Goal: Information Seeking & Learning: Learn about a topic

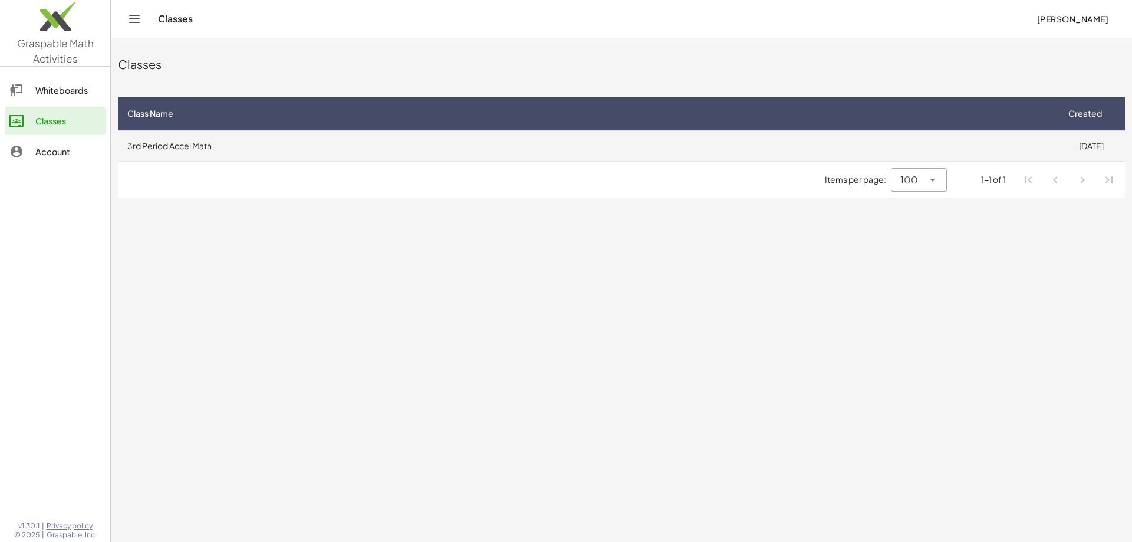
click at [368, 141] on td "3rd Period Accel Math" at bounding box center [587, 145] width 939 height 31
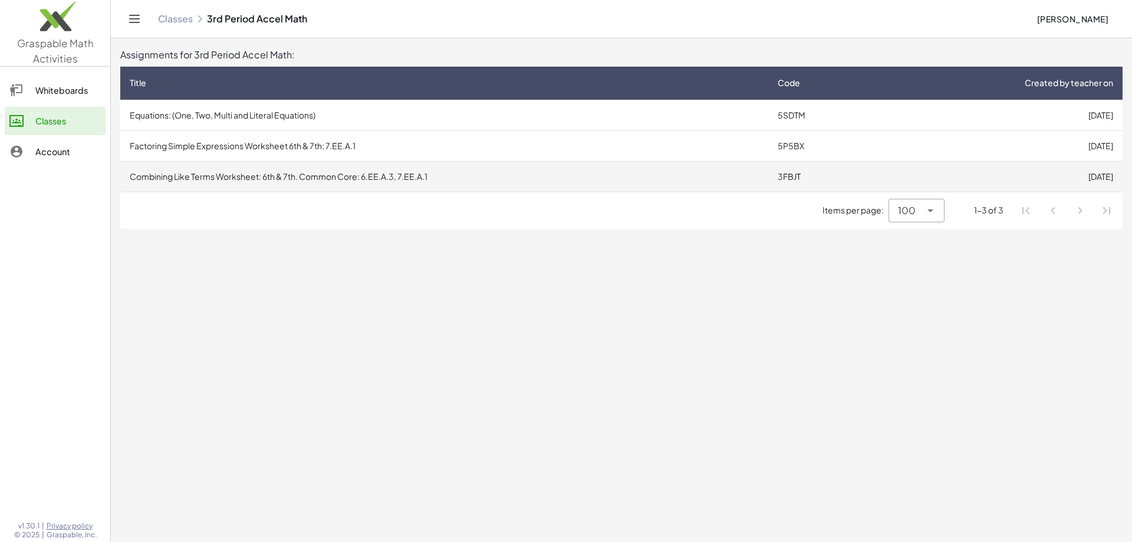
click at [324, 182] on td "Combining Like Terms Worksheet: 6th & 7th. Common Core: 6.EE.A.3, 7.EE.A.1" at bounding box center [444, 176] width 648 height 31
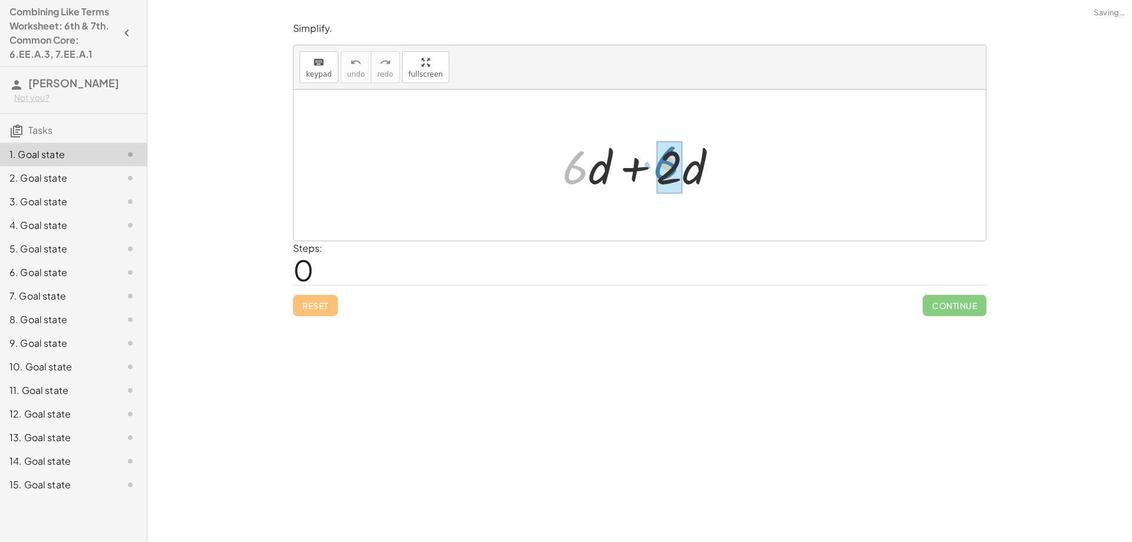
drag, startPoint x: 569, startPoint y: 175, endPoint x: 660, endPoint y: 172, distance: 90.8
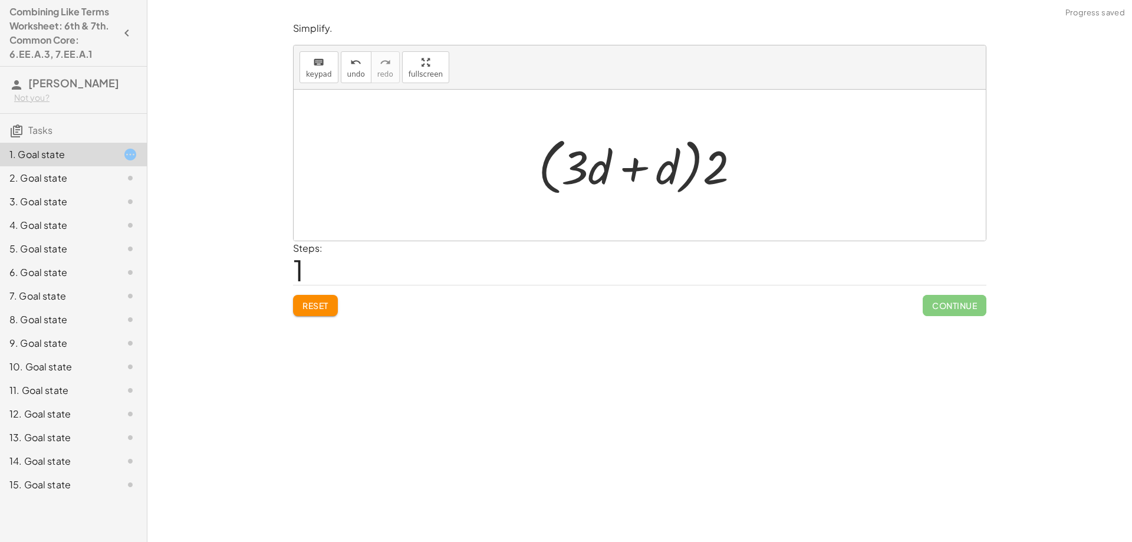
click at [328, 314] on button "Reset" at bounding box center [315, 305] width 45 height 21
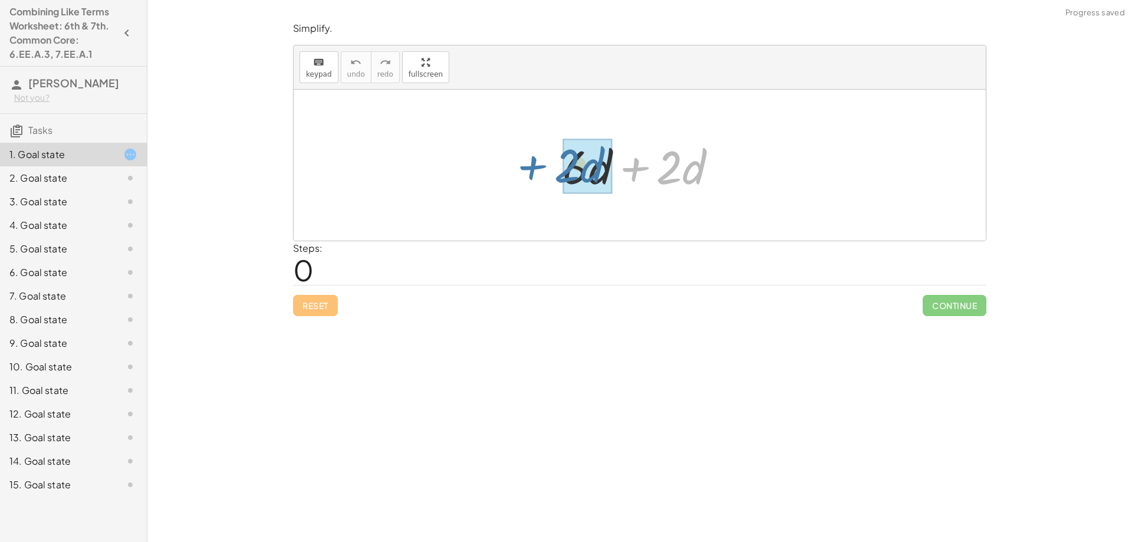
drag, startPoint x: 632, startPoint y: 168, endPoint x: 528, endPoint y: 166, distance: 104.4
click at [528, 166] on div "+ · 2 · d + · 6 · d + · 2 · d" at bounding box center [640, 165] width 692 height 151
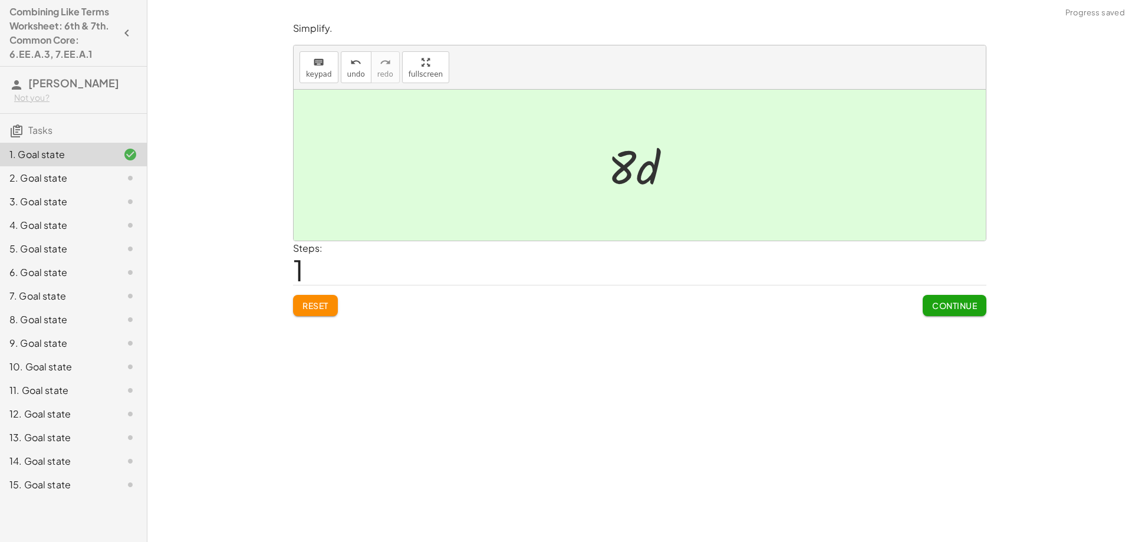
click at [972, 311] on span "Continue" at bounding box center [954, 305] width 45 height 11
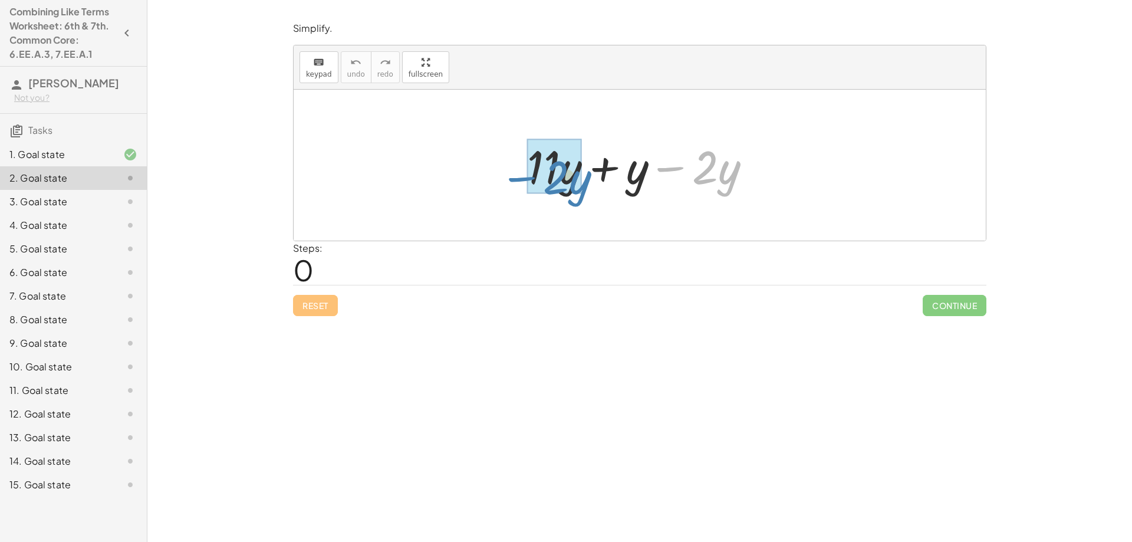
drag, startPoint x: 678, startPoint y: 170, endPoint x: 529, endPoint y: 180, distance: 149.5
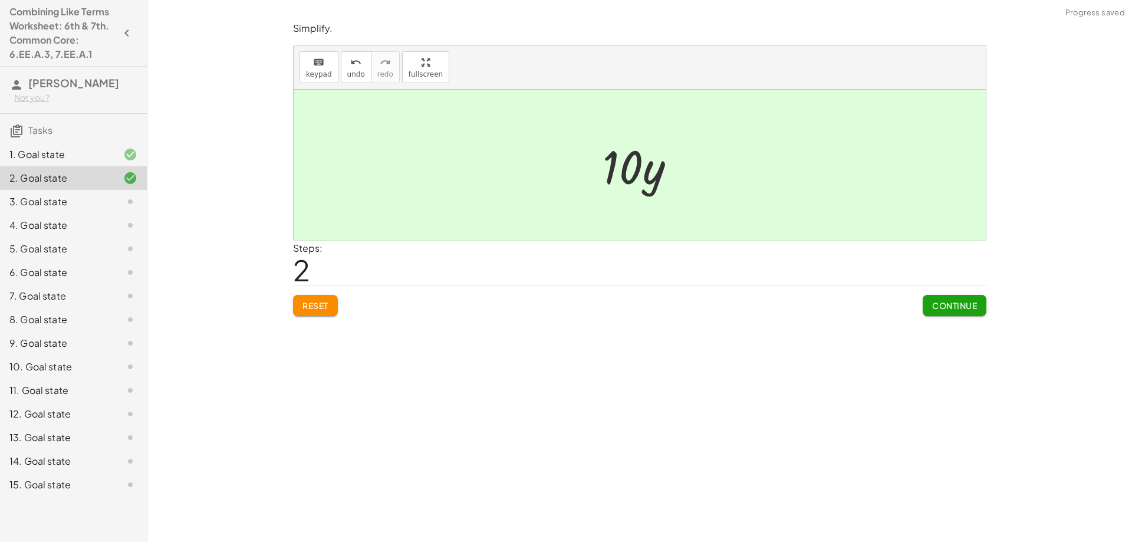
click at [932, 307] on span "Continue" at bounding box center [954, 305] width 45 height 11
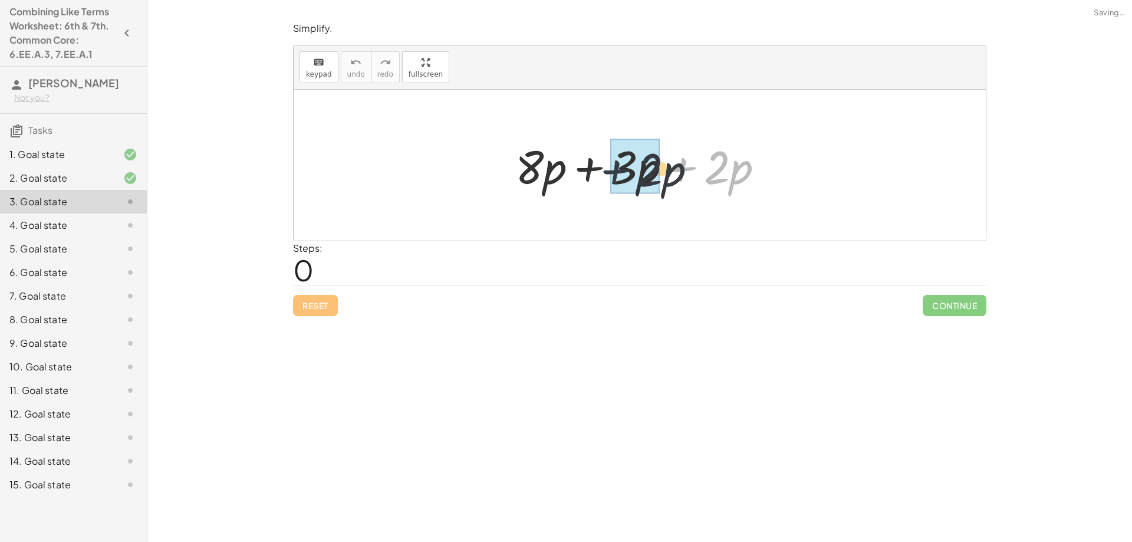
drag, startPoint x: 681, startPoint y: 172, endPoint x: 601, endPoint y: 174, distance: 80.2
click at [601, 174] on div at bounding box center [643, 165] width 269 height 61
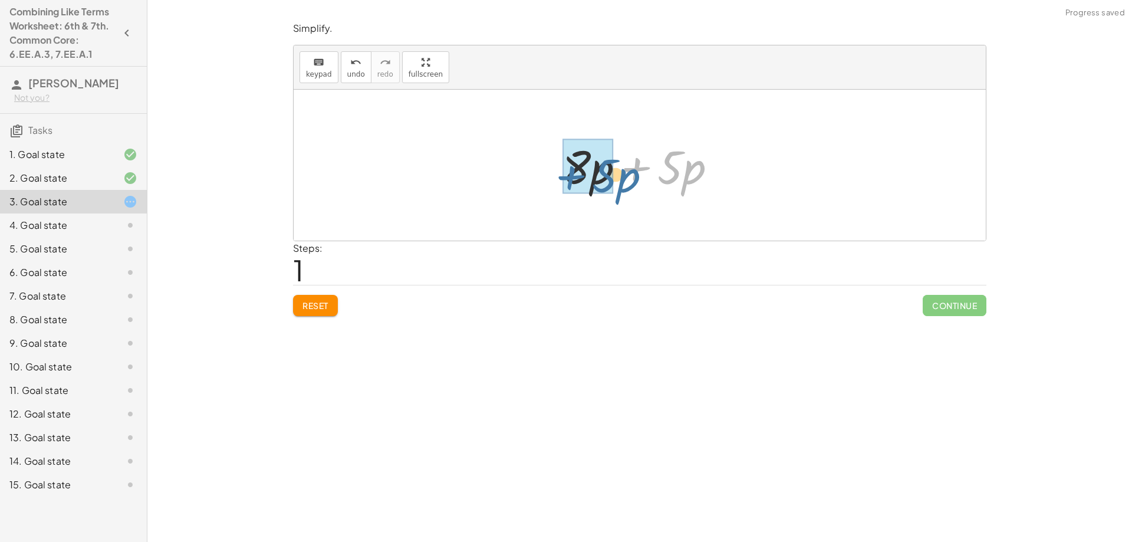
drag, startPoint x: 639, startPoint y: 170, endPoint x: 575, endPoint y: 178, distance: 64.8
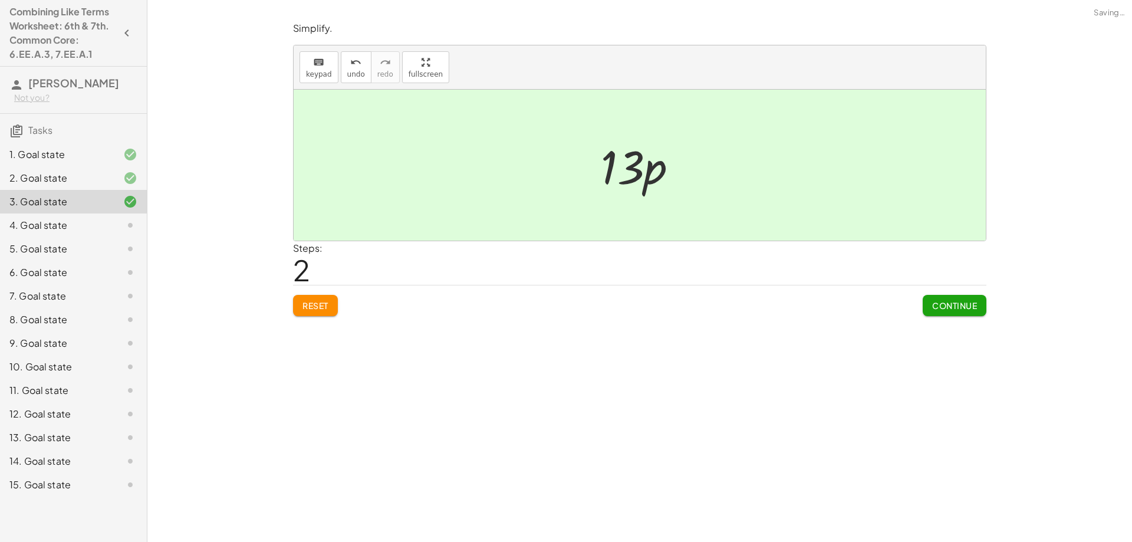
click at [944, 309] on span "Continue" at bounding box center [954, 305] width 45 height 11
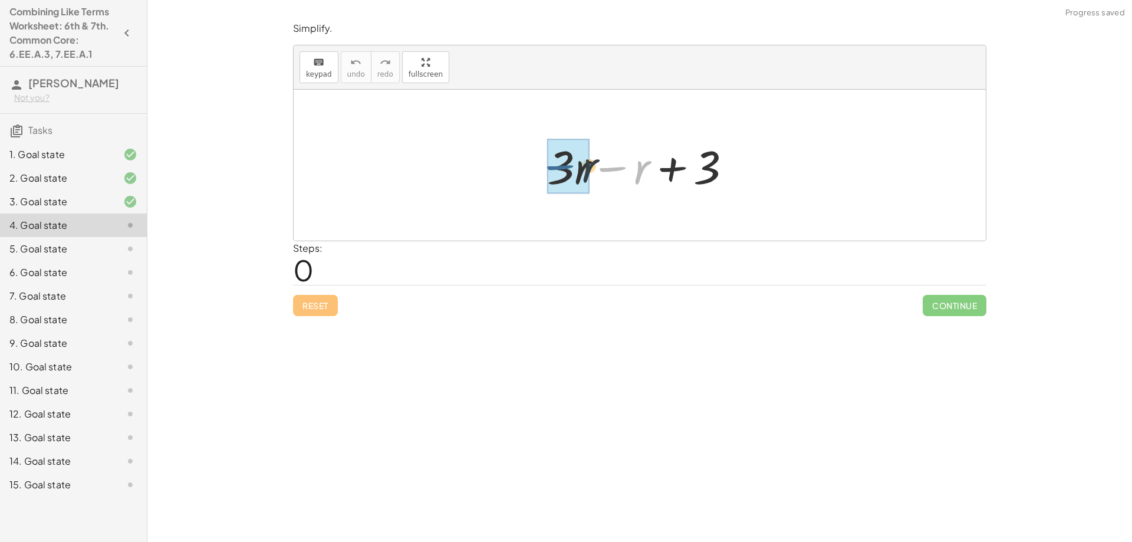
drag, startPoint x: 615, startPoint y: 169, endPoint x: 562, endPoint y: 167, distance: 52.5
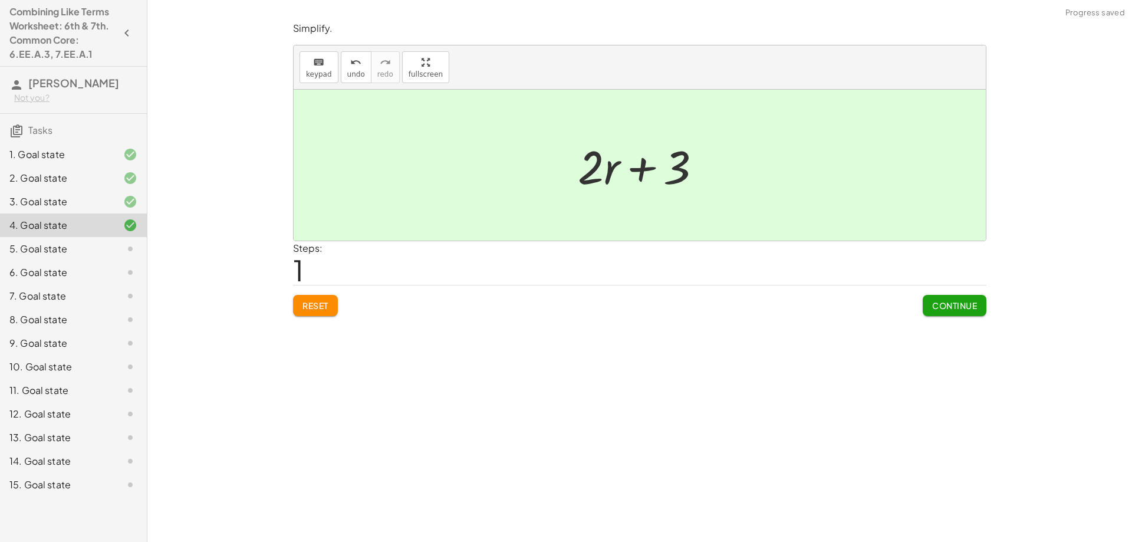
click at [934, 302] on span "Continue" at bounding box center [954, 305] width 45 height 11
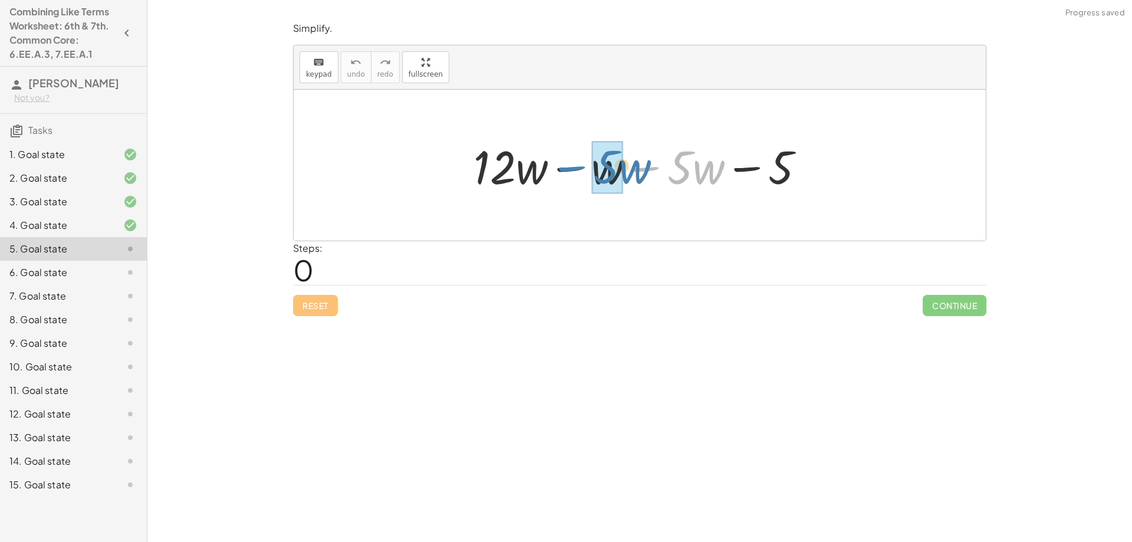
drag, startPoint x: 643, startPoint y: 167, endPoint x: 568, endPoint y: 166, distance: 74.9
click at [568, 166] on div at bounding box center [643, 165] width 352 height 61
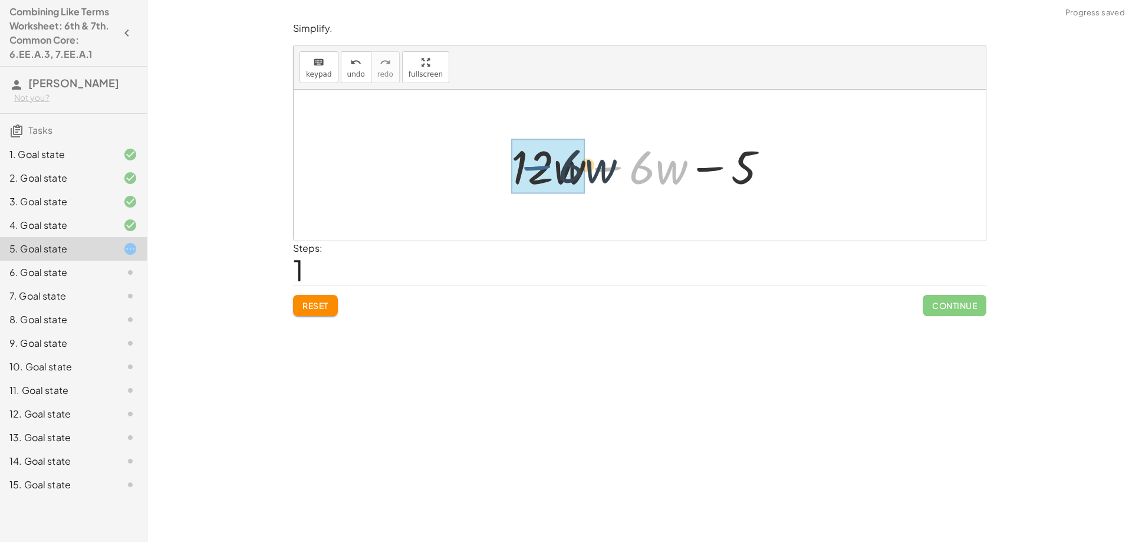
drag, startPoint x: 605, startPoint y: 168, endPoint x: 535, endPoint y: 167, distance: 70.7
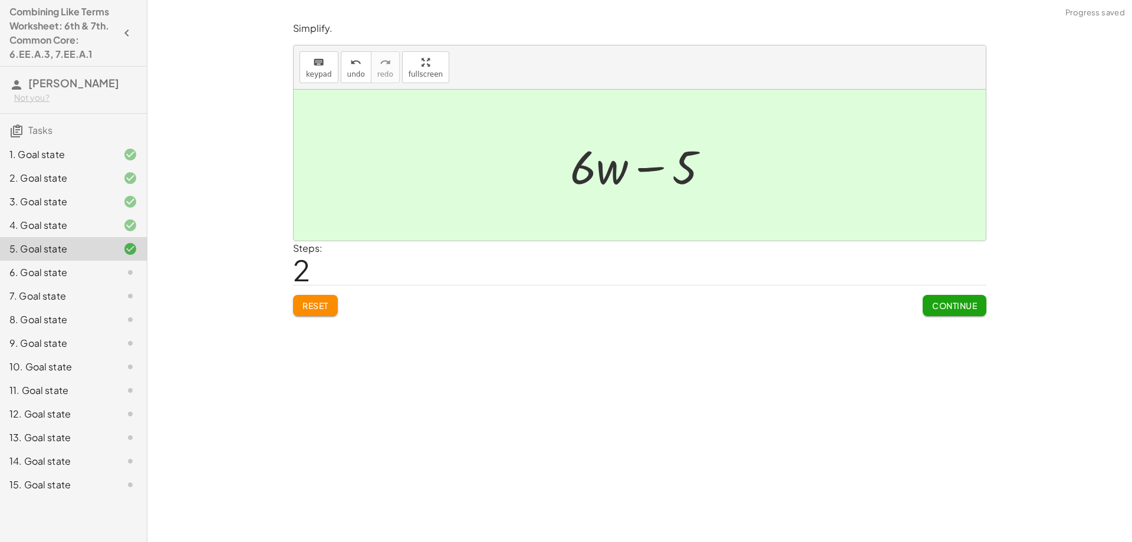
click at [961, 309] on span "Continue" at bounding box center [954, 305] width 45 height 11
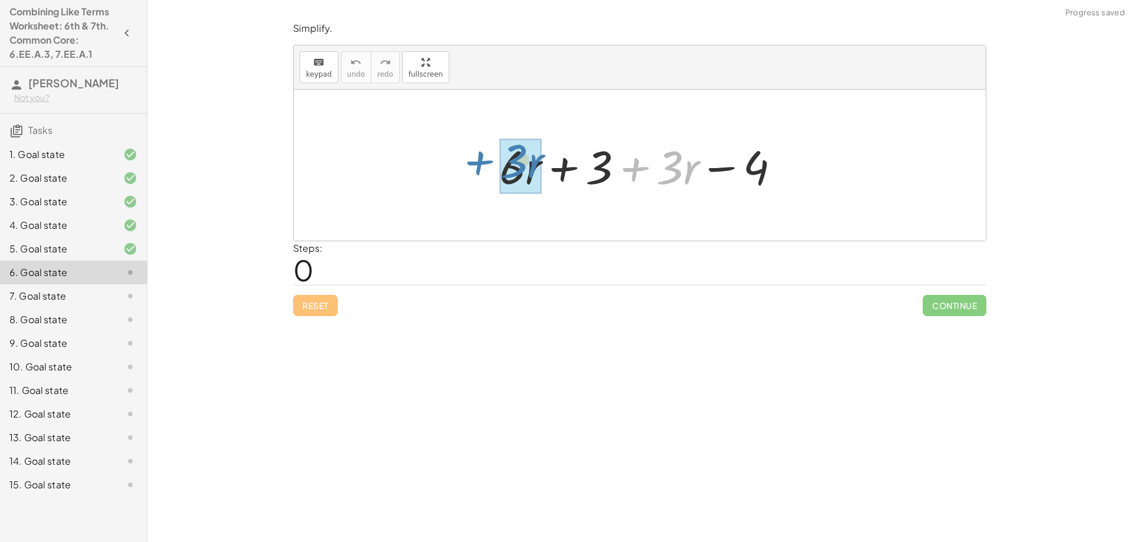
drag, startPoint x: 633, startPoint y: 170, endPoint x: 477, endPoint y: 163, distance: 155.7
click at [477, 163] on div "+ · 3 · r + · 6 · r + 3 + · 3 · r − 4" at bounding box center [640, 165] width 692 height 151
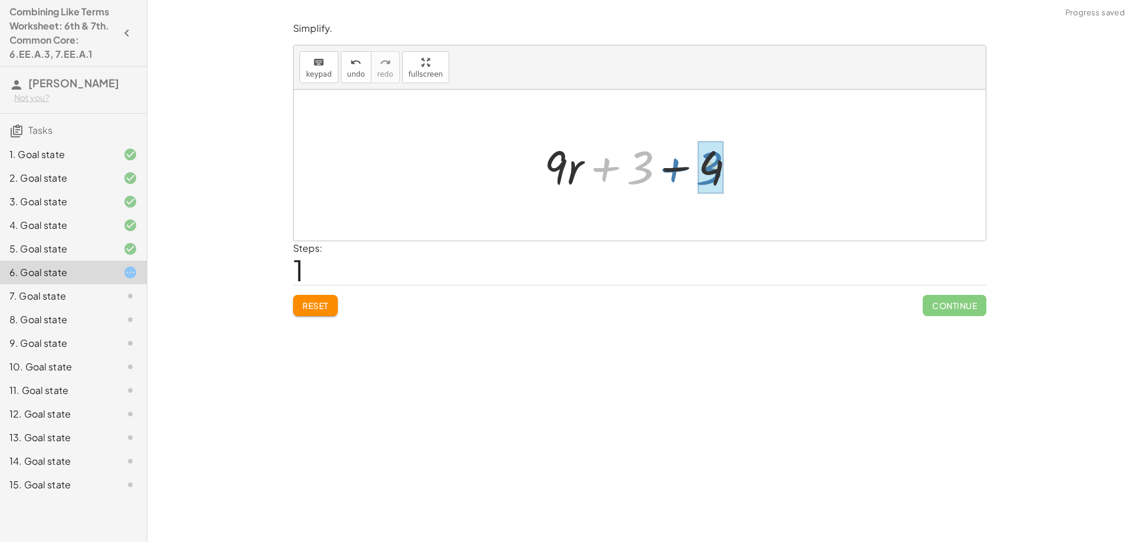
drag, startPoint x: 602, startPoint y: 170, endPoint x: 671, endPoint y: 170, distance: 69.0
click at [671, 170] on div at bounding box center [644, 165] width 212 height 61
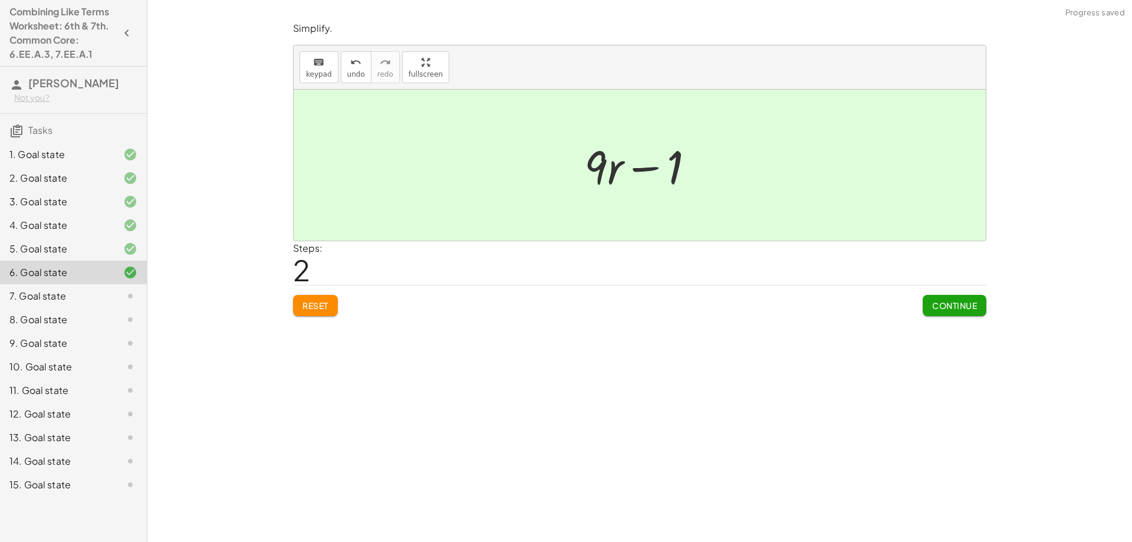
click at [949, 311] on span "Continue" at bounding box center [954, 305] width 45 height 11
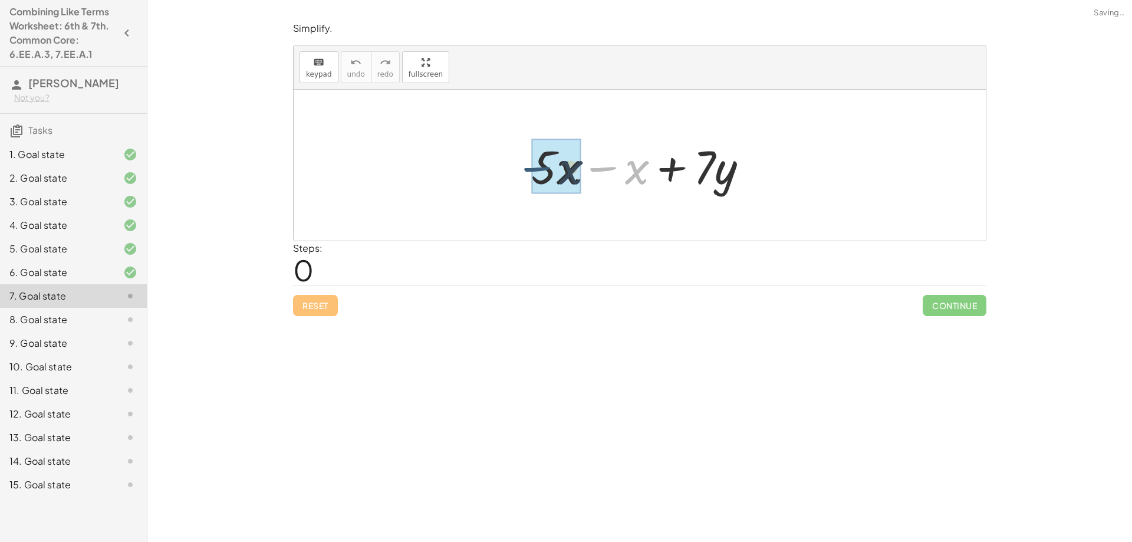
drag, startPoint x: 607, startPoint y: 169, endPoint x: 540, endPoint y: 169, distance: 66.6
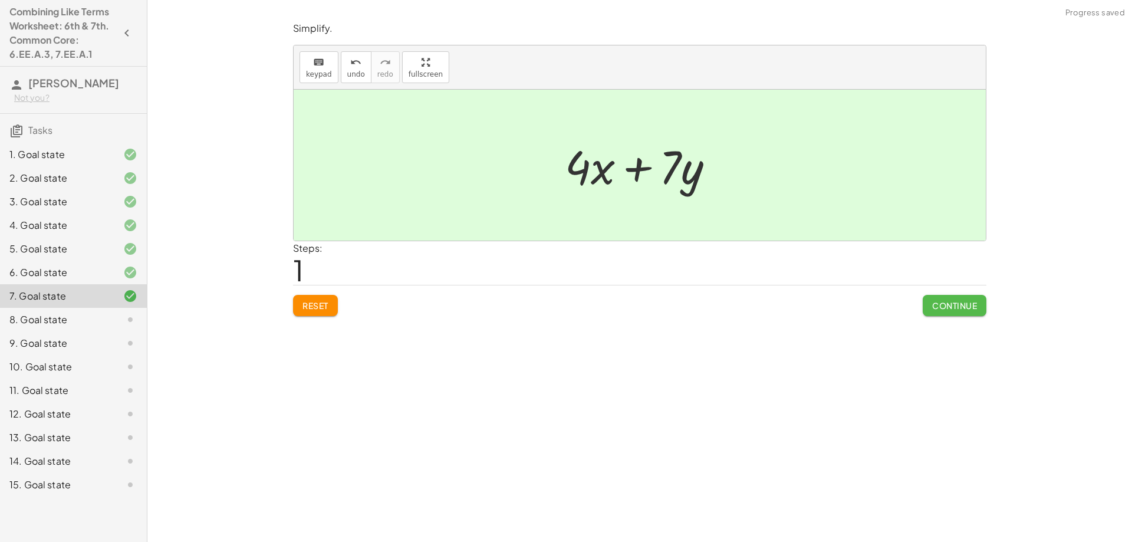
click at [951, 311] on button "Continue" at bounding box center [954, 305] width 64 height 21
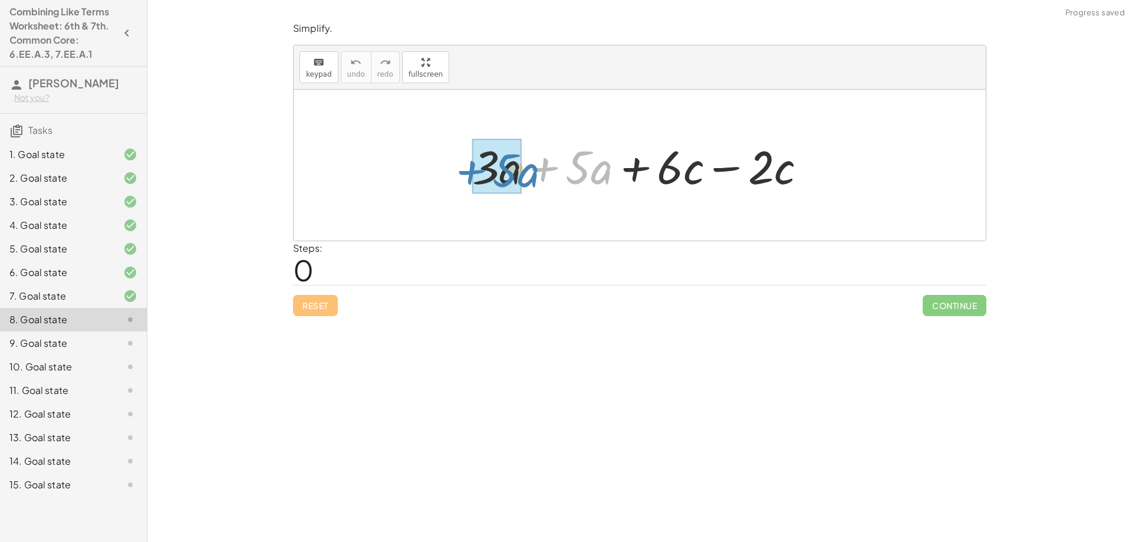
drag, startPoint x: 543, startPoint y: 173, endPoint x: 469, endPoint y: 176, distance: 74.4
click at [469, 176] on div at bounding box center [643, 165] width 355 height 61
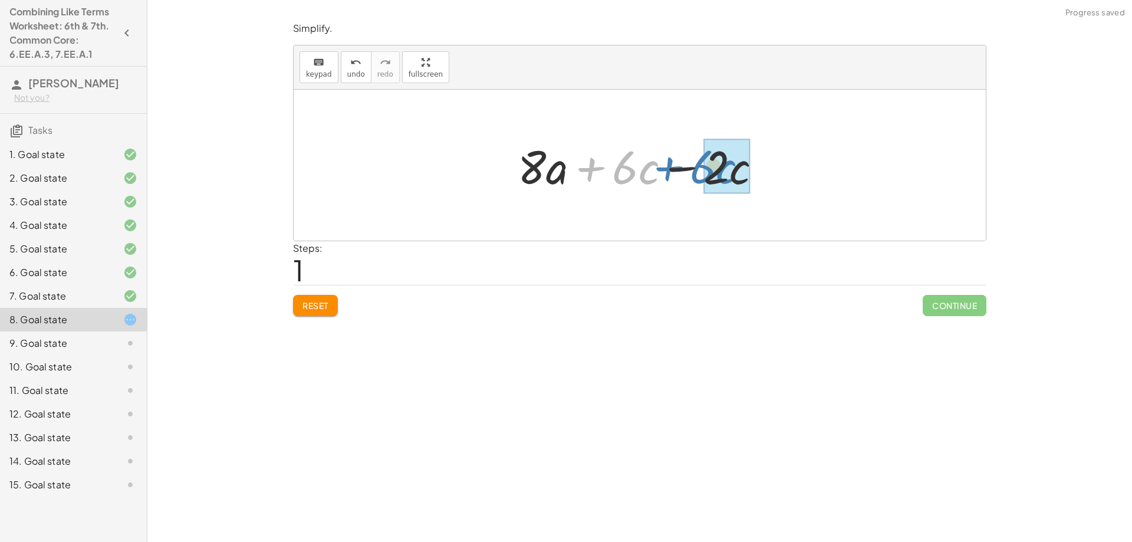
drag, startPoint x: 582, startPoint y: 167, endPoint x: 660, endPoint y: 166, distance: 77.8
click at [660, 166] on div at bounding box center [644, 165] width 265 height 61
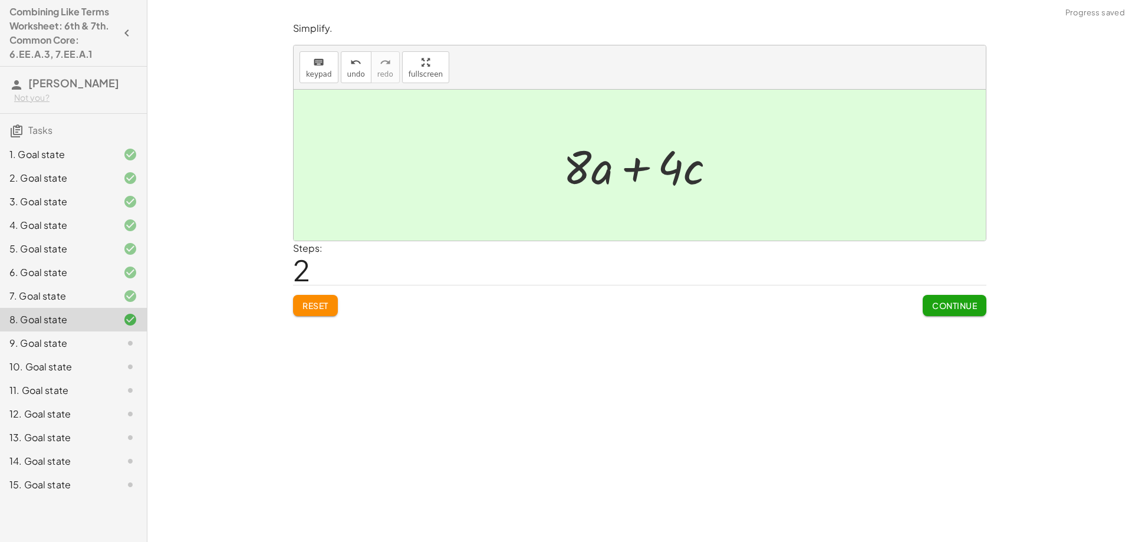
click at [955, 305] on span "Continue" at bounding box center [954, 305] width 45 height 11
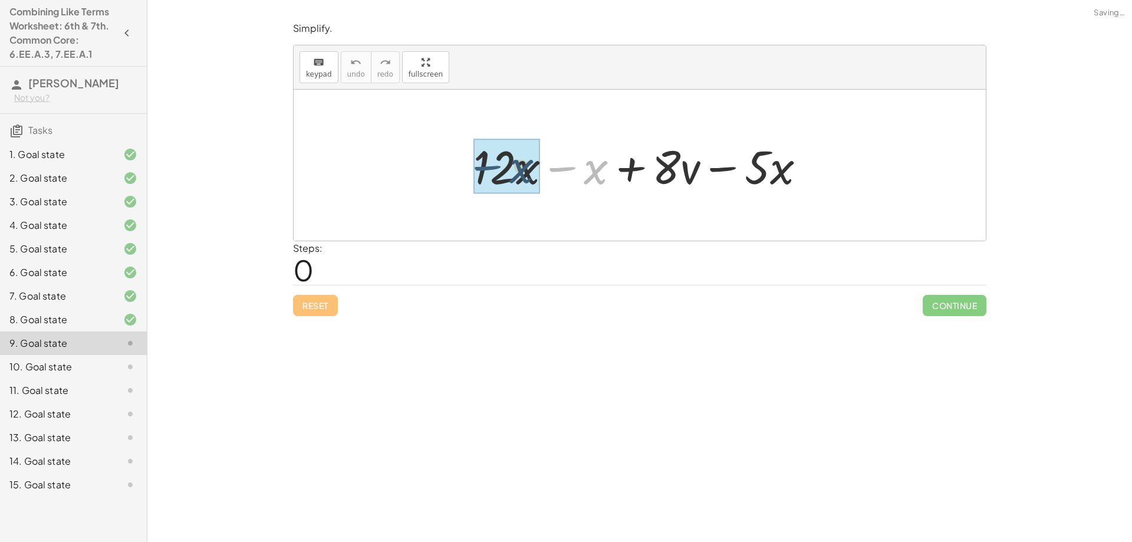
drag, startPoint x: 568, startPoint y: 169, endPoint x: 492, endPoint y: 168, distance: 75.5
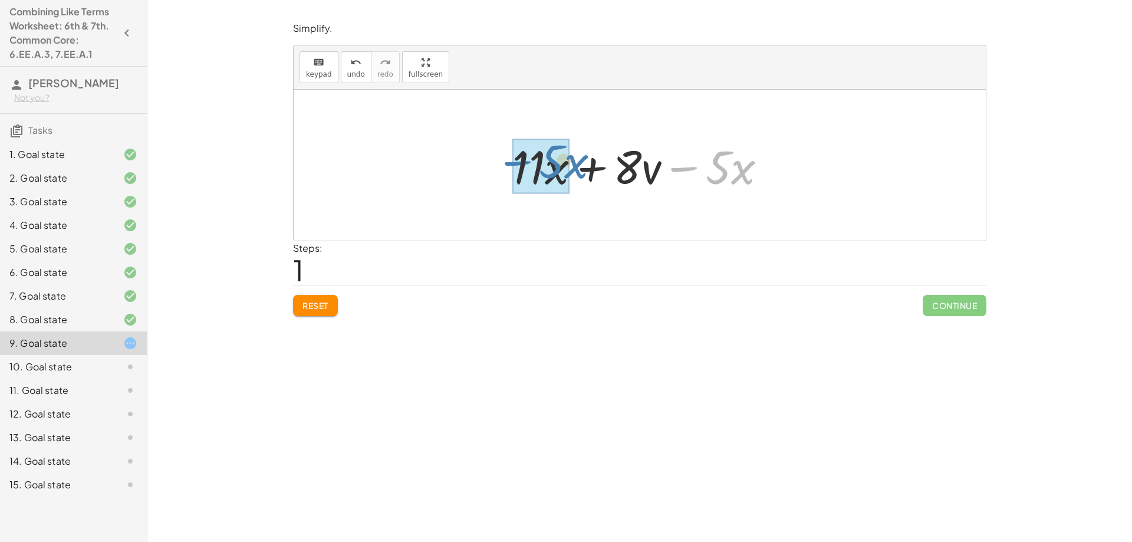
drag, startPoint x: 685, startPoint y: 171, endPoint x: 515, endPoint y: 166, distance: 171.0
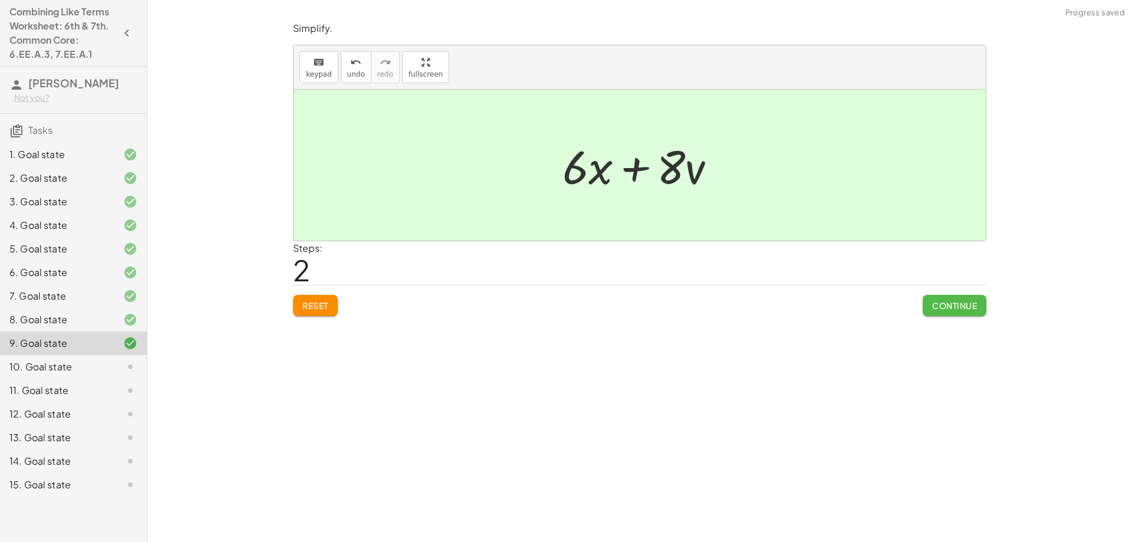
click at [948, 309] on span "Continue" at bounding box center [954, 305] width 45 height 11
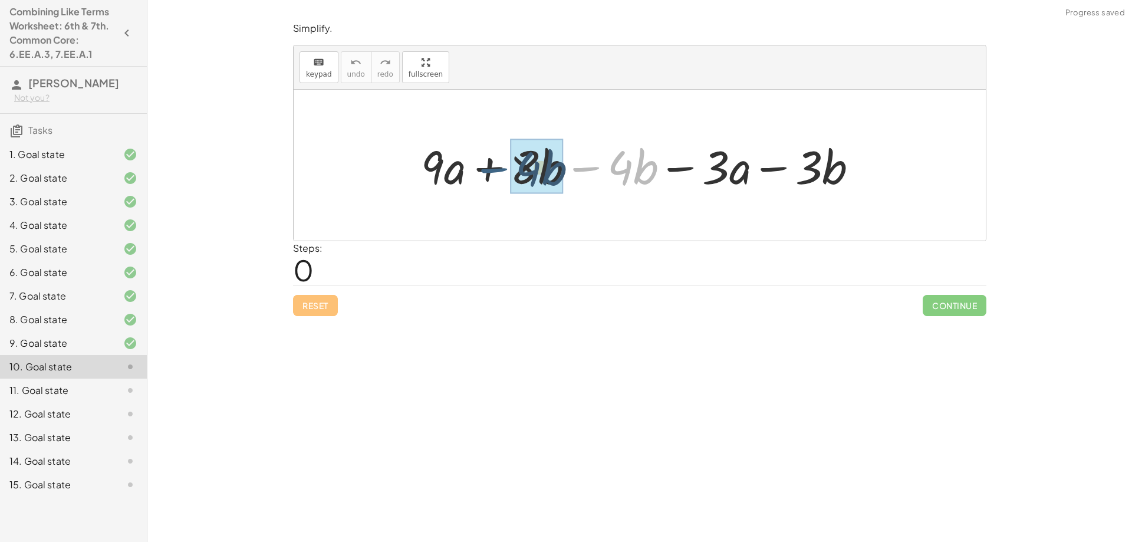
drag, startPoint x: 584, startPoint y: 167, endPoint x: 483, endPoint y: 168, distance: 101.4
click at [483, 168] on div at bounding box center [644, 165] width 458 height 61
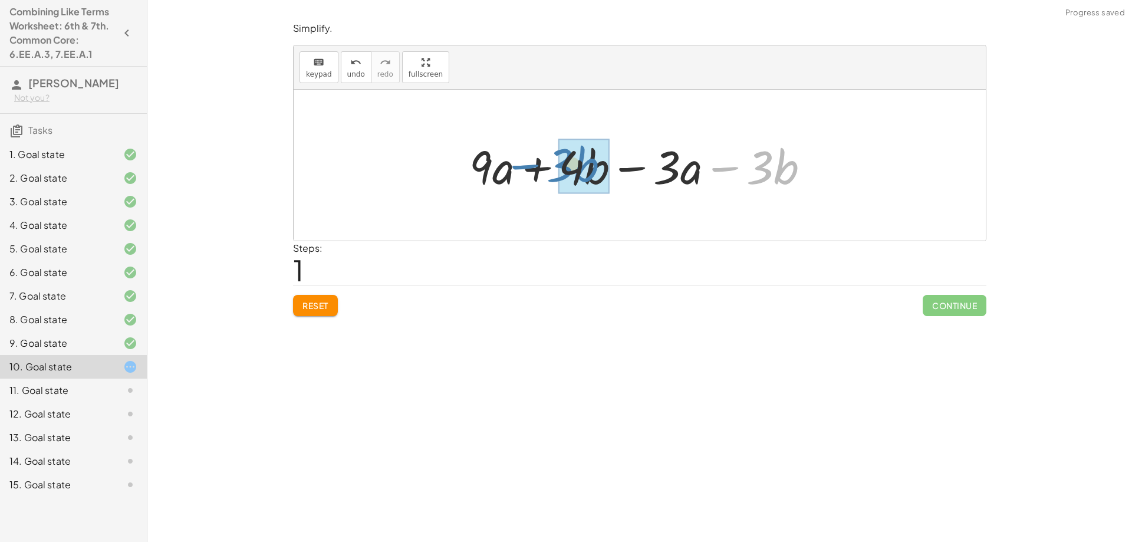
drag, startPoint x: 713, startPoint y: 171, endPoint x: 513, endPoint y: 168, distance: 200.4
click at [513, 168] on div at bounding box center [643, 165] width 361 height 61
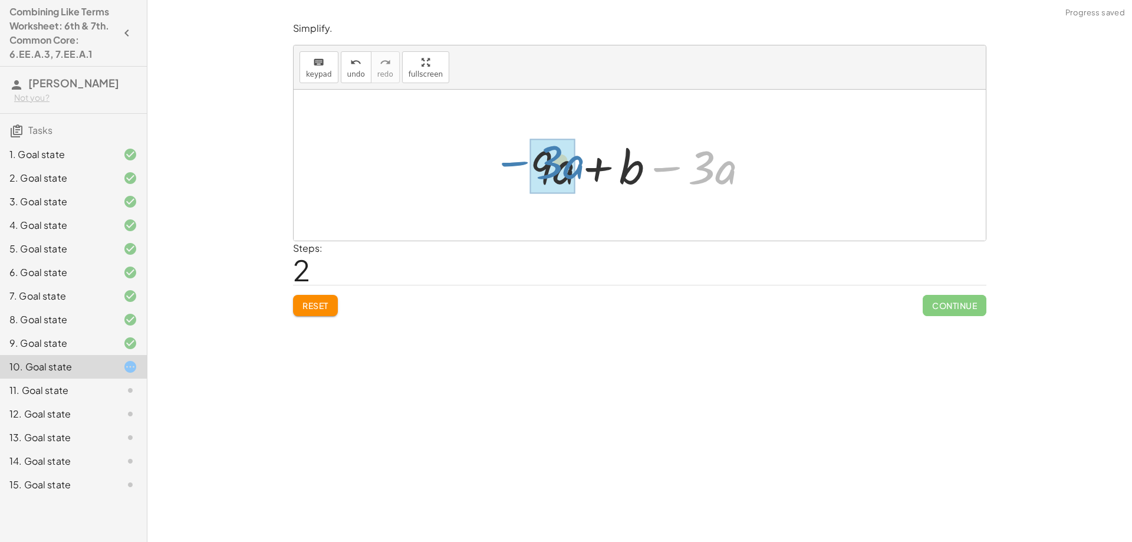
drag, startPoint x: 669, startPoint y: 170, endPoint x: 516, endPoint y: 164, distance: 152.8
click at [516, 164] on div "+ · 9 · a + · 8 · b − · 4 · b − · 3 · a − · 3 · b + · 9 · a + · 4 · b − · 3 · a…" at bounding box center [639, 165] width 254 height 67
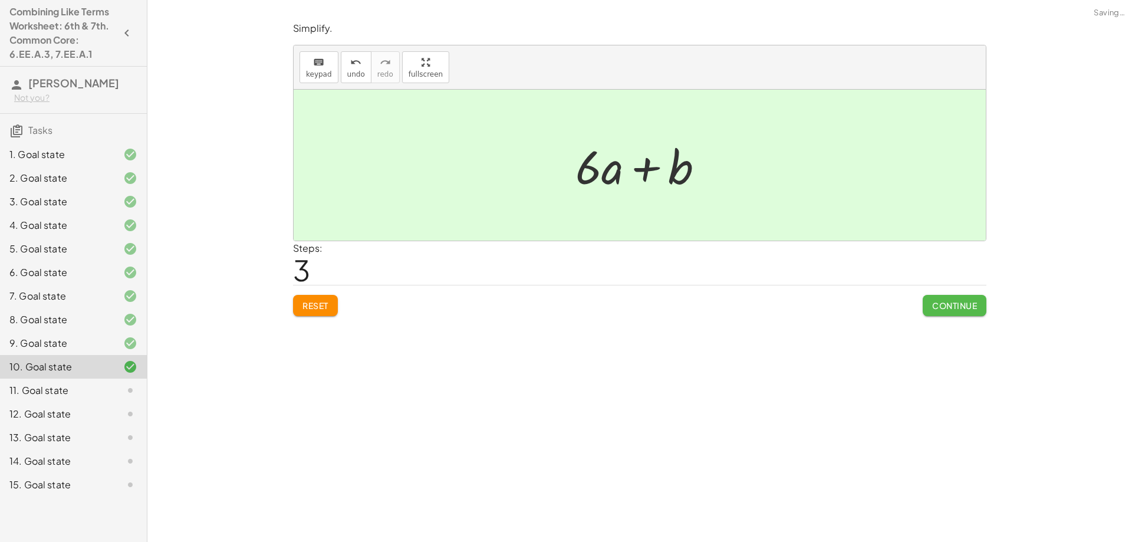
click at [945, 300] on span "Continue" at bounding box center [954, 305] width 45 height 11
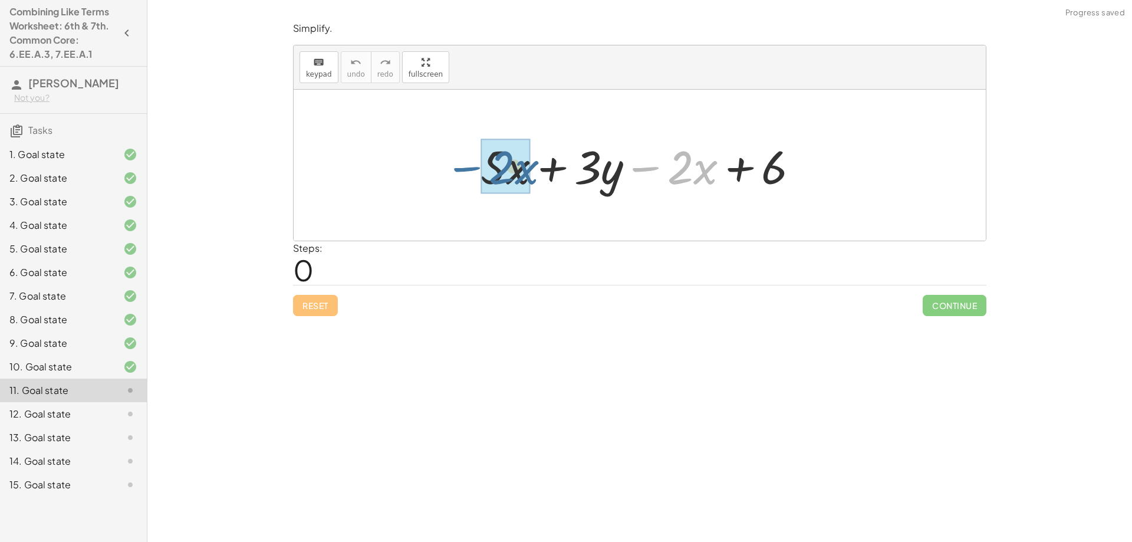
drag, startPoint x: 655, startPoint y: 167, endPoint x: 476, endPoint y: 167, distance: 179.2
click at [476, 167] on div at bounding box center [644, 165] width 340 height 61
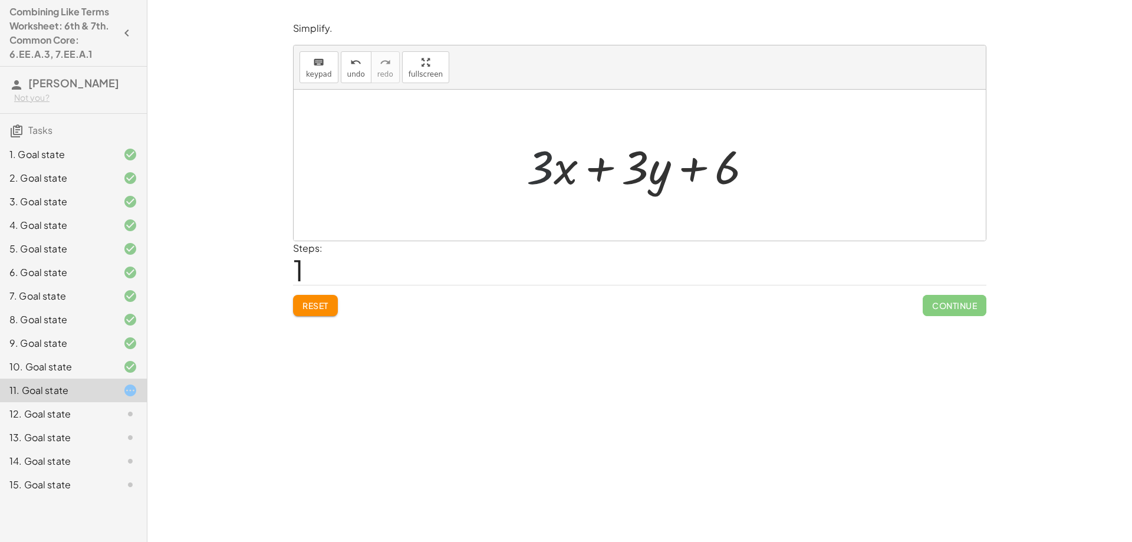
click at [535, 184] on div at bounding box center [643, 165] width 247 height 61
drag, startPoint x: 536, startPoint y: 147, endPoint x: 568, endPoint y: 197, distance: 58.5
click at [568, 197] on div "+ · 5 · x + · 3 · y − · 2 · x + 6 · 3 + · x + · 3 · y + 6 · 3" at bounding box center [640, 165] width 262 height 67
drag, startPoint x: 565, startPoint y: 176, endPoint x: 522, endPoint y: 173, distance: 43.7
click at [522, 173] on div at bounding box center [643, 165] width 247 height 61
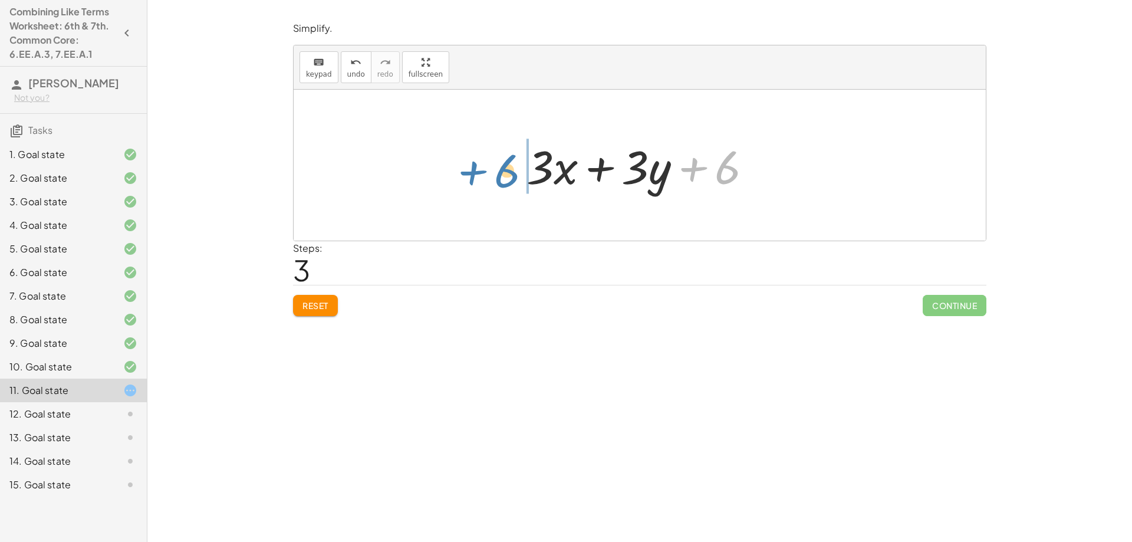
drag, startPoint x: 695, startPoint y: 165, endPoint x: 473, endPoint y: 168, distance: 221.6
click at [473, 168] on div "+ · 5 · x + · 3 · y − · 2 · x + 6 + · 3 · x + · 3 · y + 6 + · x · 3 + · 3 · y +…" at bounding box center [640, 165] width 692 height 151
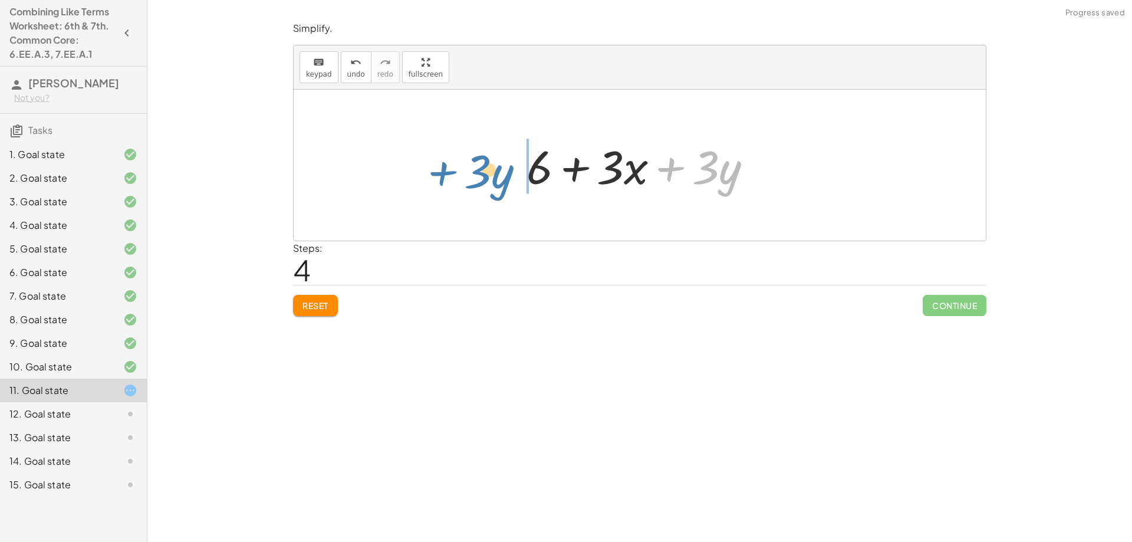
drag, startPoint x: 671, startPoint y: 172, endPoint x: 445, endPoint y: 173, distance: 226.3
click at [445, 173] on div "+ · 5 · x + · 3 · y − · 2 · x + 6 + · 3 · x + · 3 · y + 6 + · x · 3 + · 3 · y +…" at bounding box center [640, 165] width 692 height 151
drag, startPoint x: 664, startPoint y: 172, endPoint x: 434, endPoint y: 157, distance: 229.8
click at [434, 157] on div "+ · 5 · x + · 3 · y − · 2 · x + 6 + · 3 · x + · 3 · y + 6 + · x · 3 + · 3 · y +…" at bounding box center [640, 165] width 692 height 151
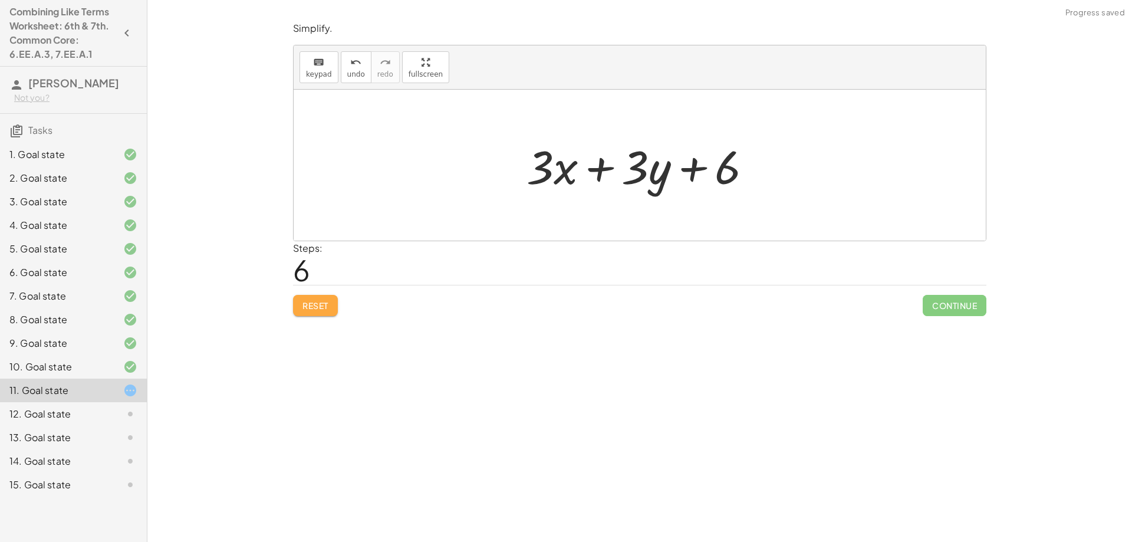
click at [335, 298] on button "Reset" at bounding box center [315, 305] width 45 height 21
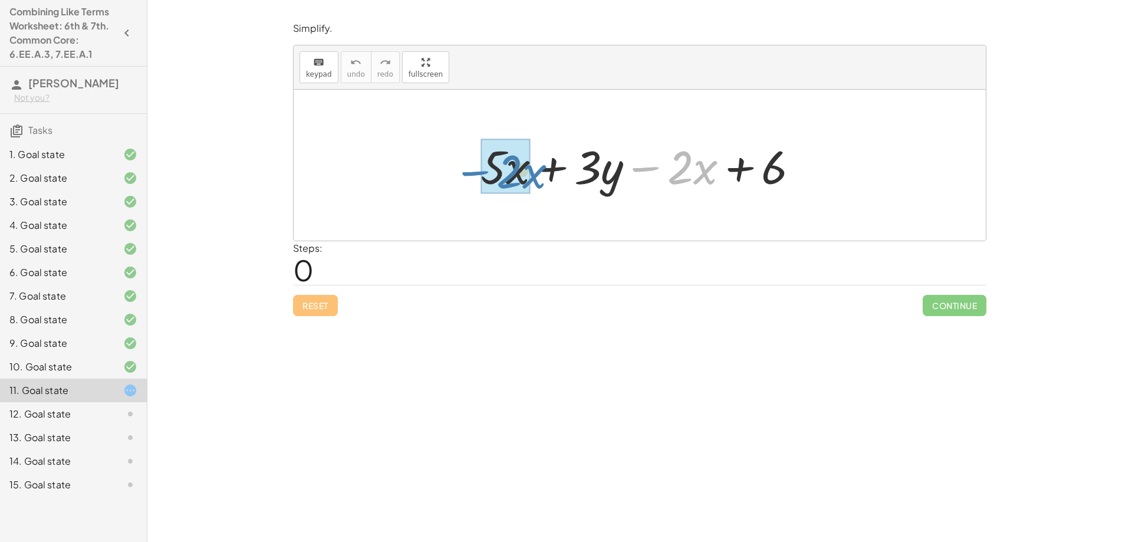
drag, startPoint x: 644, startPoint y: 172, endPoint x: 462, endPoint y: 174, distance: 182.2
click at [462, 174] on div "− · 2 · x + · 5 · x + · 3 · y − · 2 · x + 6" at bounding box center [640, 165] width 692 height 151
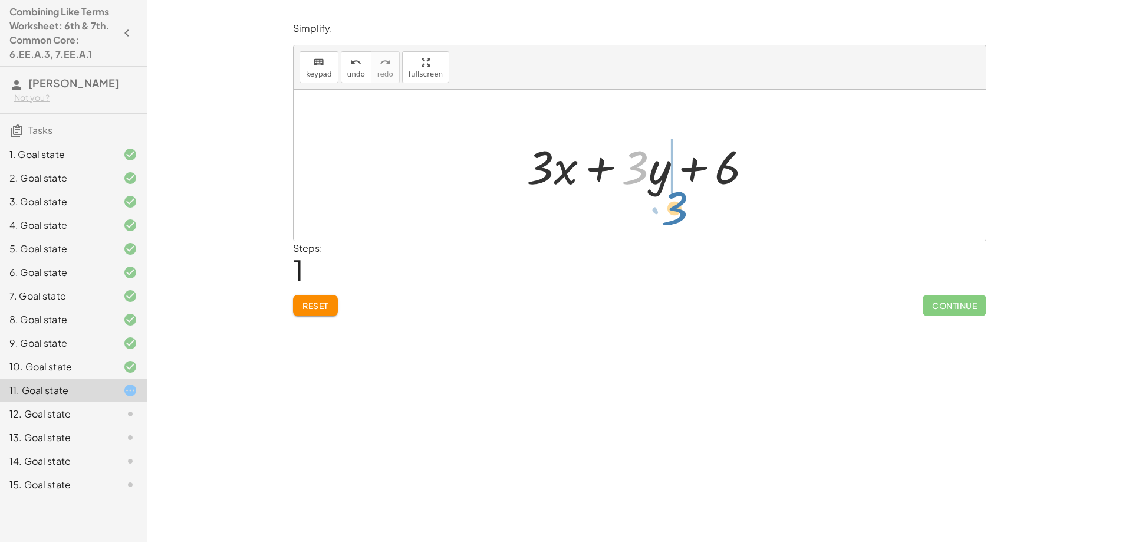
drag, startPoint x: 630, startPoint y: 167, endPoint x: 669, endPoint y: 208, distance: 56.7
drag, startPoint x: 539, startPoint y: 173, endPoint x: 664, endPoint y: 194, distance: 127.3
click at [664, 194] on div at bounding box center [643, 165] width 247 height 61
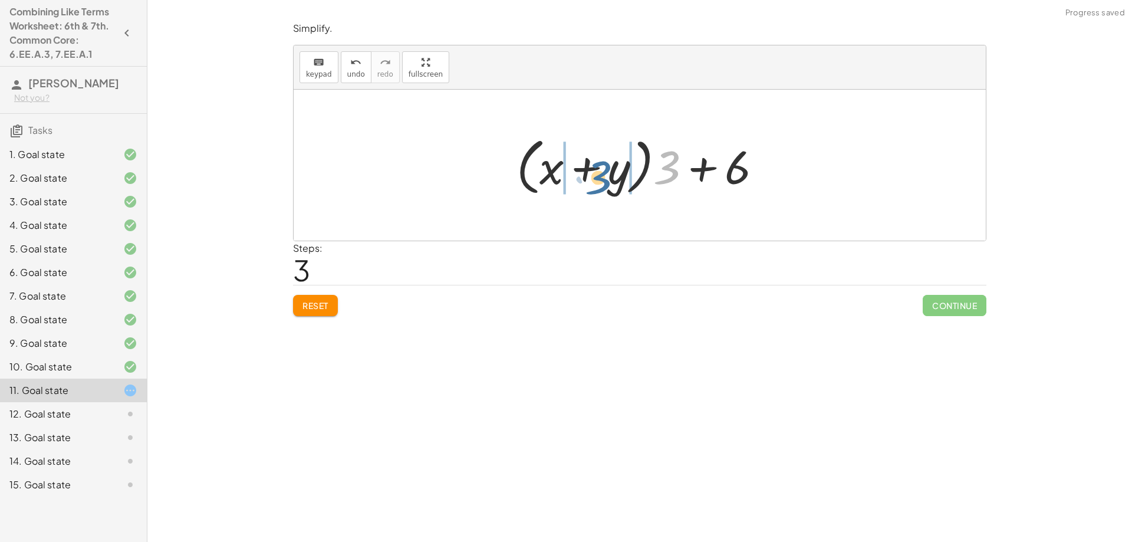
drag, startPoint x: 669, startPoint y: 163, endPoint x: 600, endPoint y: 173, distance: 69.7
click at [600, 173] on div at bounding box center [643, 165] width 266 height 68
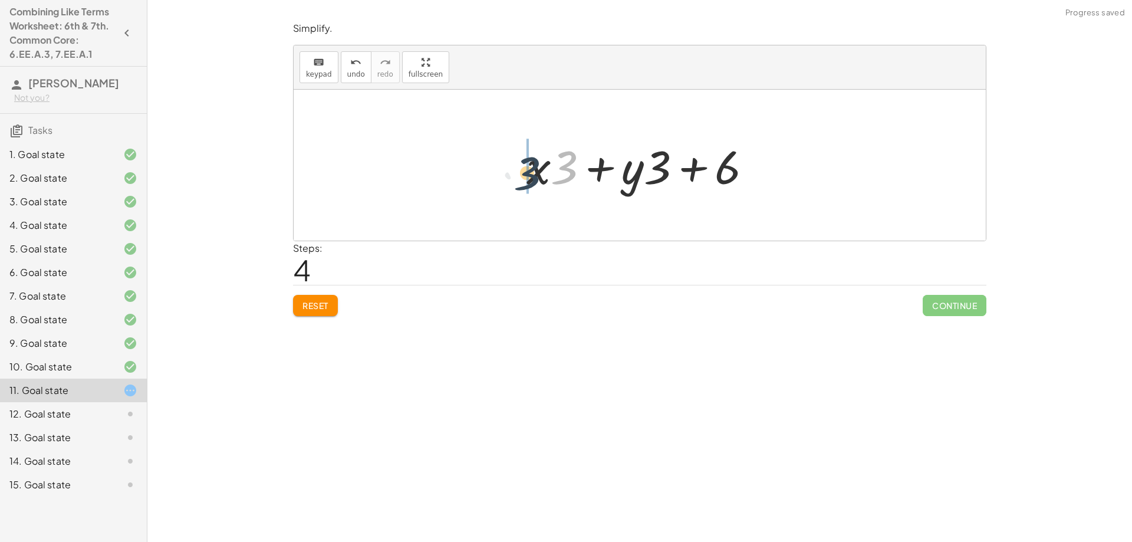
drag, startPoint x: 563, startPoint y: 169, endPoint x: 525, endPoint y: 174, distance: 39.3
click at [525, 174] on div at bounding box center [643, 165] width 247 height 61
drag, startPoint x: 658, startPoint y: 173, endPoint x: 607, endPoint y: 174, distance: 51.3
click at [607, 174] on div at bounding box center [643, 165] width 247 height 61
drag, startPoint x: 690, startPoint y: 171, endPoint x: 599, endPoint y: 183, distance: 91.0
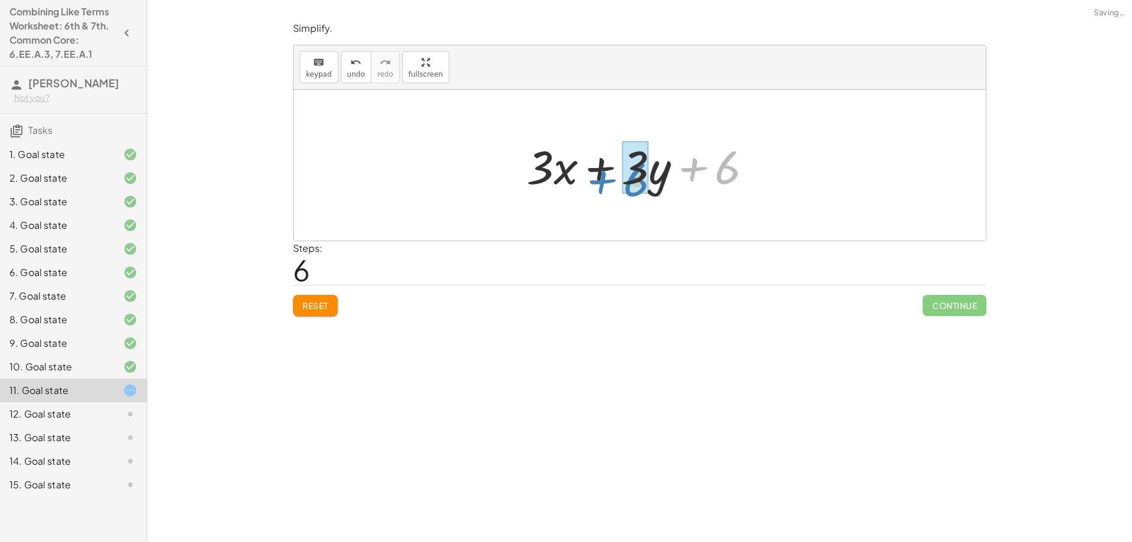
click at [599, 183] on div at bounding box center [643, 165] width 247 height 61
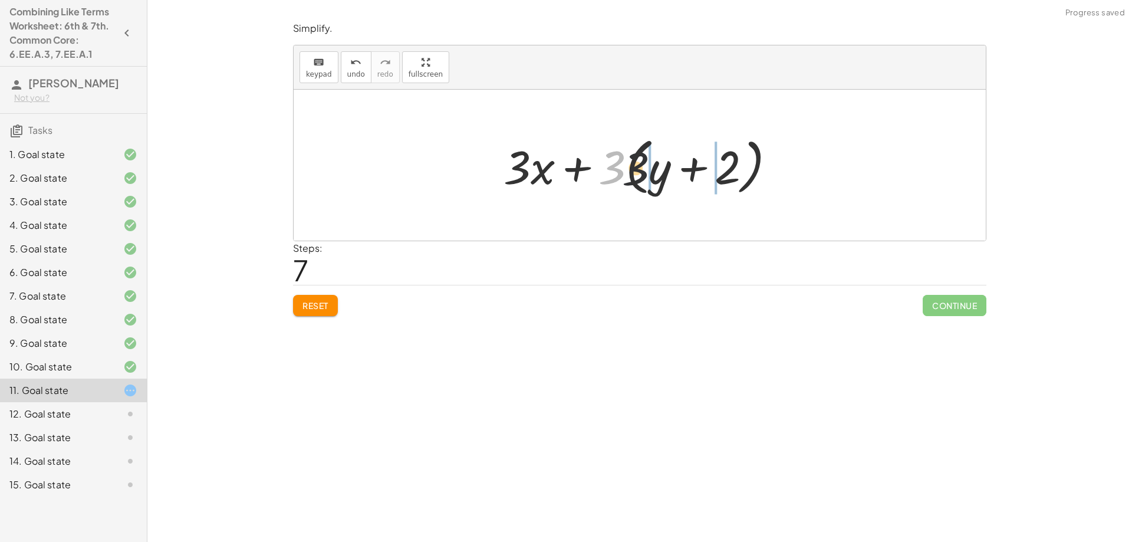
drag, startPoint x: 608, startPoint y: 165, endPoint x: 661, endPoint y: 169, distance: 53.2
click at [661, 169] on div at bounding box center [643, 165] width 293 height 68
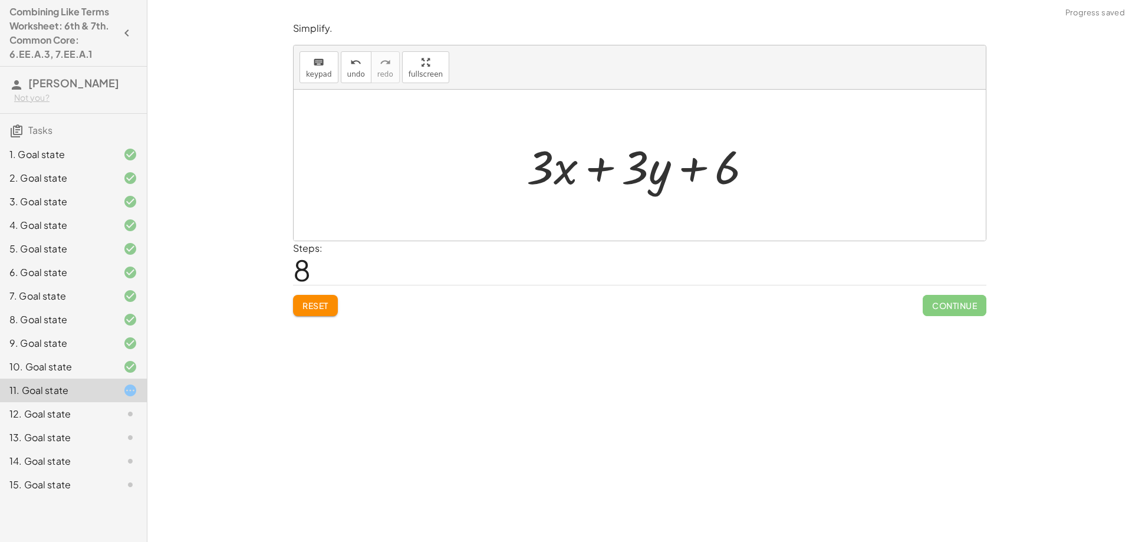
click at [324, 306] on span "Reset" at bounding box center [315, 305] width 26 height 11
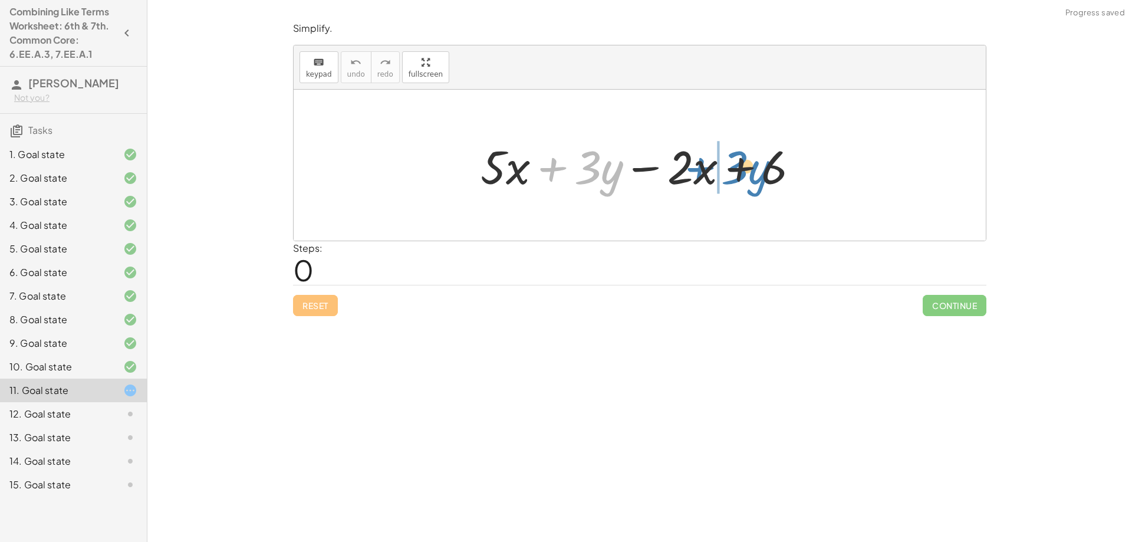
drag, startPoint x: 549, startPoint y: 168, endPoint x: 697, endPoint y: 168, distance: 148.5
click at [697, 168] on div at bounding box center [644, 165] width 340 height 61
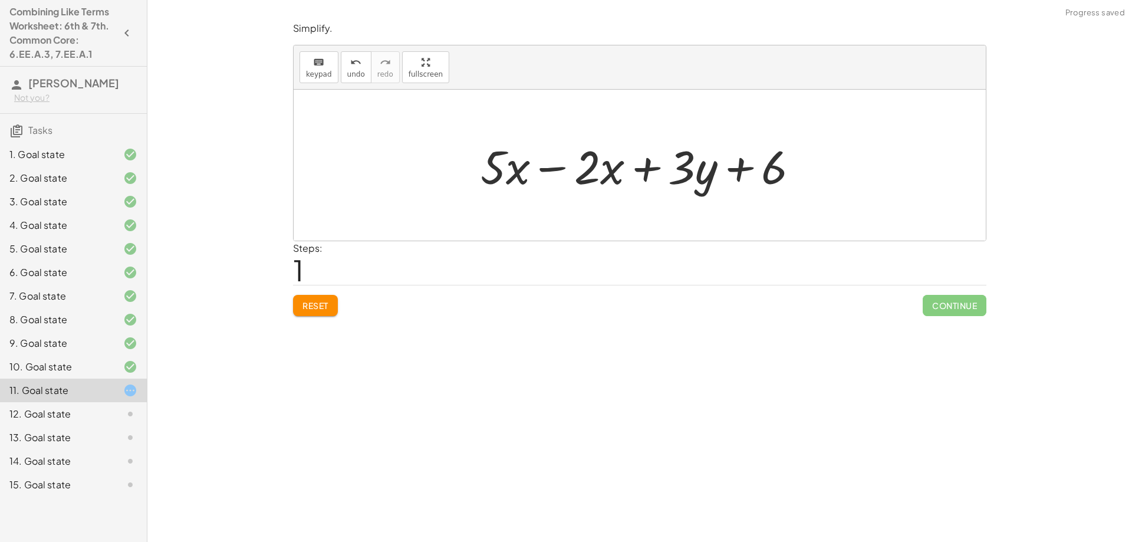
click at [552, 168] on div at bounding box center [644, 165] width 340 height 61
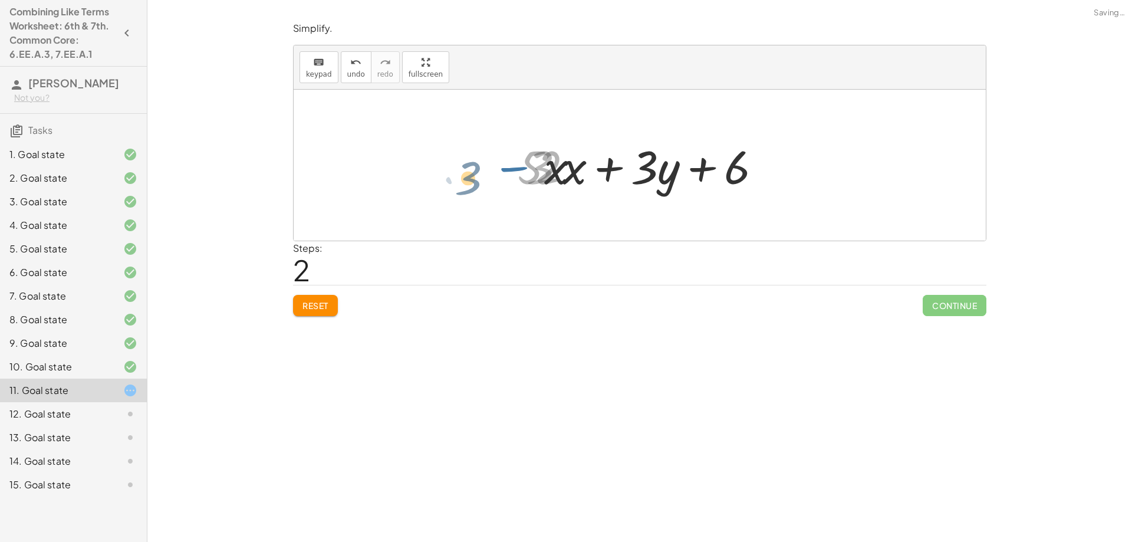
drag, startPoint x: 552, startPoint y: 168, endPoint x: 478, endPoint y: 179, distance: 74.4
click at [478, 179] on div "+ · 5 · x + · 3 · y − · 2 · x + 6 · 3 + · 5 · x + · 3 · y − · 2 · x + 6 · 3 + ·…" at bounding box center [640, 165] width 692 height 151
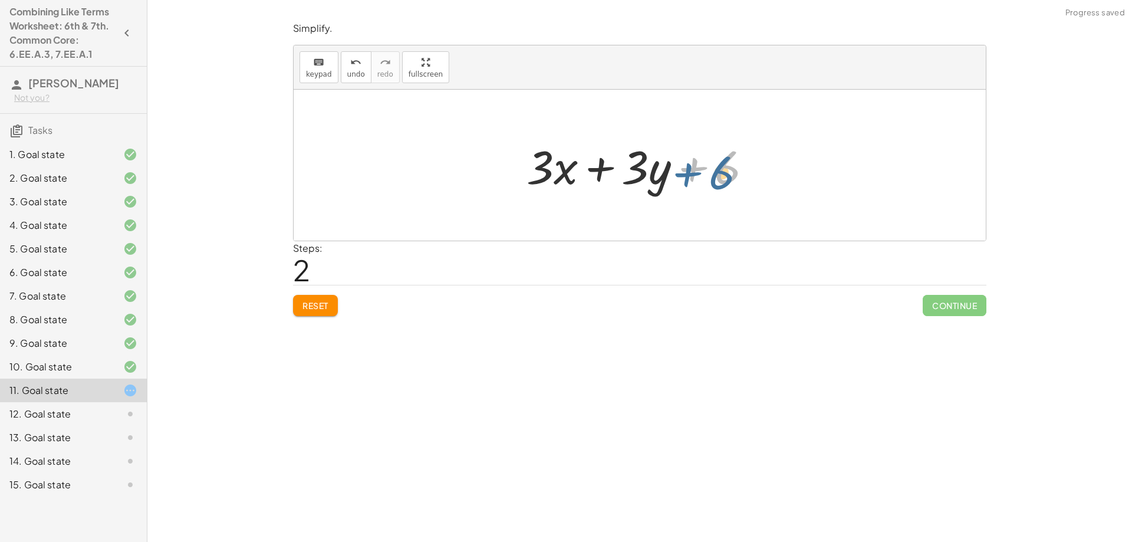
drag, startPoint x: 689, startPoint y: 163, endPoint x: 683, endPoint y: 166, distance: 6.6
click at [683, 166] on div at bounding box center [643, 165] width 247 height 61
drag, startPoint x: 599, startPoint y: 171, endPoint x: 502, endPoint y: 170, distance: 96.7
click at [502, 170] on div "+ · 5 · x + · 3 · y − · 2 · x + 6 + · 5 · x − · 2 · x + · 3 · y + 6 + · 3 · y +…" at bounding box center [640, 165] width 692 height 151
click at [634, 168] on div at bounding box center [643, 165] width 247 height 61
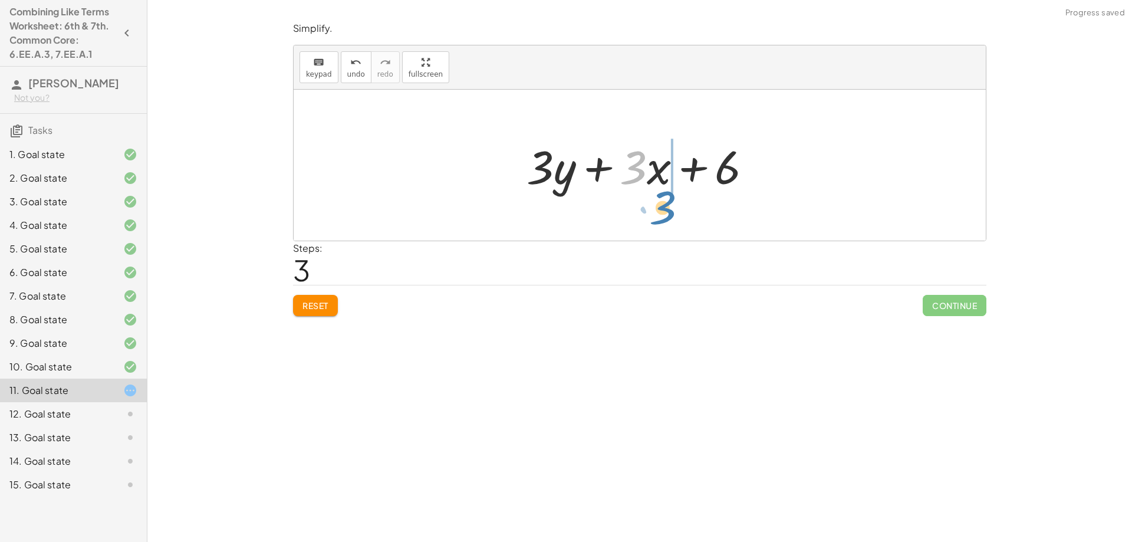
drag, startPoint x: 634, startPoint y: 168, endPoint x: 663, endPoint y: 208, distance: 49.7
drag, startPoint x: 657, startPoint y: 167, endPoint x: 752, endPoint y: 206, distance: 102.8
drag, startPoint x: 727, startPoint y: 172, endPoint x: 684, endPoint y: 173, distance: 43.1
click at [684, 173] on div at bounding box center [643, 165] width 247 height 61
click at [543, 164] on div at bounding box center [643, 165] width 247 height 61
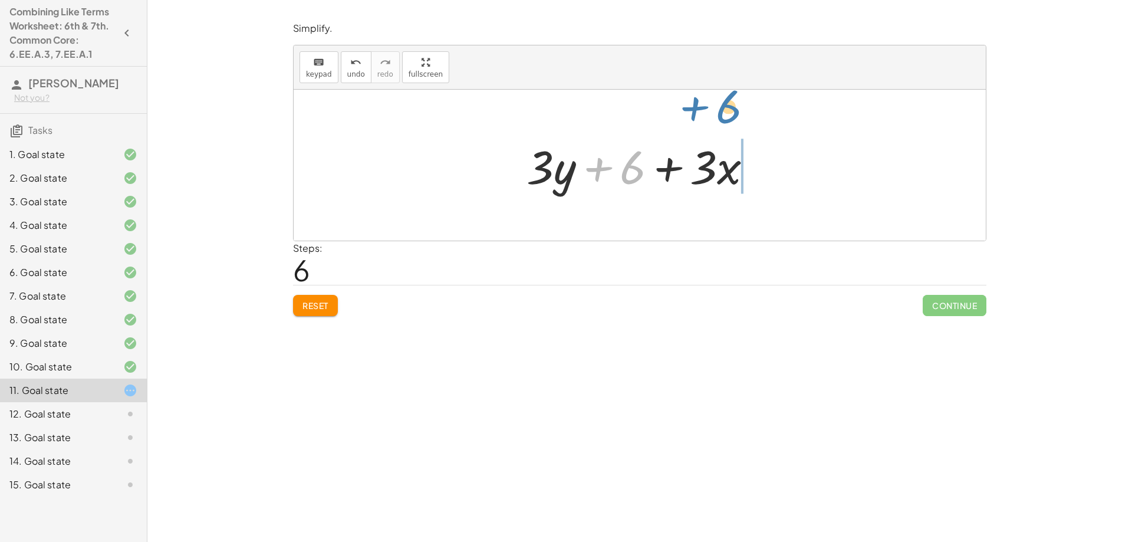
drag, startPoint x: 596, startPoint y: 172, endPoint x: 692, endPoint y: 111, distance: 113.6
click at [692, 111] on div "+ · 5 · x + · 3 · y − · 2 · x + 6 + · 5 · x − · 2 · x + · 3 · y + 6 + · 3 · x +…" at bounding box center [640, 165] width 692 height 151
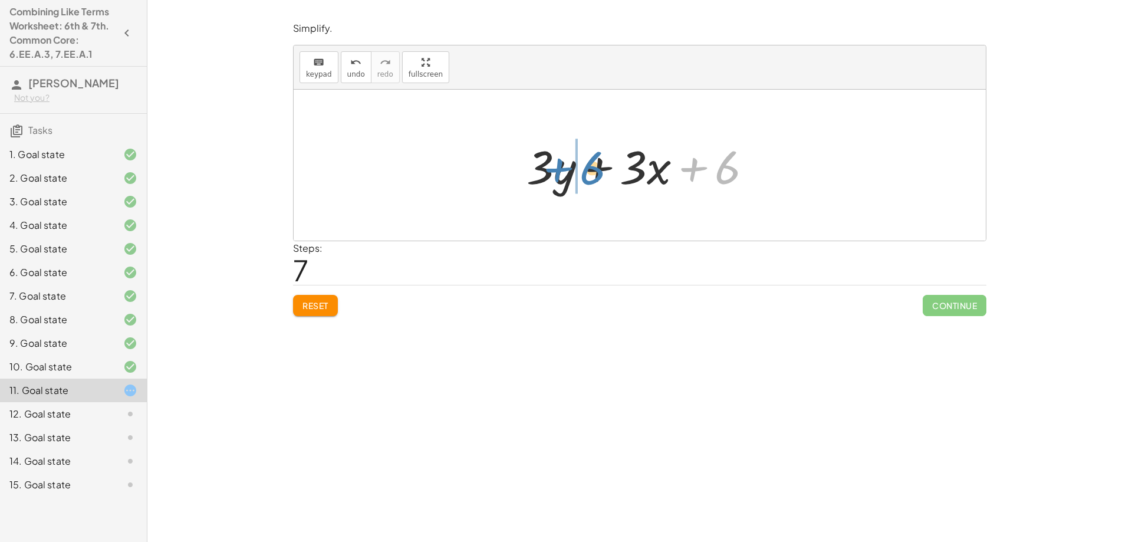
drag, startPoint x: 687, startPoint y: 173, endPoint x: 551, endPoint y: 174, distance: 135.6
click at [551, 174] on div at bounding box center [643, 165] width 247 height 61
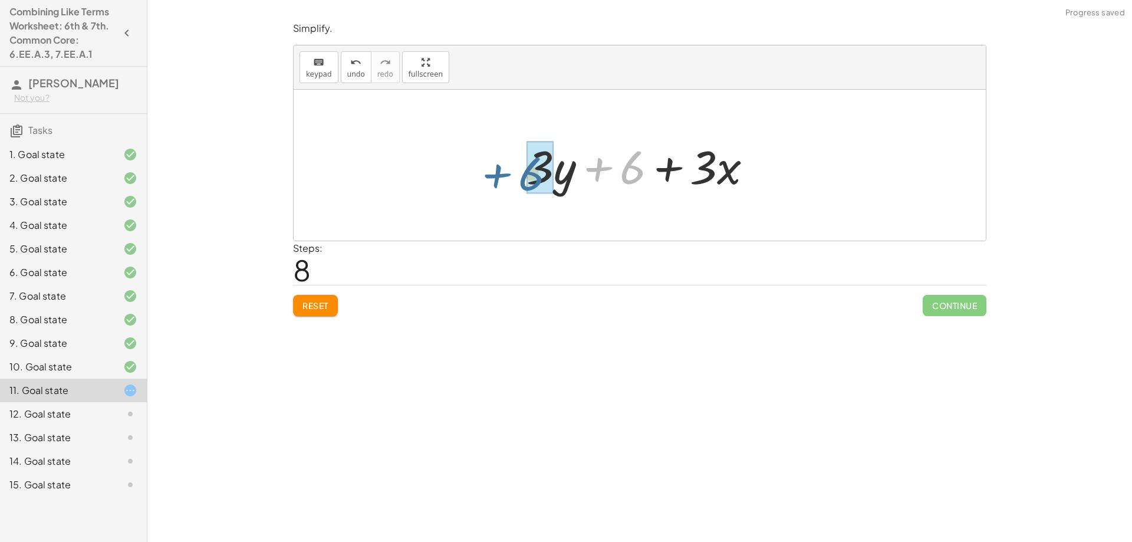
drag, startPoint x: 601, startPoint y: 173, endPoint x: 493, endPoint y: 180, distance: 108.1
click at [493, 180] on div "+ · 5 · x + · 3 · y − · 2 · x + 6 + · 5 · x − · 2 · x + · 3 · y + 6 + · 3 · x +…" at bounding box center [640, 165] width 692 height 151
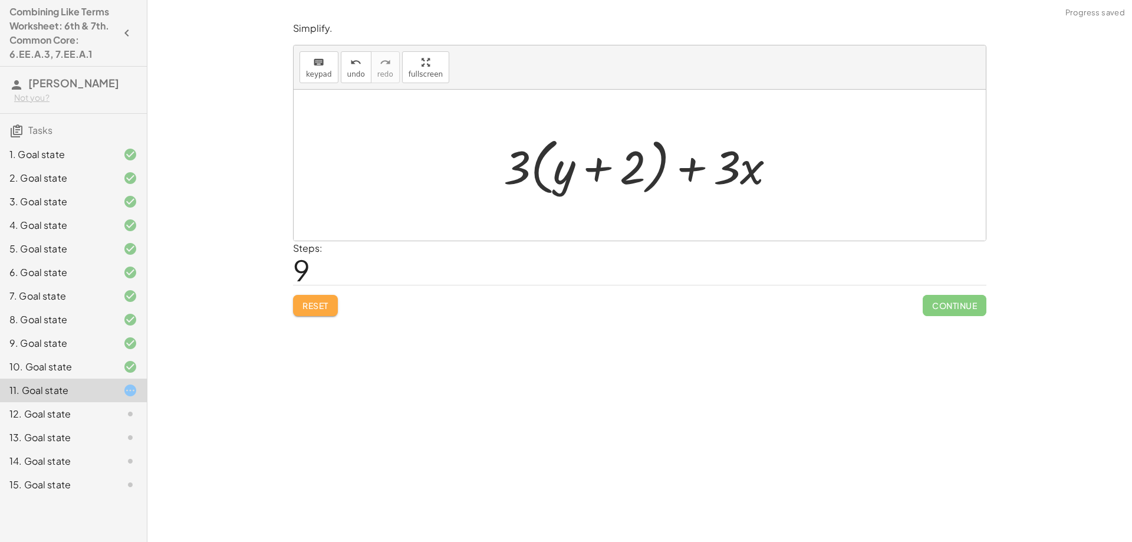
click at [315, 306] on span "Reset" at bounding box center [315, 305] width 26 height 11
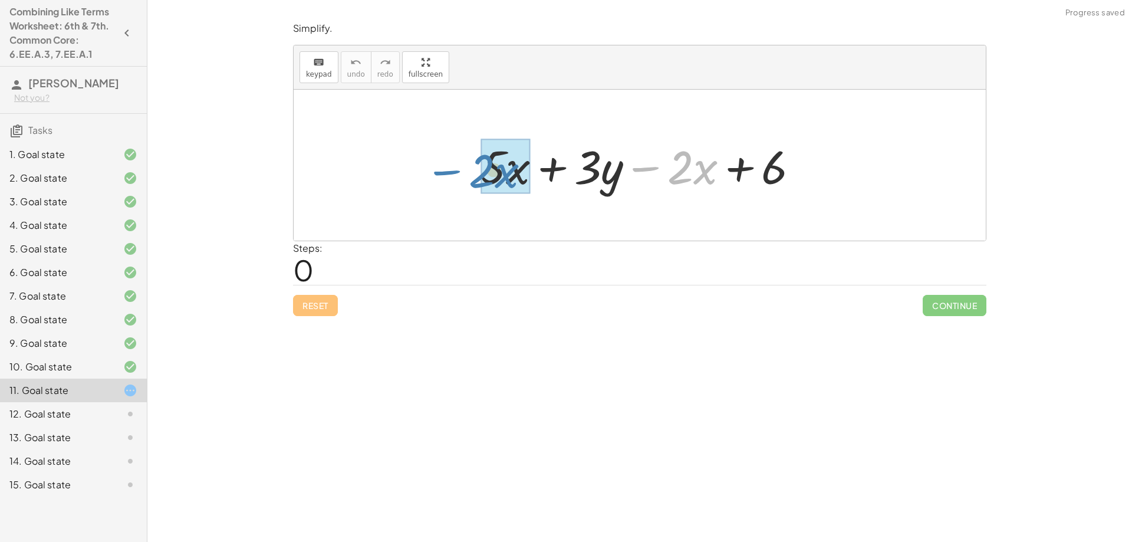
drag, startPoint x: 646, startPoint y: 171, endPoint x: 447, endPoint y: 173, distance: 199.2
click at [447, 173] on div "− · 2 · x + · 5 · x + · 3 · y − · 2 · x + 6" at bounding box center [640, 165] width 692 height 151
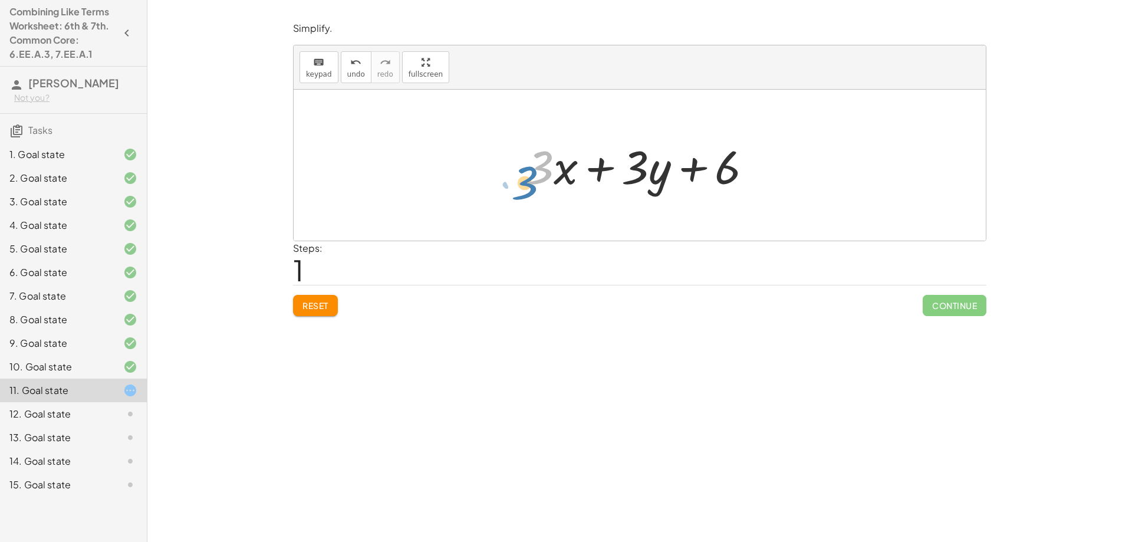
drag, startPoint x: 536, startPoint y: 166, endPoint x: 520, endPoint y: 173, distance: 17.4
click at [310, 72] on span "keypad" at bounding box center [319, 74] width 26 height 8
click at [320, 67] on icon "keyboard" at bounding box center [318, 62] width 11 height 14
click at [324, 72] on span "keypad" at bounding box center [319, 74] width 26 height 8
drag, startPoint x: 324, startPoint y: 72, endPoint x: 350, endPoint y: 128, distance: 62.0
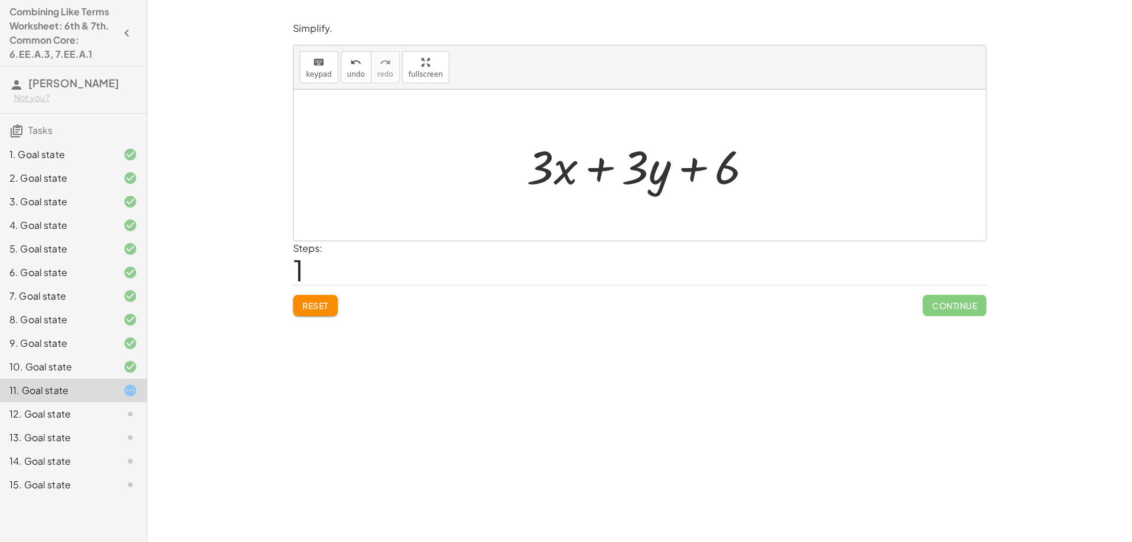
click at [350, 128] on div "keyboard keypad undo undo redo redo fullscreen + · 5 · x + · 3 · y − · 2 · x + …" at bounding box center [640, 142] width 692 height 195
drag, startPoint x: 540, startPoint y: 168, endPoint x: 635, endPoint y: 174, distance: 95.1
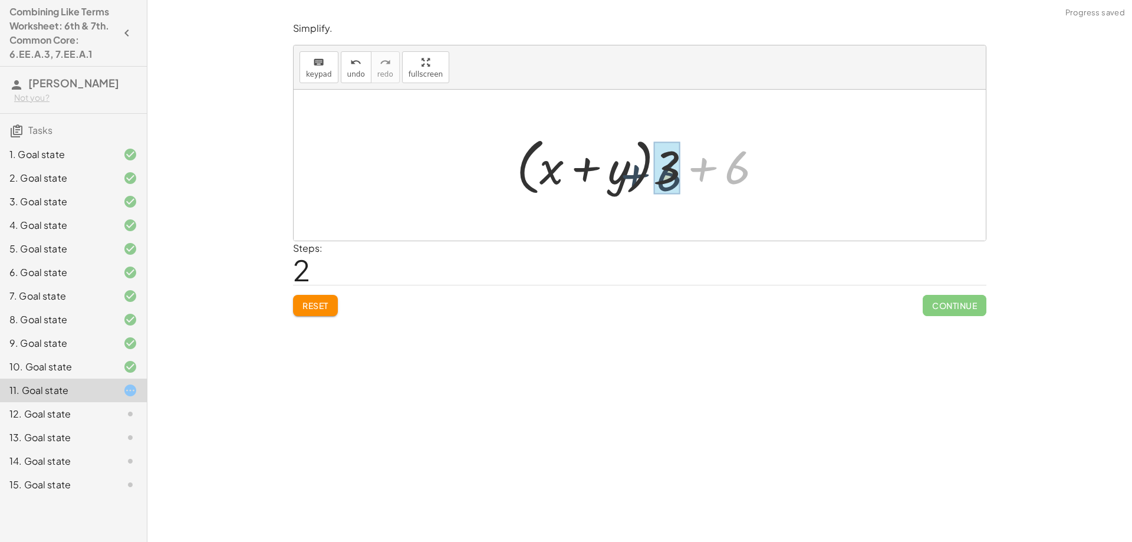
drag, startPoint x: 737, startPoint y: 172, endPoint x: 684, endPoint y: 179, distance: 53.5
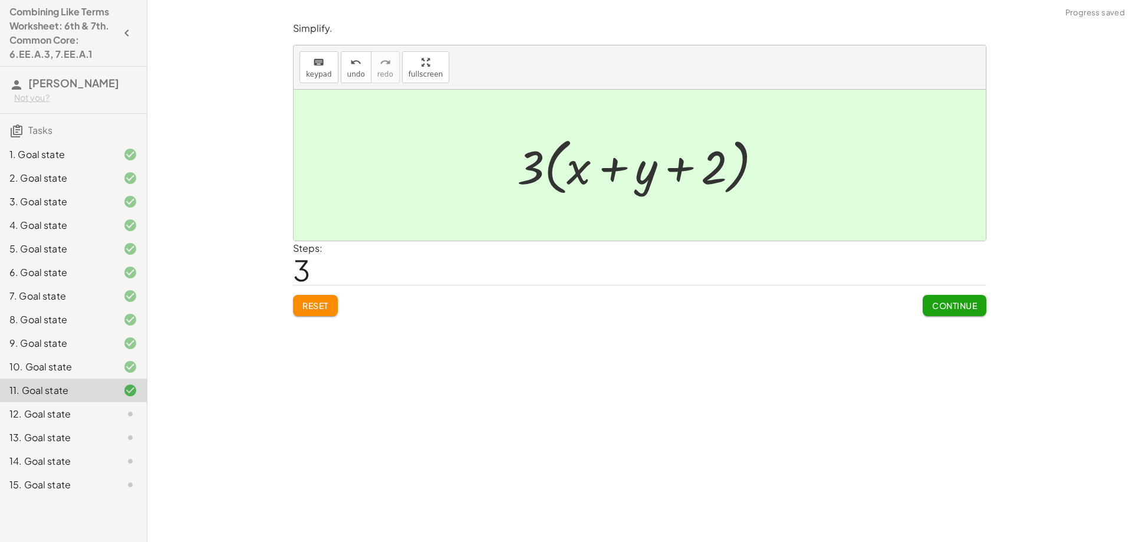
click at [946, 301] on span "Continue" at bounding box center [954, 305] width 45 height 11
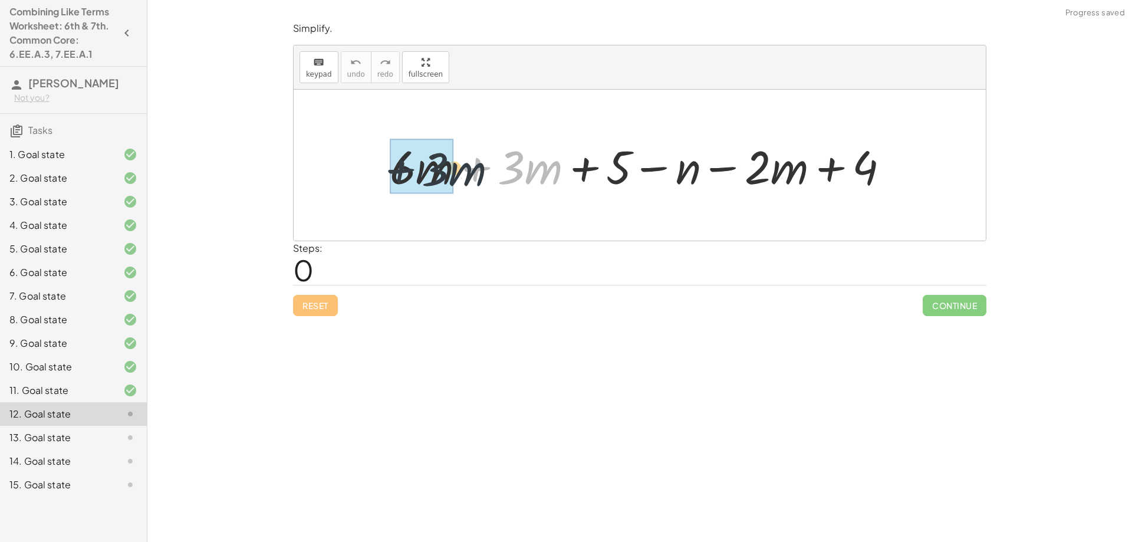
drag, startPoint x: 474, startPoint y: 171, endPoint x: 388, endPoint y: 173, distance: 86.1
click at [388, 173] on div at bounding box center [644, 165] width 520 height 61
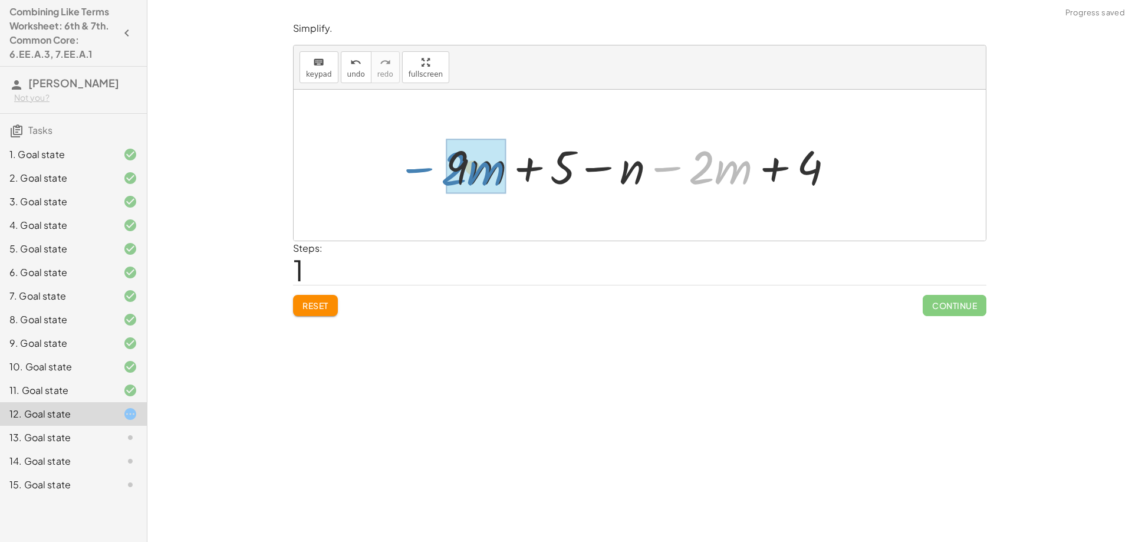
drag, startPoint x: 676, startPoint y: 170, endPoint x: 421, endPoint y: 167, distance: 254.6
click at [421, 167] on div "+ · 6 · m + · 3 · m + 5 − n − · 2 · m + 4 − · 2 · m + · m + 5 − n − · 2 · m + 4…" at bounding box center [640, 165] width 692 height 151
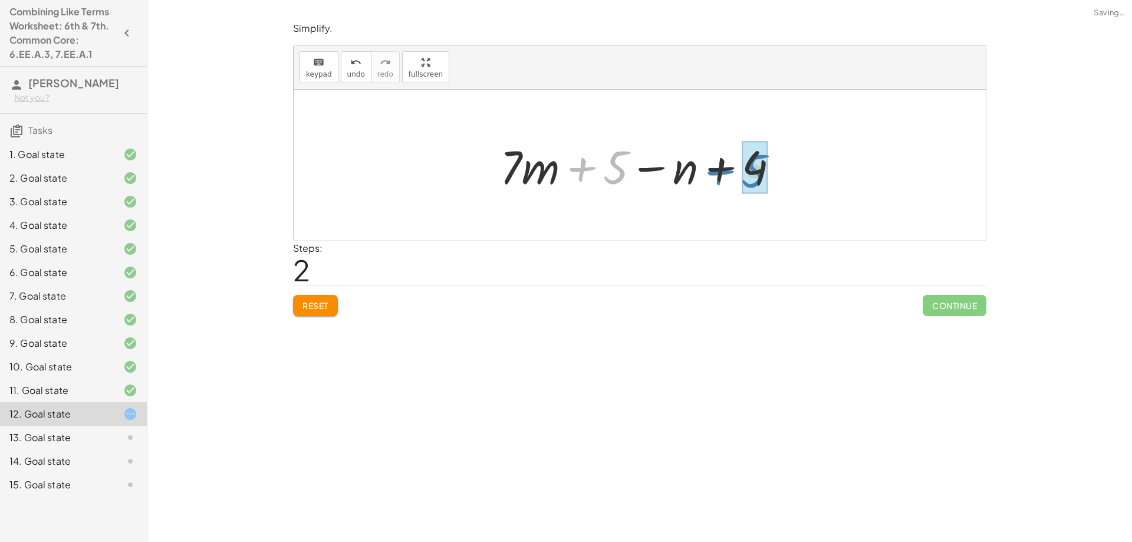
drag, startPoint x: 582, startPoint y: 169, endPoint x: 719, endPoint y: 173, distance: 137.4
click at [719, 173] on div at bounding box center [644, 165] width 300 height 61
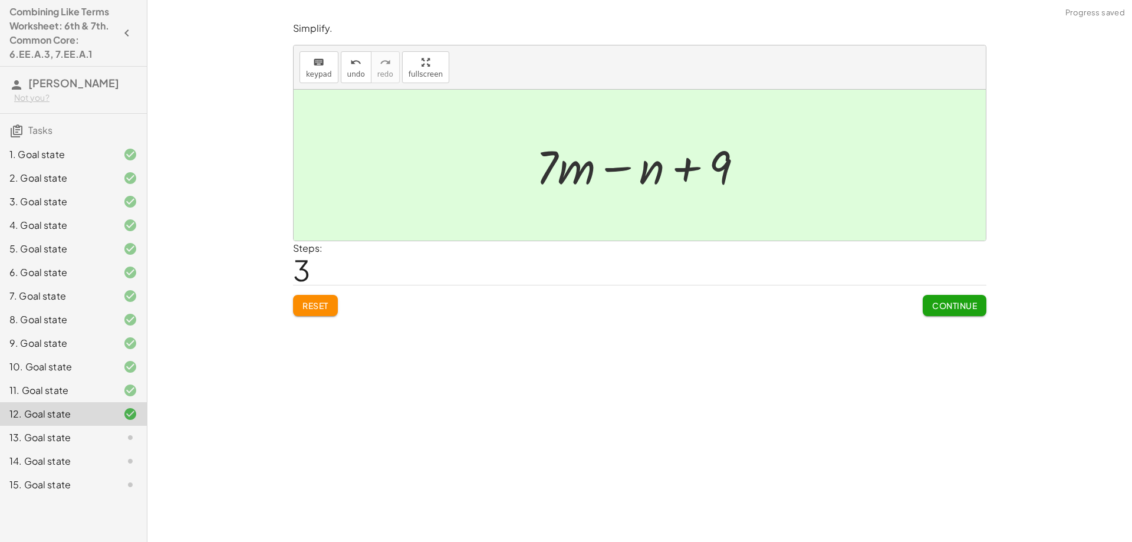
click at [938, 307] on span "Continue" at bounding box center [954, 305] width 45 height 11
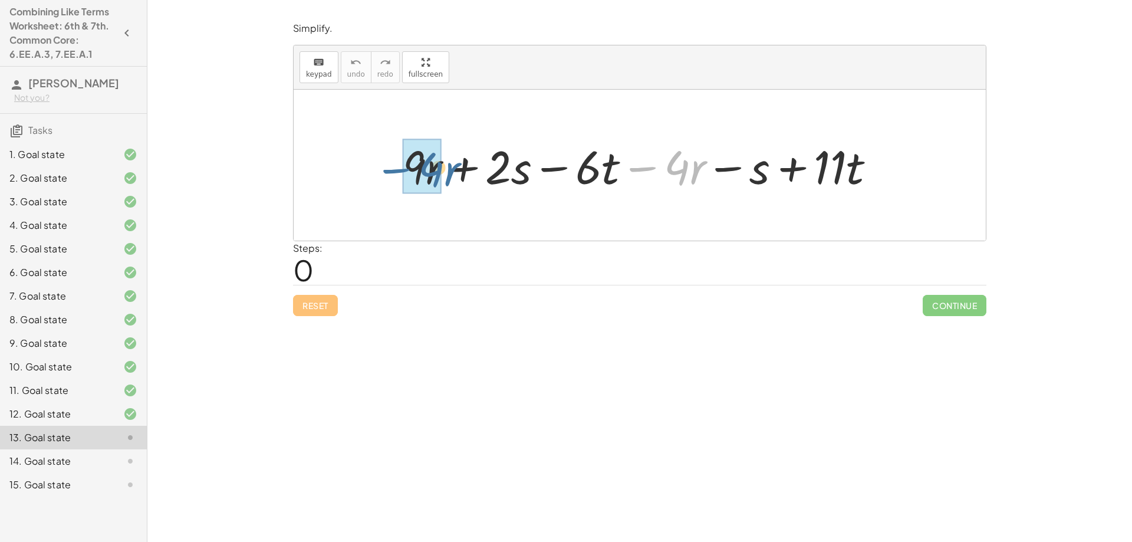
drag, startPoint x: 636, startPoint y: 172, endPoint x: 385, endPoint y: 172, distance: 251.1
click at [385, 172] on div "− · 4 · r + · 9 · r + · 2 · s − · 6 · t − · 4 · r − s + · 11 · t" at bounding box center [639, 165] width 509 height 67
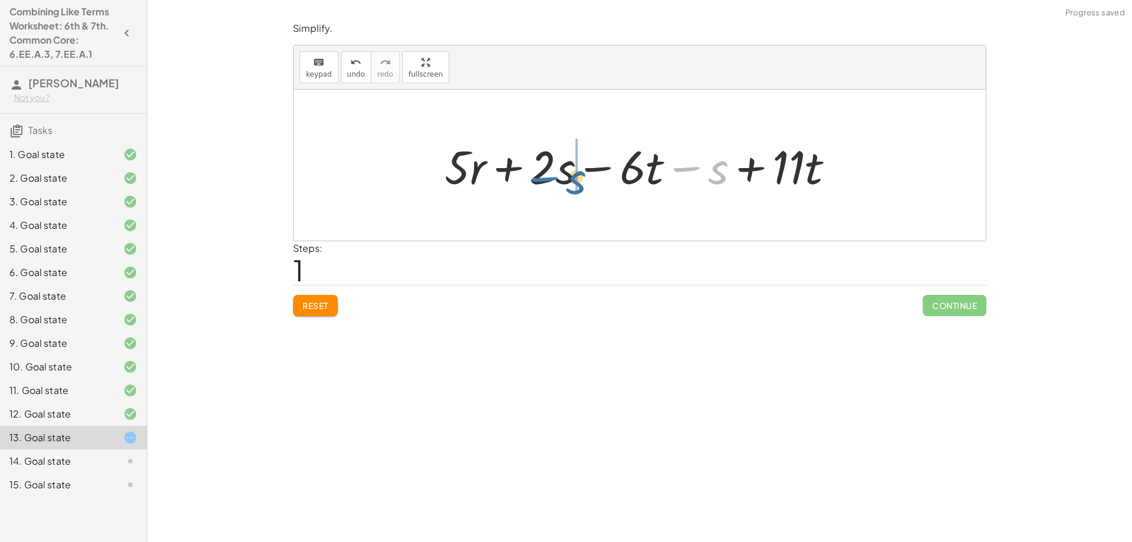
drag, startPoint x: 685, startPoint y: 164, endPoint x: 542, endPoint y: 173, distance: 143.5
click at [542, 173] on div at bounding box center [644, 165] width 411 height 61
drag, startPoint x: 596, startPoint y: 167, endPoint x: 545, endPoint y: 172, distance: 51.4
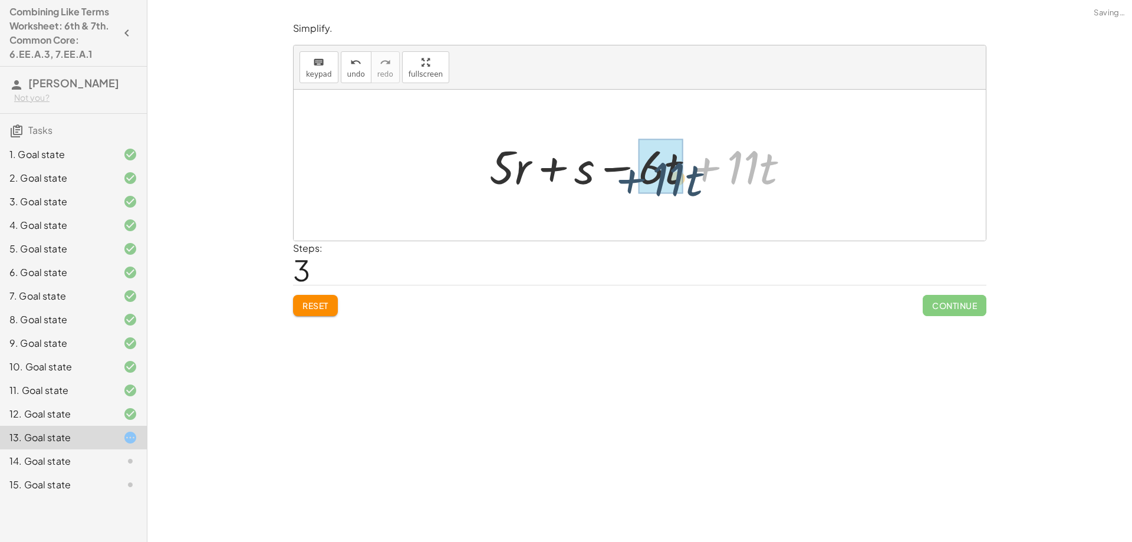
drag, startPoint x: 706, startPoint y: 170, endPoint x: 625, endPoint y: 179, distance: 80.7
click at [625, 179] on div at bounding box center [643, 165] width 321 height 61
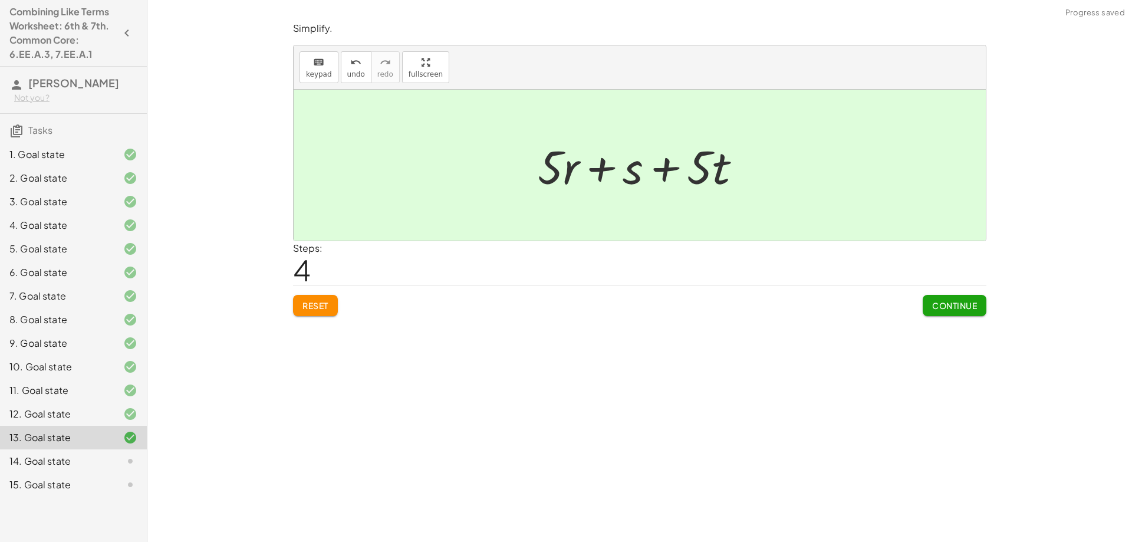
click at [957, 312] on button "Continue" at bounding box center [954, 305] width 64 height 21
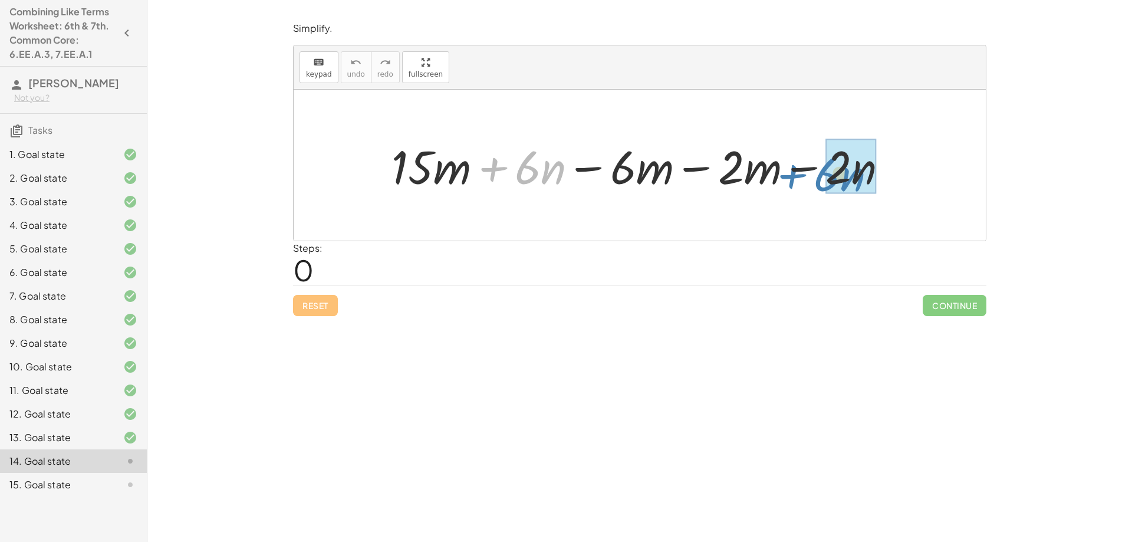
drag, startPoint x: 495, startPoint y: 170, endPoint x: 794, endPoint y: 177, distance: 299.5
click at [794, 177] on div at bounding box center [643, 165] width 517 height 61
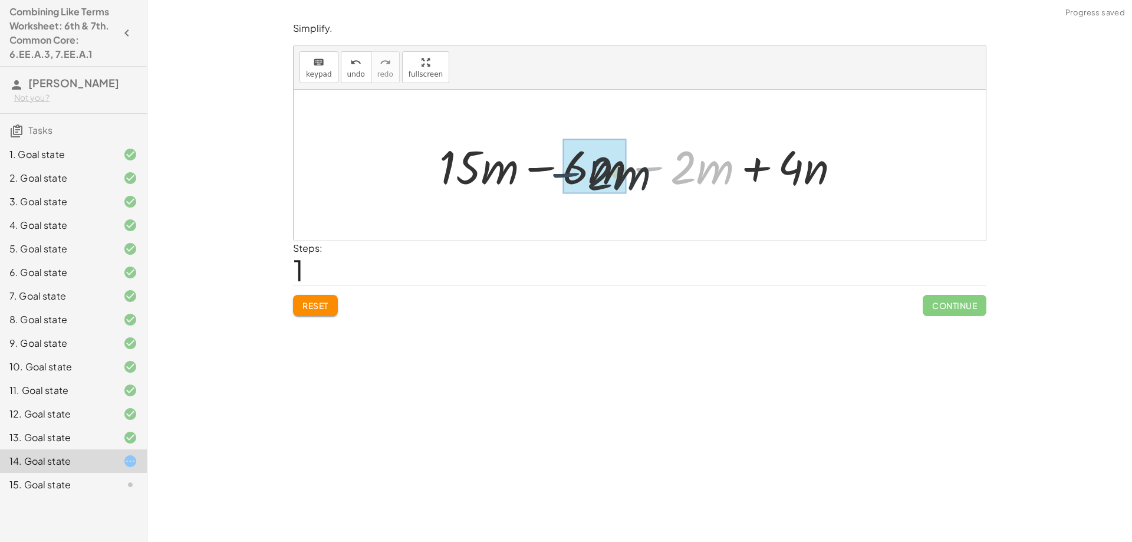
drag, startPoint x: 646, startPoint y: 167, endPoint x: 542, endPoint y: 172, distance: 103.8
click at [542, 172] on div at bounding box center [644, 165] width 422 height 61
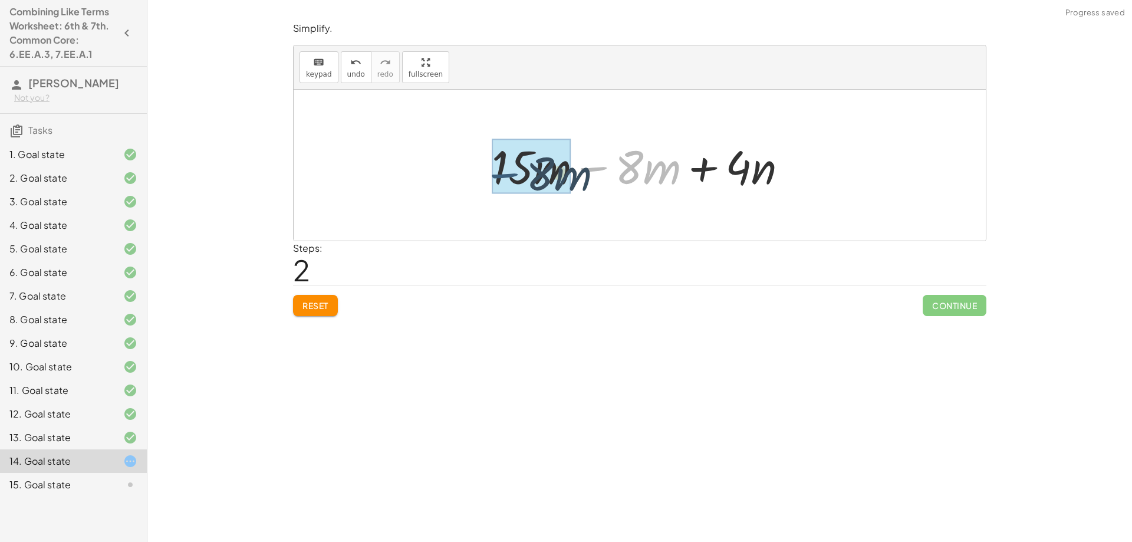
drag, startPoint x: 597, startPoint y: 171, endPoint x: 525, endPoint y: 177, distance: 72.8
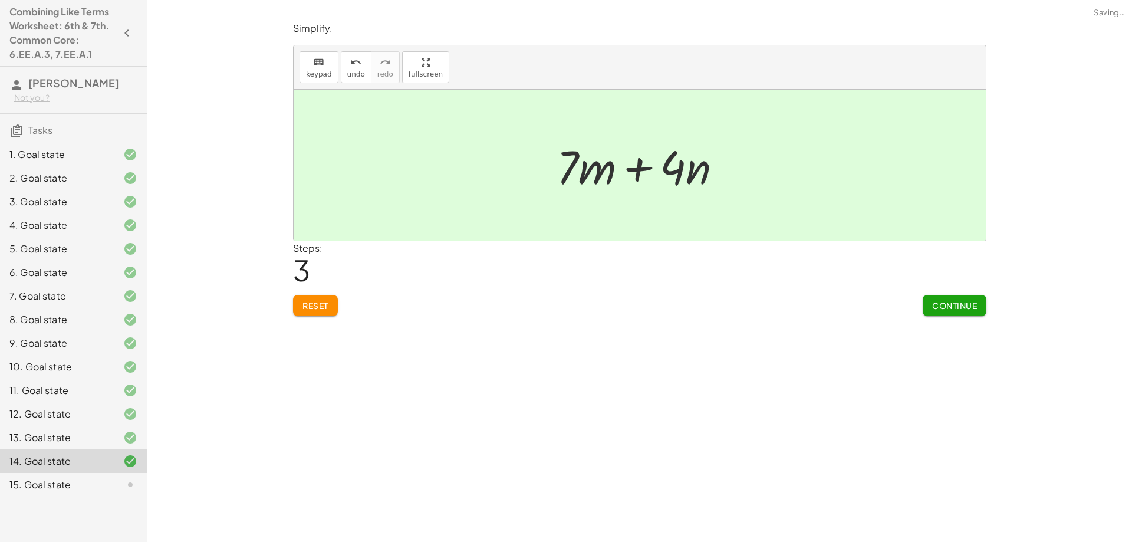
click at [941, 309] on span "Continue" at bounding box center [954, 305] width 45 height 11
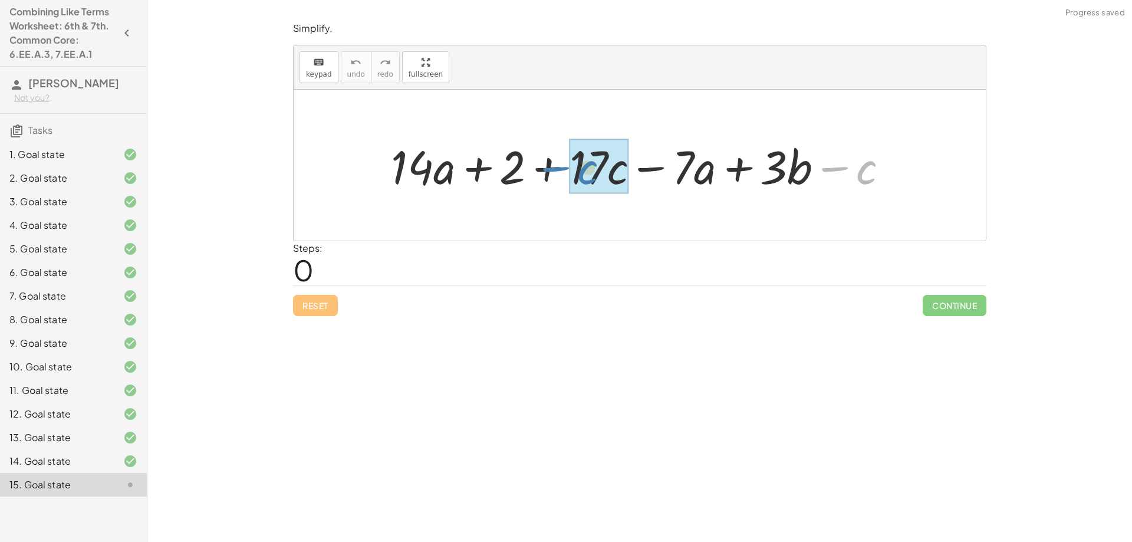
drag, startPoint x: 836, startPoint y: 169, endPoint x: 557, endPoint y: 169, distance: 278.8
click at [557, 169] on div at bounding box center [644, 165] width 518 height 61
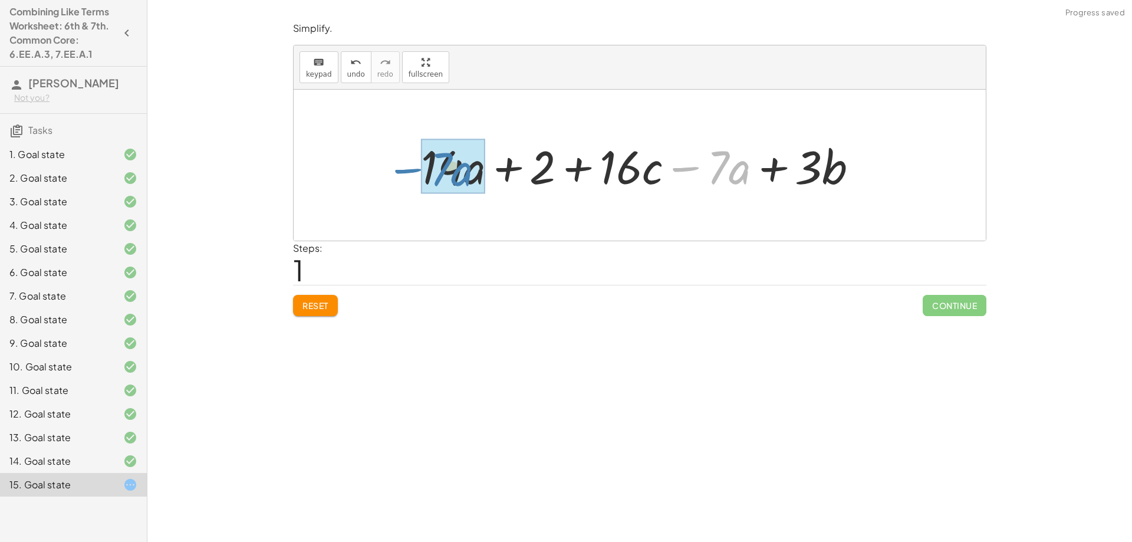
drag, startPoint x: 687, startPoint y: 170, endPoint x: 411, endPoint y: 172, distance: 275.3
click at [411, 172] on div "+ · 14 · a + 2 + · 17 · c − · 7 · a + · 3 · b − c − · 7 · a + · 14 · a + 2 + · …" at bounding box center [639, 165] width 473 height 67
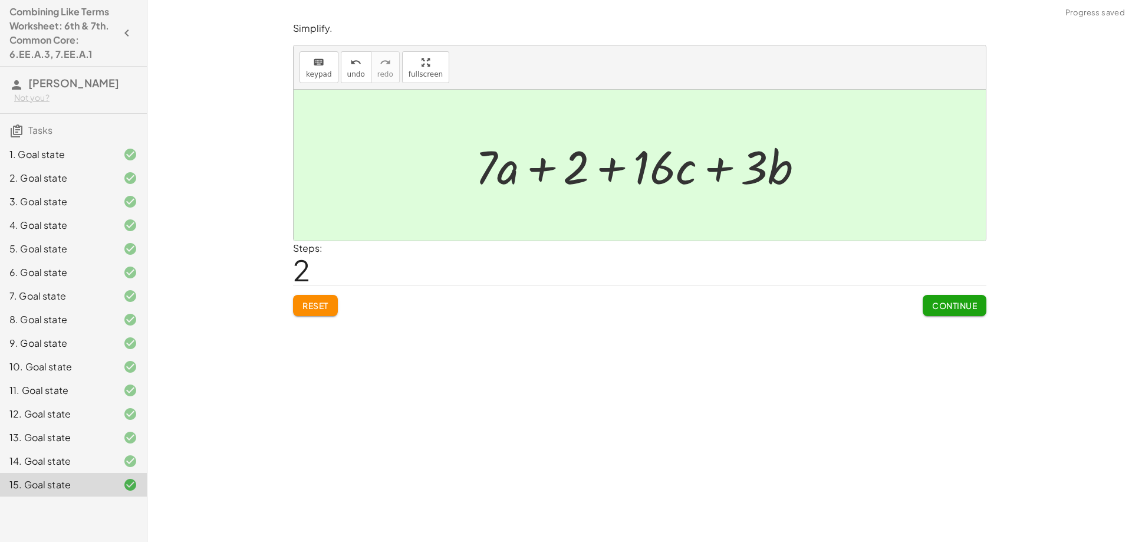
click at [951, 305] on span "Continue" at bounding box center [954, 305] width 45 height 11
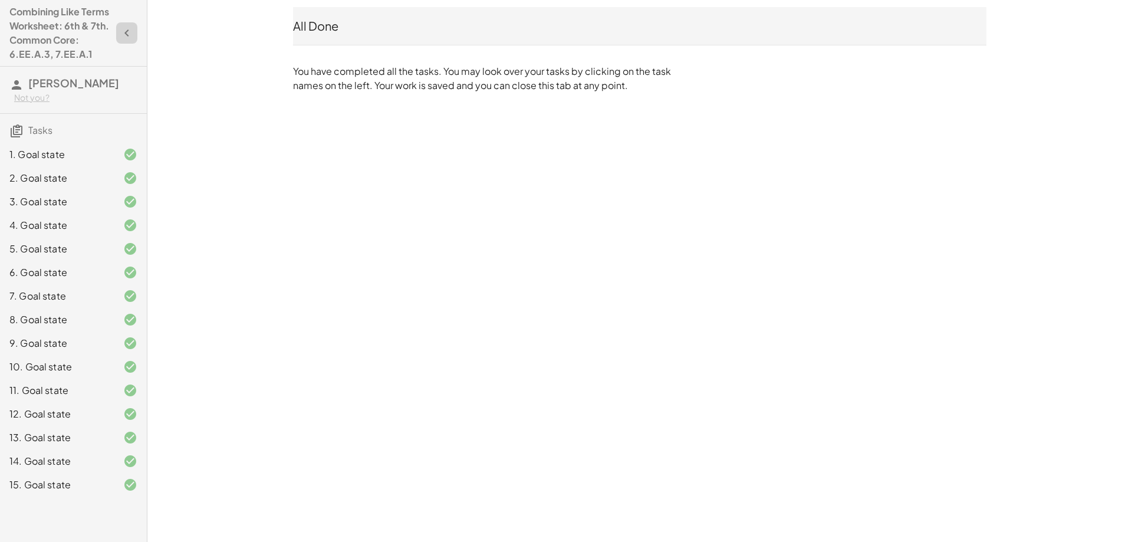
click at [131, 36] on icon "button" at bounding box center [127, 33] width 14 height 14
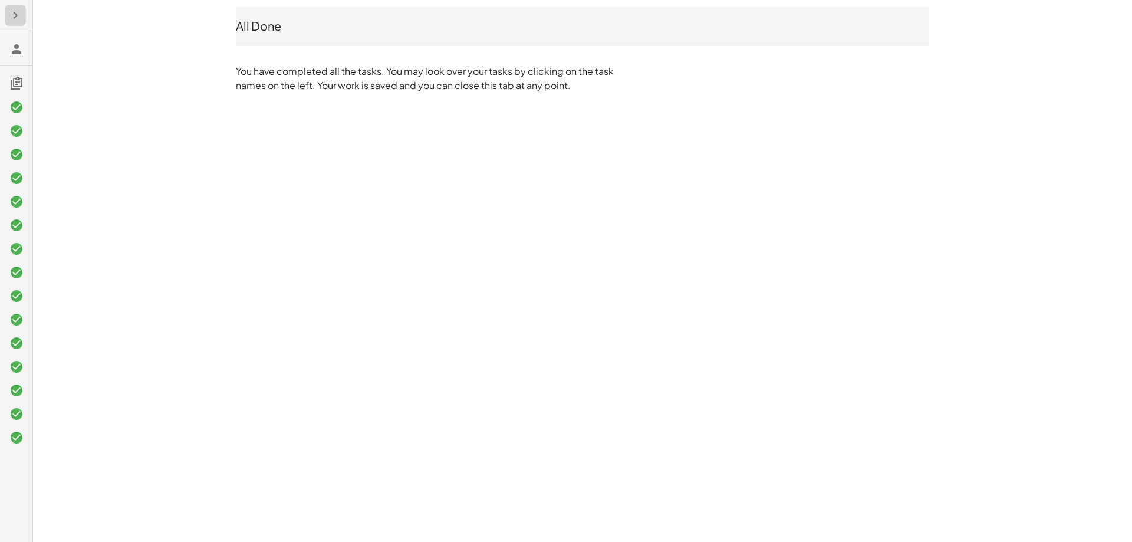
click at [21, 24] on button "button" at bounding box center [15, 15] width 21 height 21
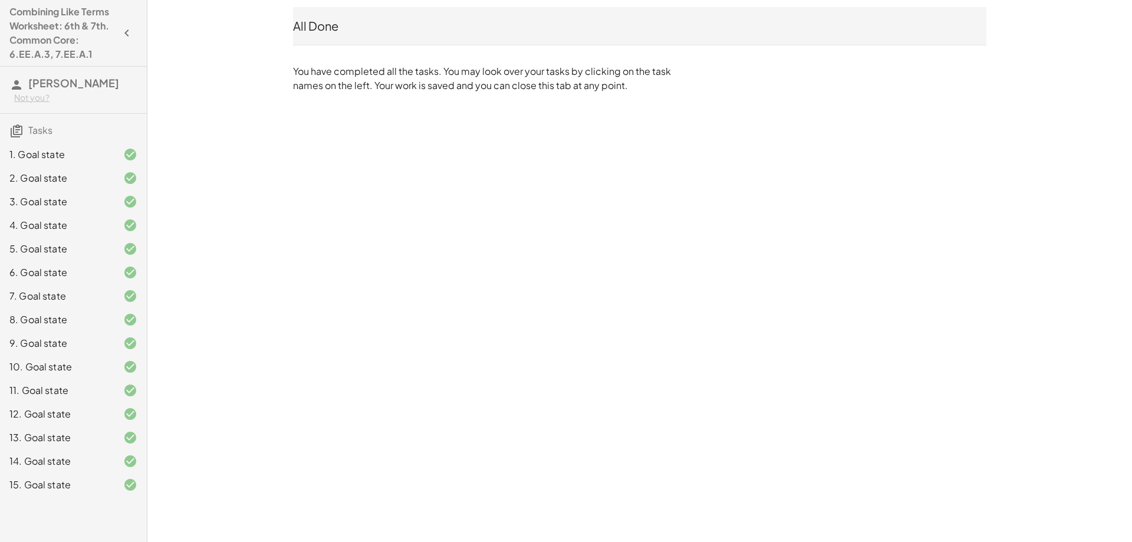
click at [37, 132] on span "Tasks" at bounding box center [40, 130] width 24 height 12
drag, startPoint x: 21, startPoint y: 134, endPoint x: 9, endPoint y: 130, distance: 12.9
click at [9, 130] on h3 "Tasks" at bounding box center [73, 126] width 147 height 25
click at [21, 130] on icon at bounding box center [16, 131] width 14 height 14
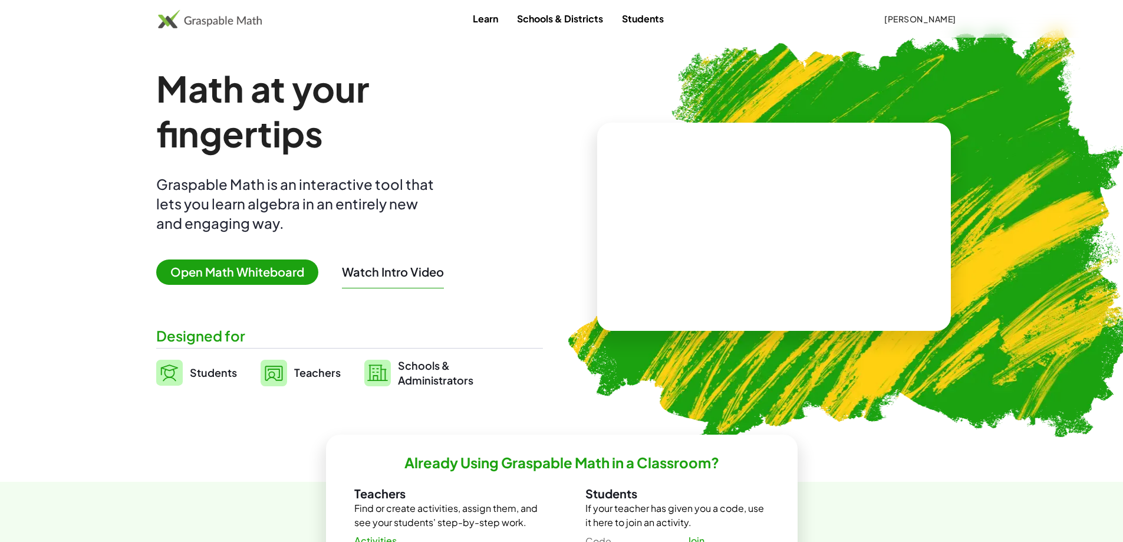
click at [483, 22] on link "Learn" at bounding box center [485, 19] width 44 height 22
click at [935, 16] on span "[PERSON_NAME]" at bounding box center [920, 19] width 72 height 11
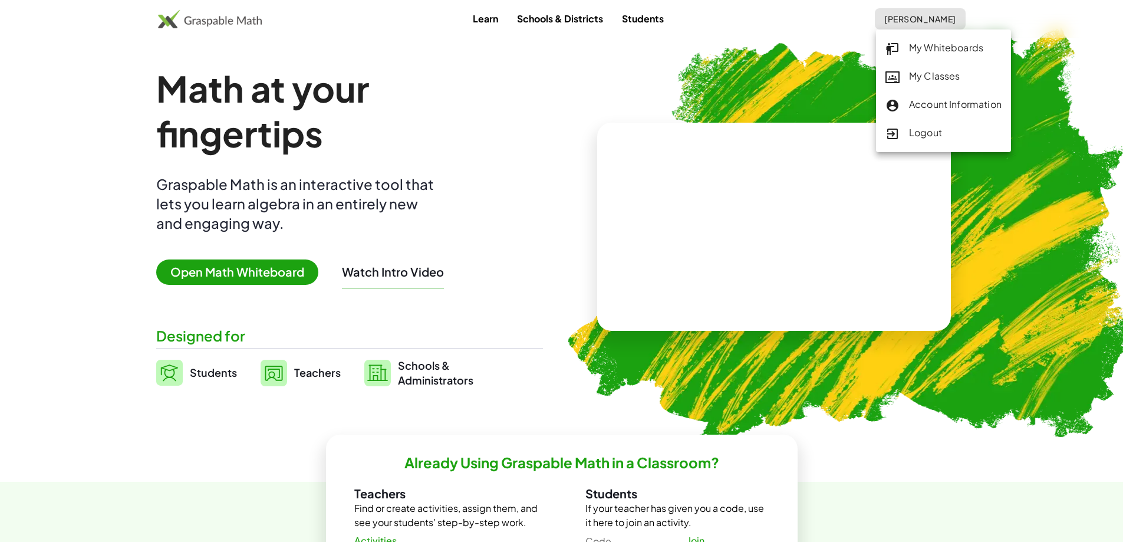
click at [940, 75] on div "My Classes" at bounding box center [943, 76] width 116 height 15
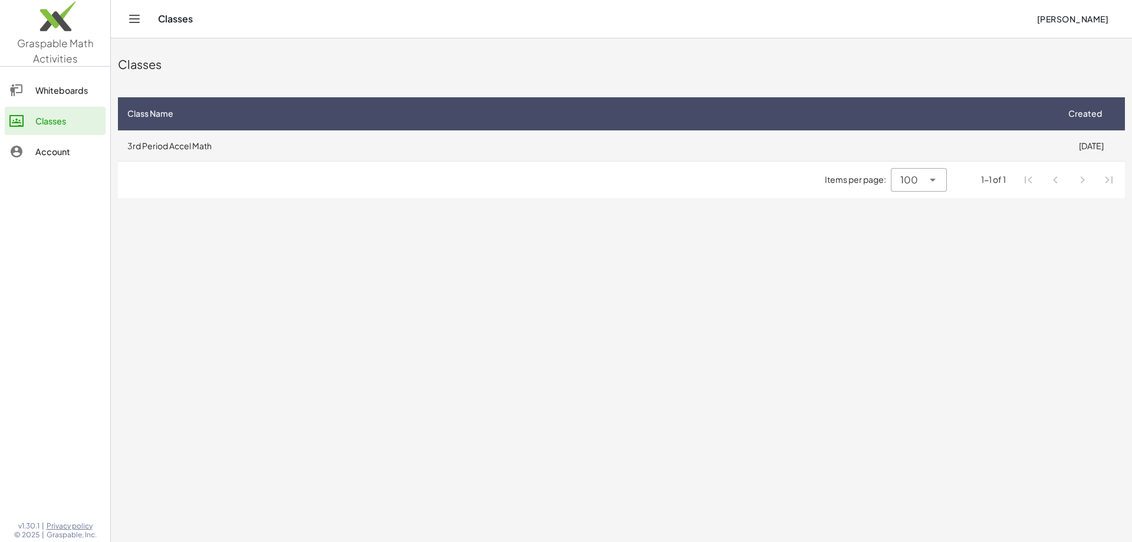
click at [948, 151] on td "3rd Period Accel Math" at bounding box center [587, 145] width 939 height 31
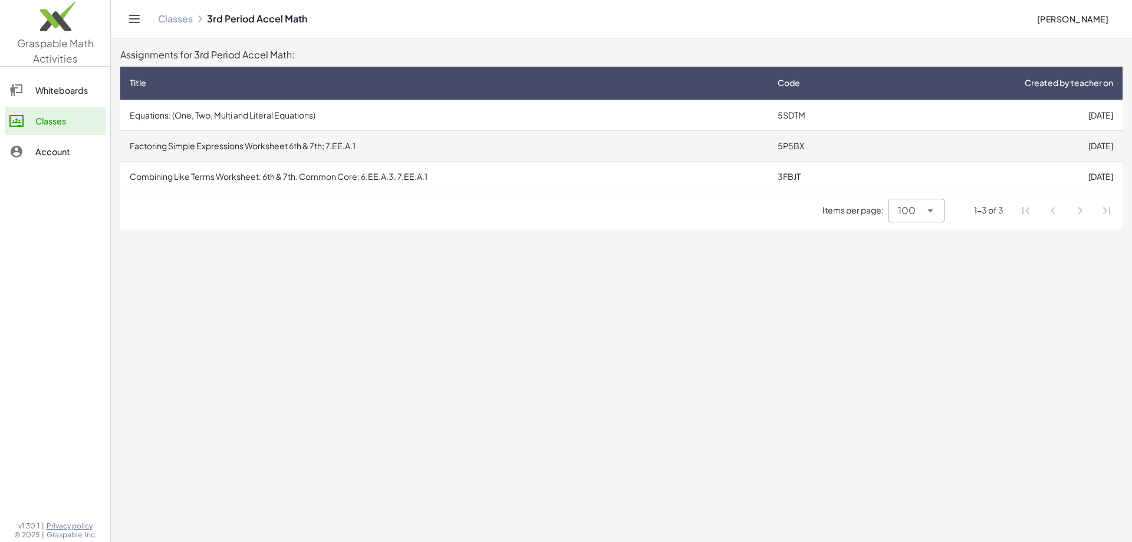
click at [819, 152] on td "5P5BX" at bounding box center [823, 145] width 110 height 31
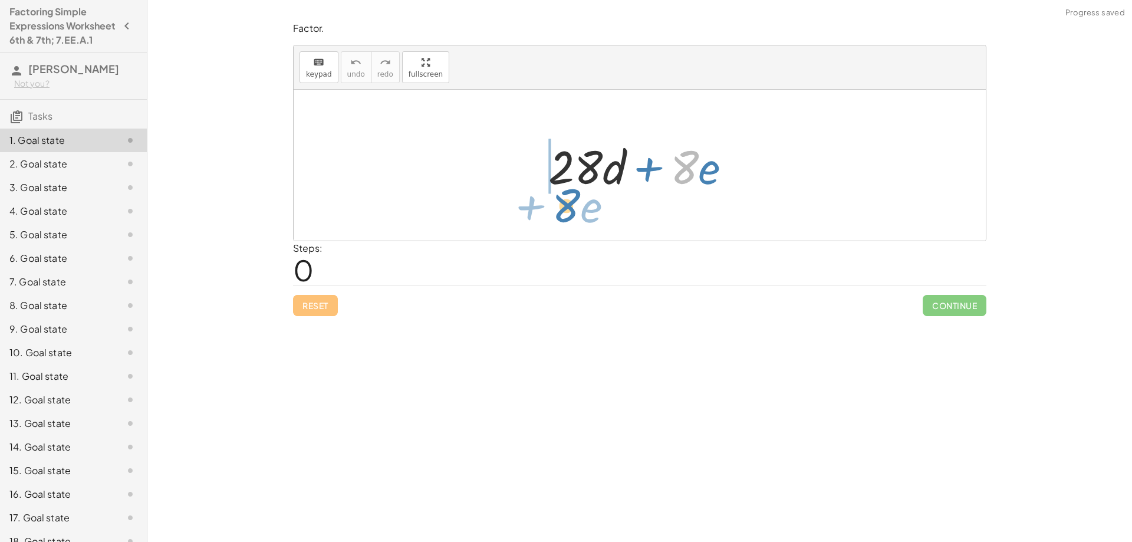
drag, startPoint x: 679, startPoint y: 153, endPoint x: 561, endPoint y: 191, distance: 124.0
click at [561, 191] on div at bounding box center [644, 165] width 204 height 61
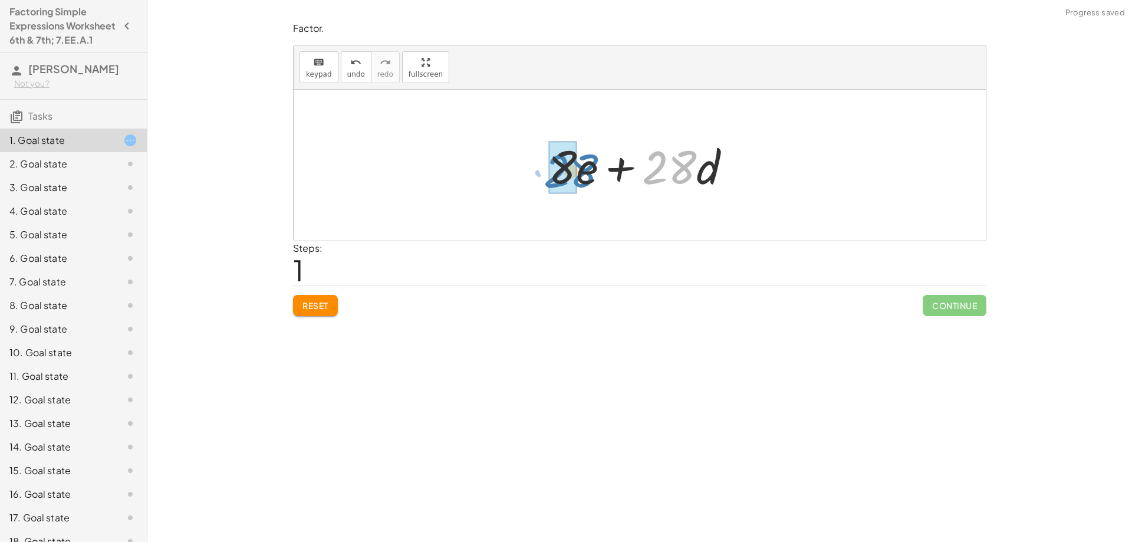
drag, startPoint x: 673, startPoint y: 166, endPoint x: 581, endPoint y: 171, distance: 92.7
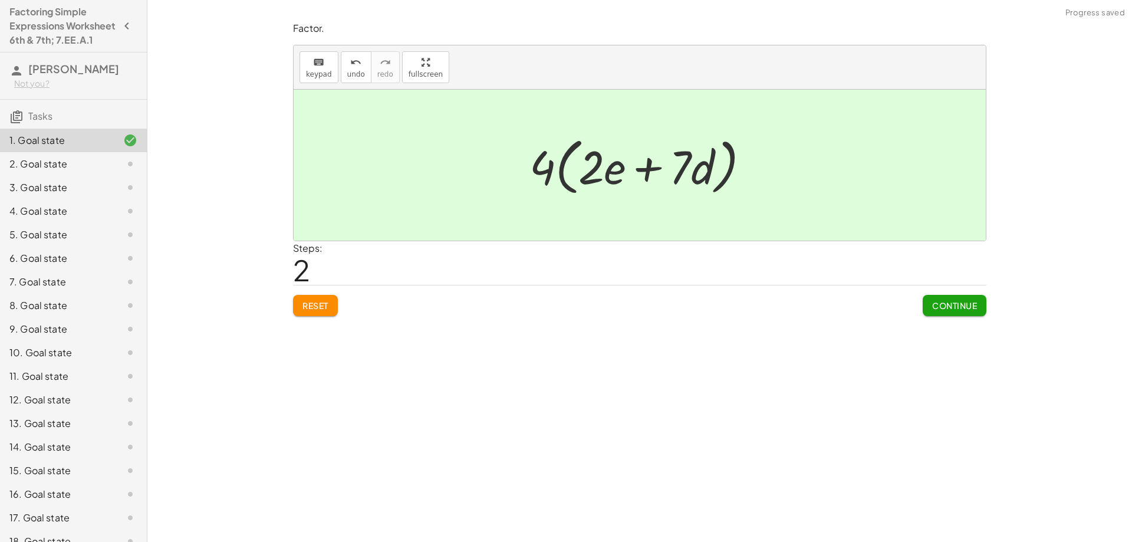
click at [934, 305] on span "Continue" at bounding box center [954, 305] width 45 height 11
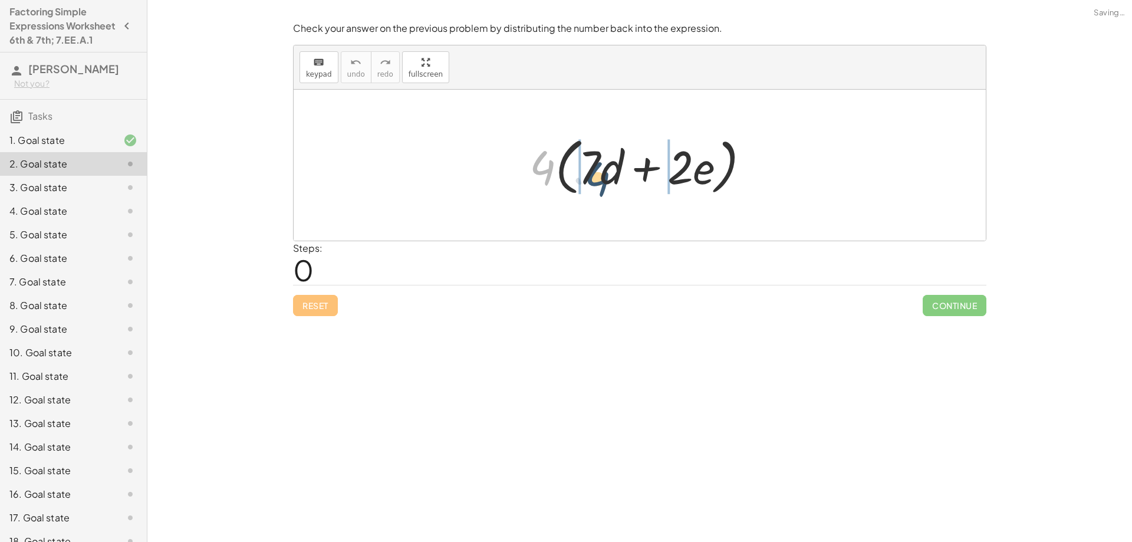
drag, startPoint x: 540, startPoint y: 163, endPoint x: 595, endPoint y: 174, distance: 56.5
click at [595, 174] on div at bounding box center [644, 165] width 242 height 68
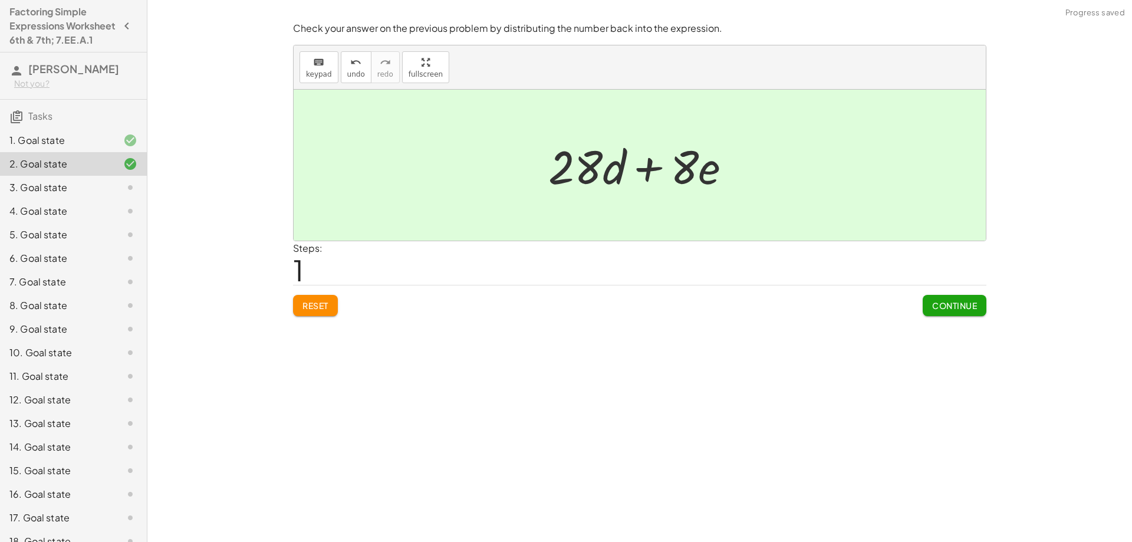
click at [945, 305] on span "Continue" at bounding box center [954, 305] width 45 height 11
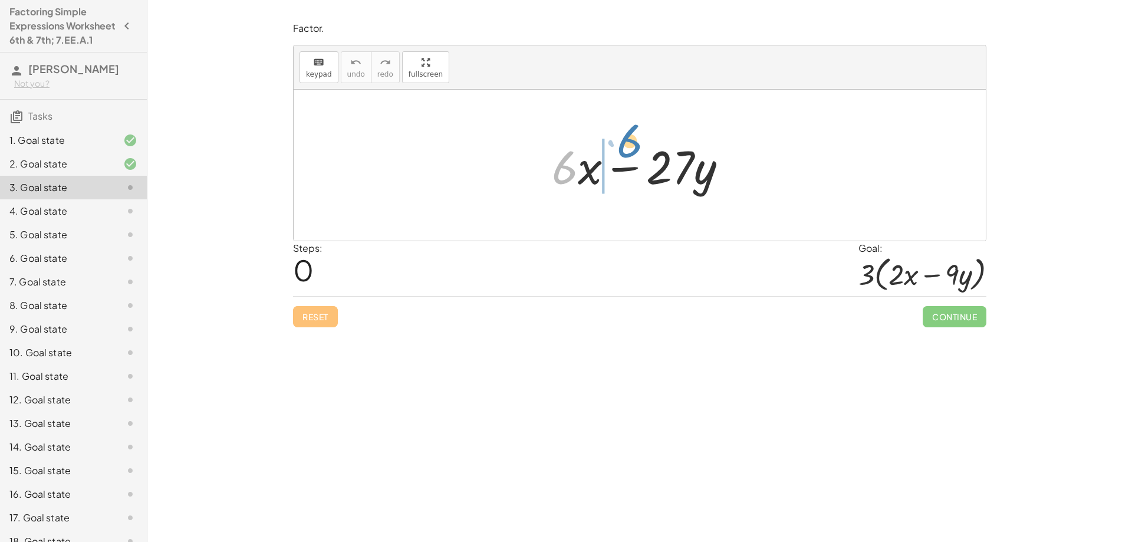
drag, startPoint x: 558, startPoint y: 174, endPoint x: 623, endPoint y: 148, distance: 70.1
click at [623, 148] on div at bounding box center [644, 165] width 197 height 61
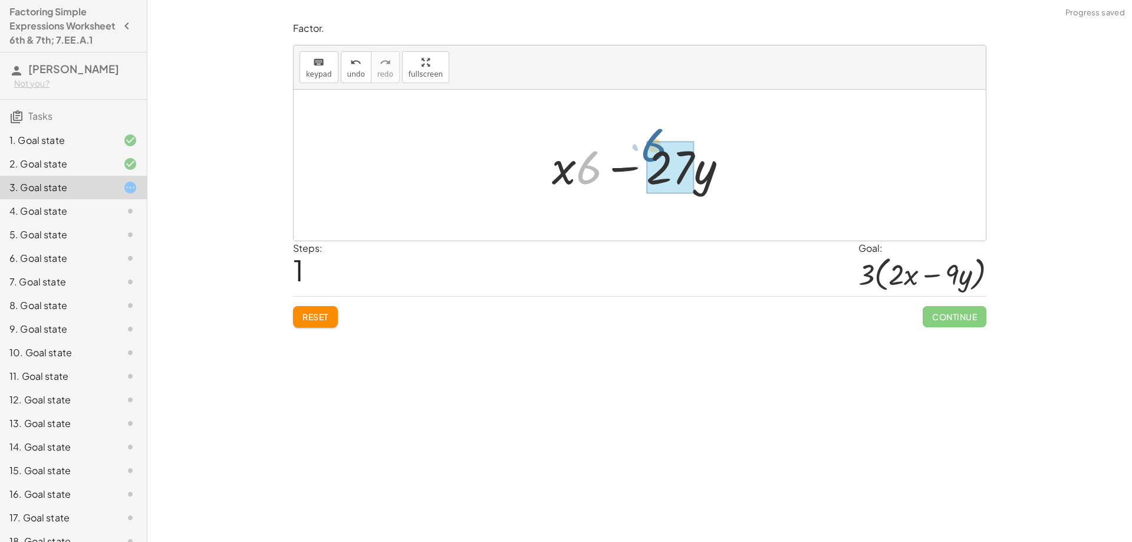
drag, startPoint x: 589, startPoint y: 167, endPoint x: 654, endPoint y: 145, distance: 68.6
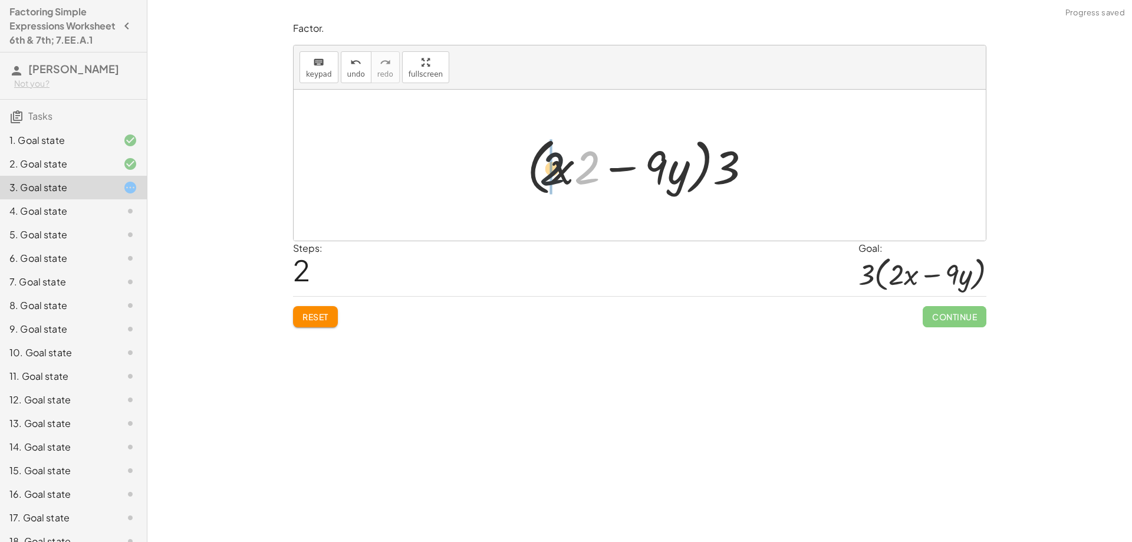
drag, startPoint x: 591, startPoint y: 174, endPoint x: 549, endPoint y: 175, distance: 41.9
drag, startPoint x: 720, startPoint y: 163, endPoint x: 473, endPoint y: 185, distance: 247.3
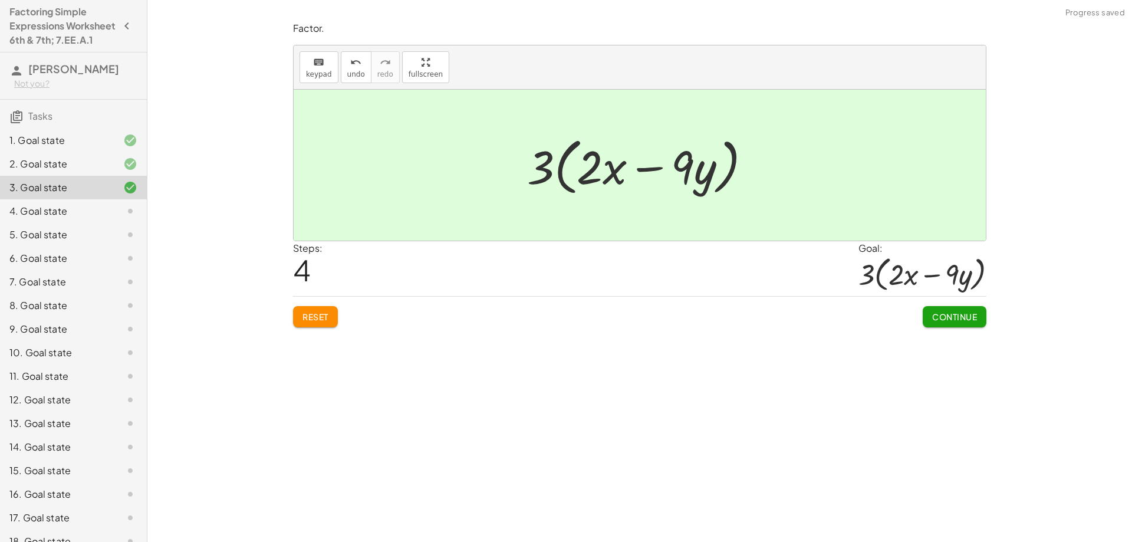
click at [934, 319] on span "Continue" at bounding box center [954, 316] width 45 height 11
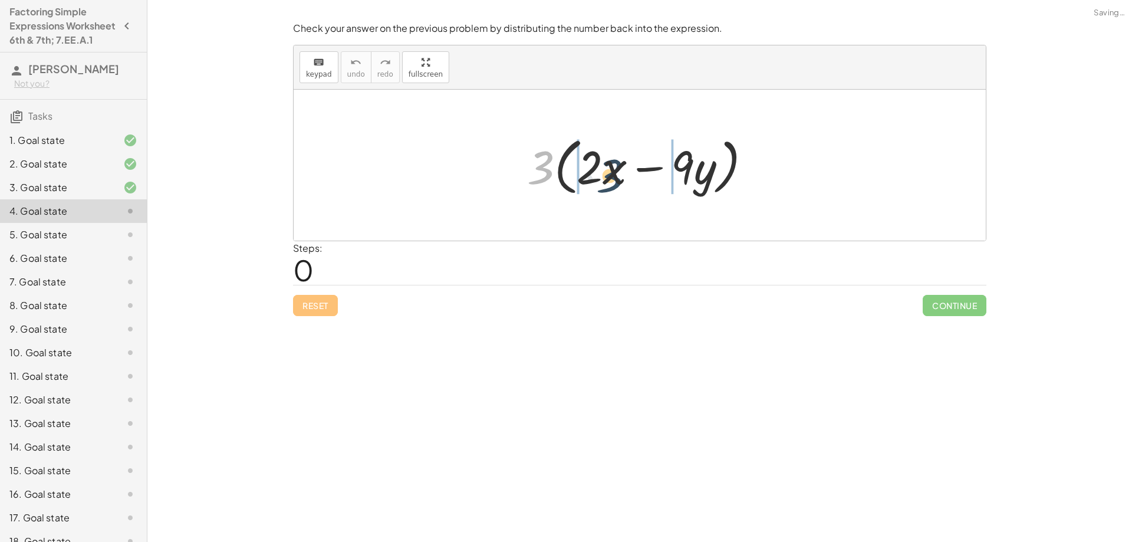
drag, startPoint x: 538, startPoint y: 162, endPoint x: 607, endPoint y: 170, distance: 69.5
click at [607, 170] on div at bounding box center [643, 165] width 245 height 68
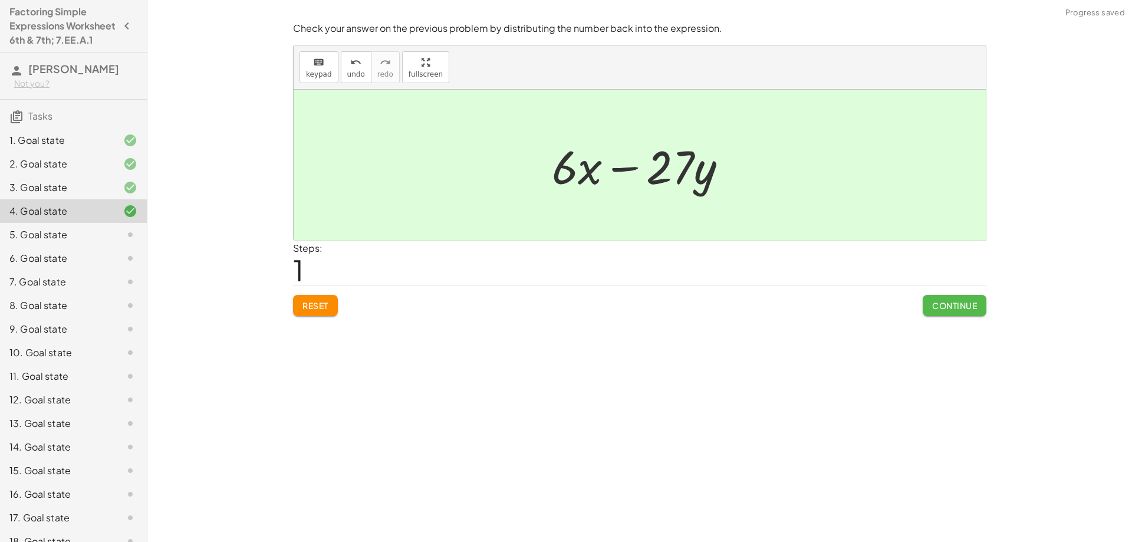
click at [942, 299] on button "Continue" at bounding box center [954, 305] width 64 height 21
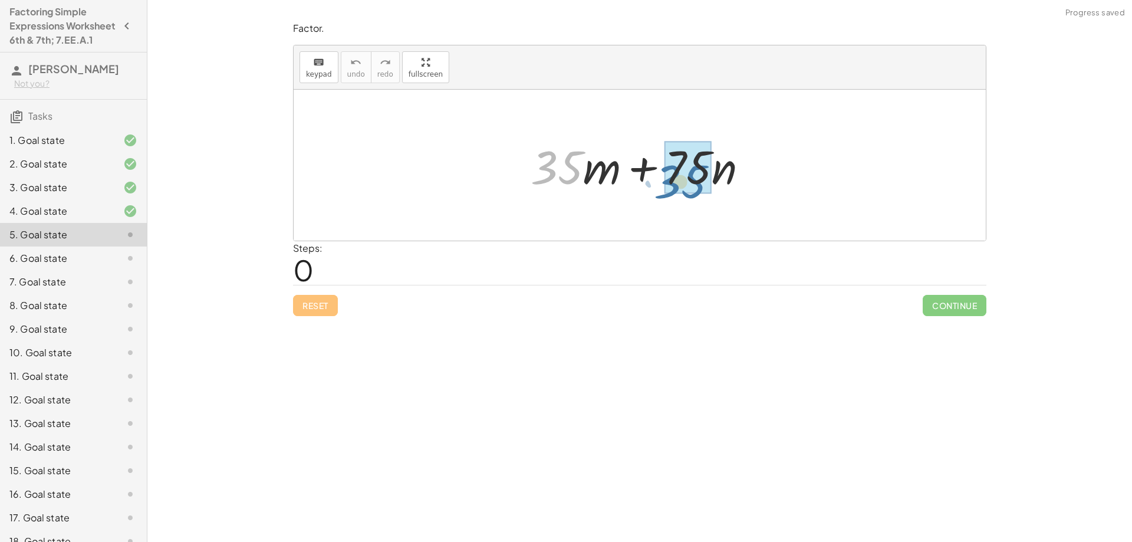
drag, startPoint x: 558, startPoint y: 173, endPoint x: 663, endPoint y: 183, distance: 105.4
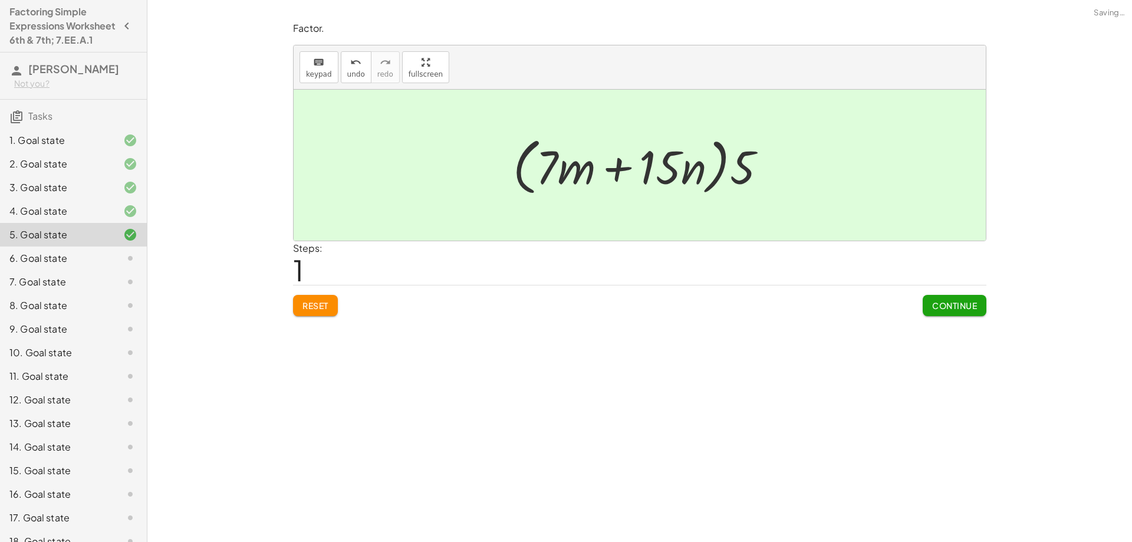
click at [951, 314] on button "Continue" at bounding box center [954, 305] width 64 height 21
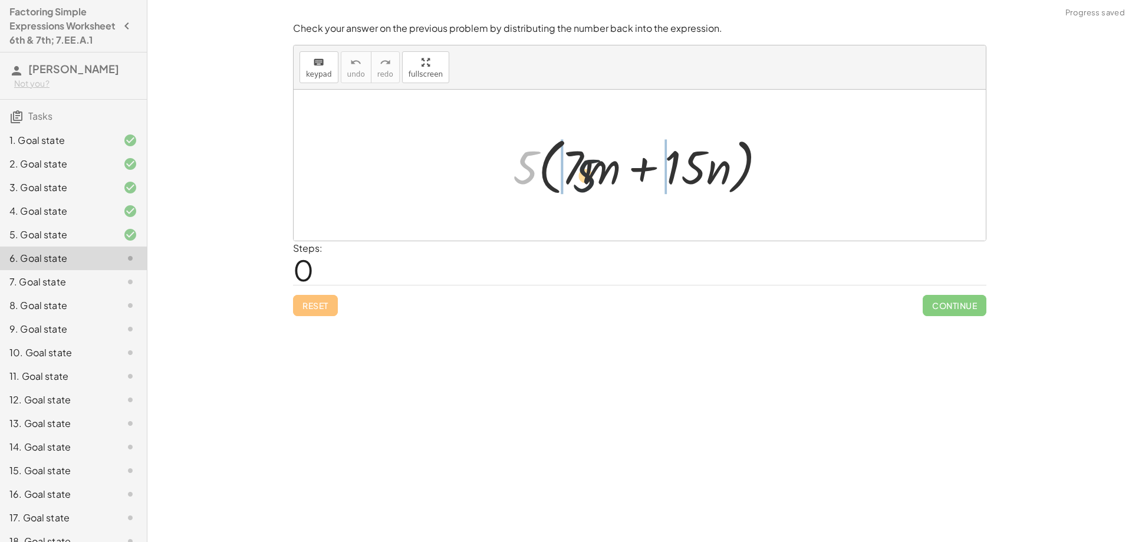
drag, startPoint x: 531, startPoint y: 169, endPoint x: 621, endPoint y: 178, distance: 90.7
click at [621, 178] on div at bounding box center [644, 165] width 275 height 68
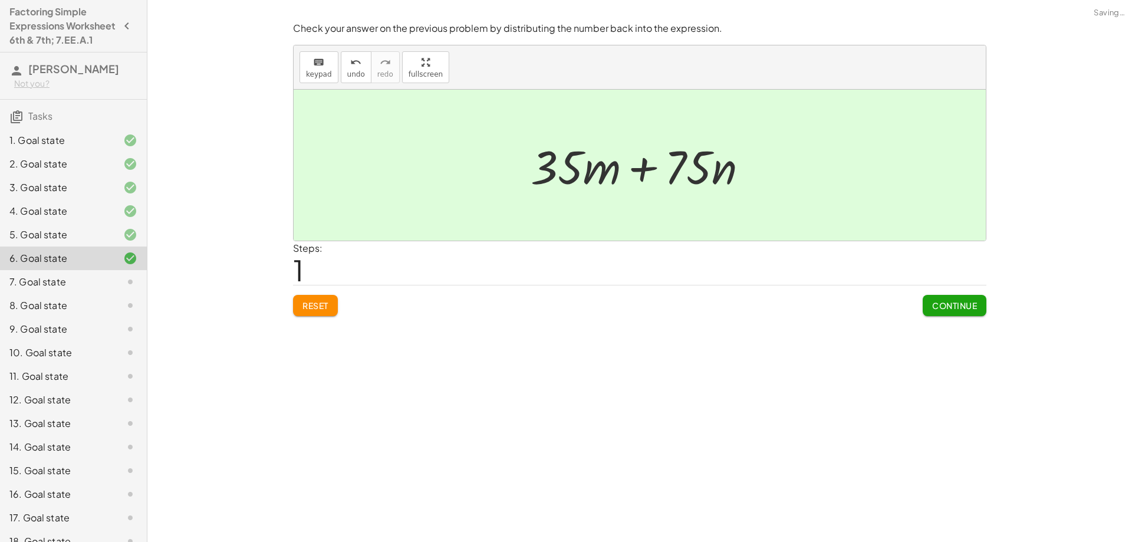
click at [949, 304] on span "Continue" at bounding box center [954, 305] width 45 height 11
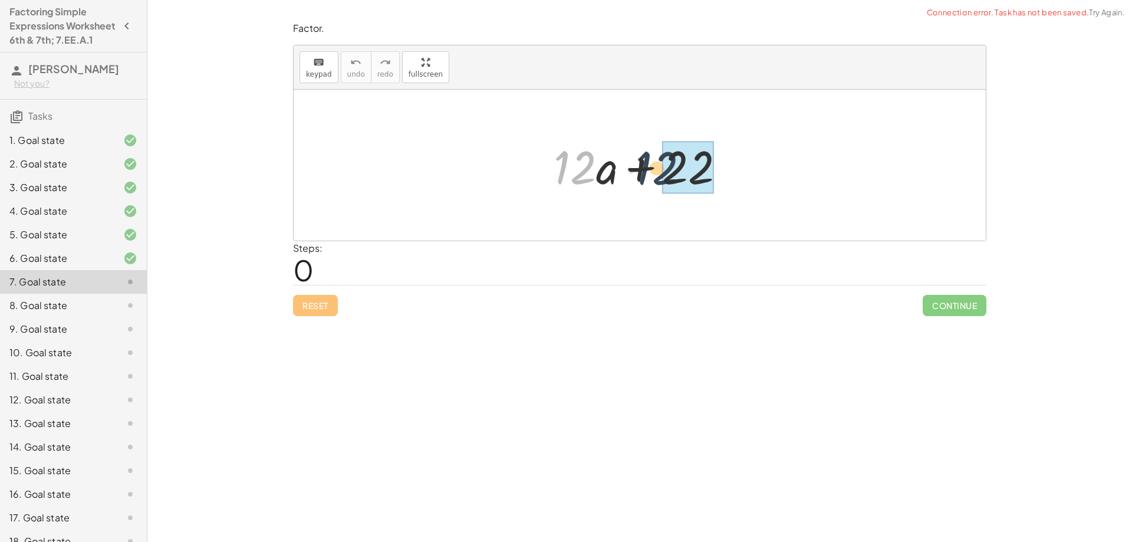
drag, startPoint x: 563, startPoint y: 168, endPoint x: 648, endPoint y: 169, distance: 84.9
click at [648, 169] on div at bounding box center [644, 165] width 193 height 61
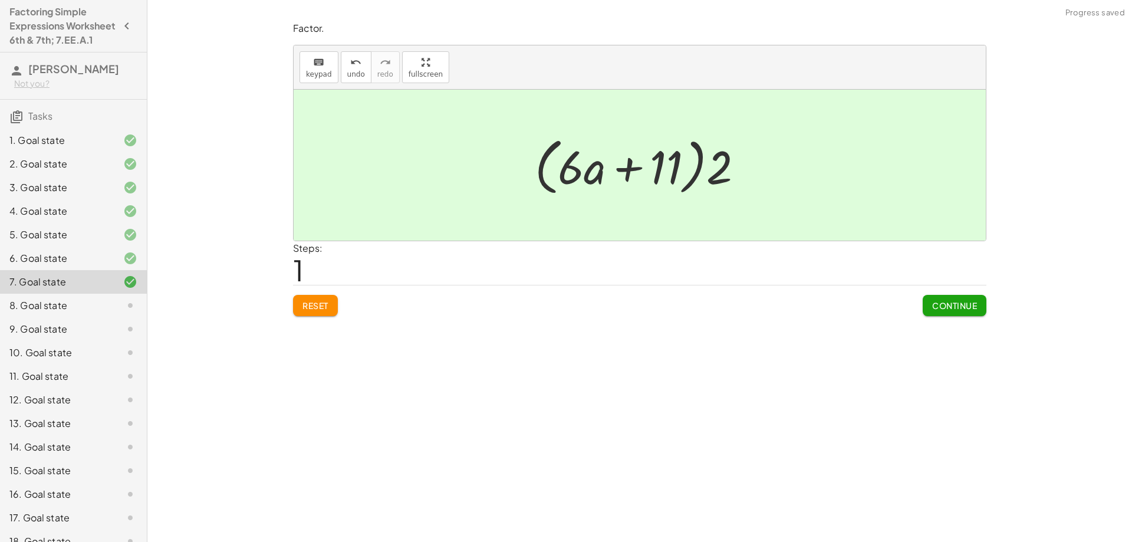
click at [958, 310] on span "Continue" at bounding box center [954, 305] width 45 height 11
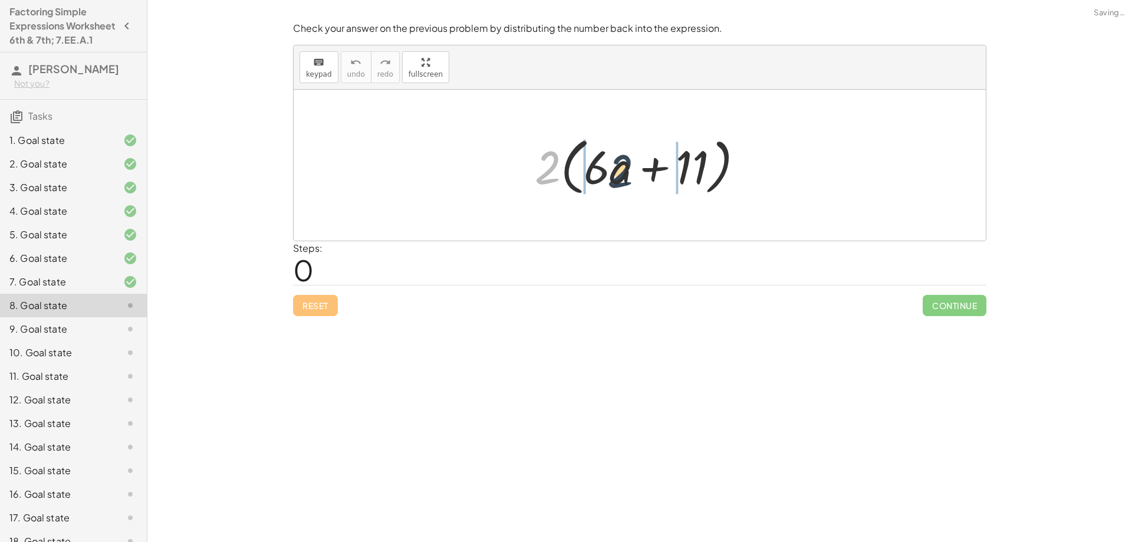
drag, startPoint x: 543, startPoint y: 169, endPoint x: 622, endPoint y: 173, distance: 79.1
click at [622, 173] on div at bounding box center [644, 165] width 230 height 68
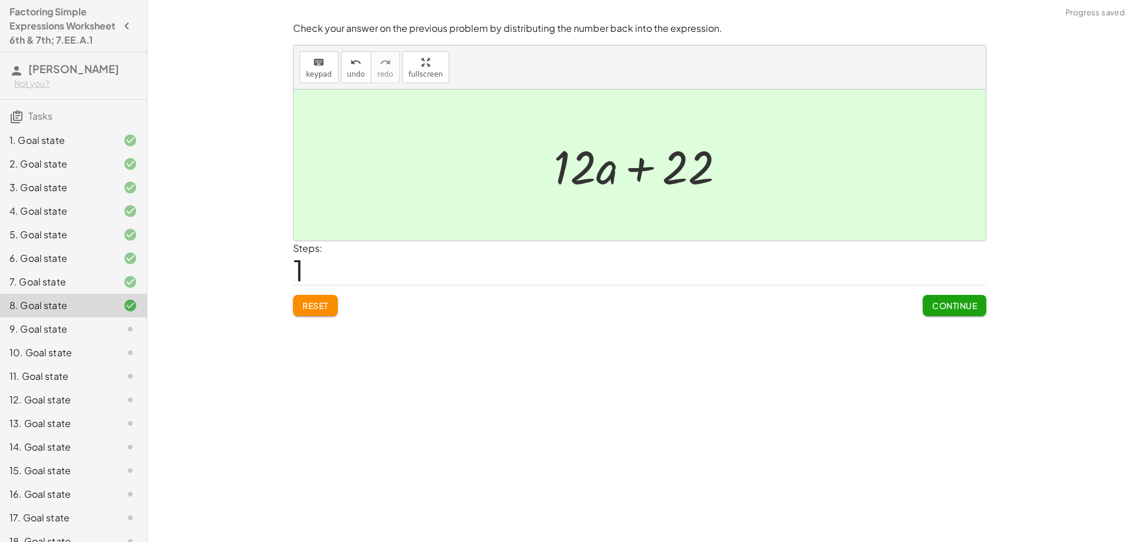
click at [967, 301] on span "Continue" at bounding box center [954, 305] width 45 height 11
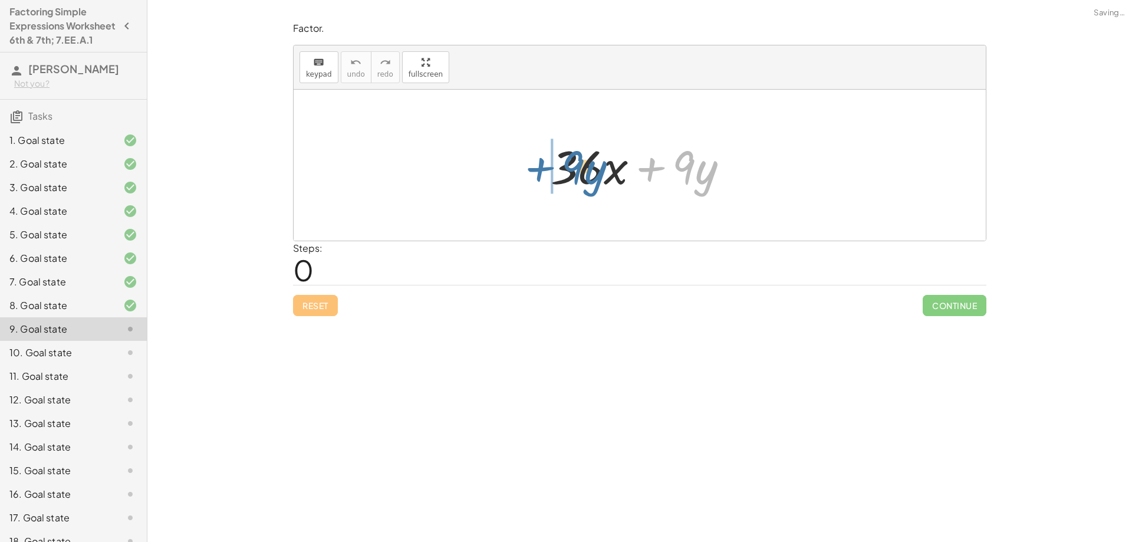
drag, startPoint x: 618, startPoint y: 171, endPoint x: 533, endPoint y: 167, distance: 85.0
click at [533, 167] on div "+ · 9 · y + · 36 · x + · 9 · y" at bounding box center [640, 165] width 214 height 67
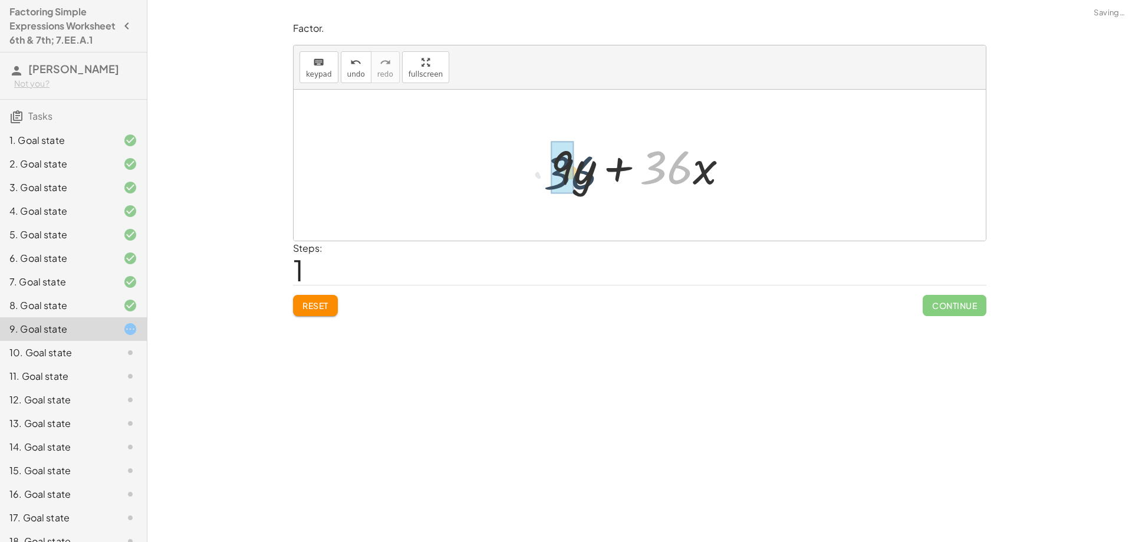
drag, startPoint x: 664, startPoint y: 170, endPoint x: 556, endPoint y: 176, distance: 107.4
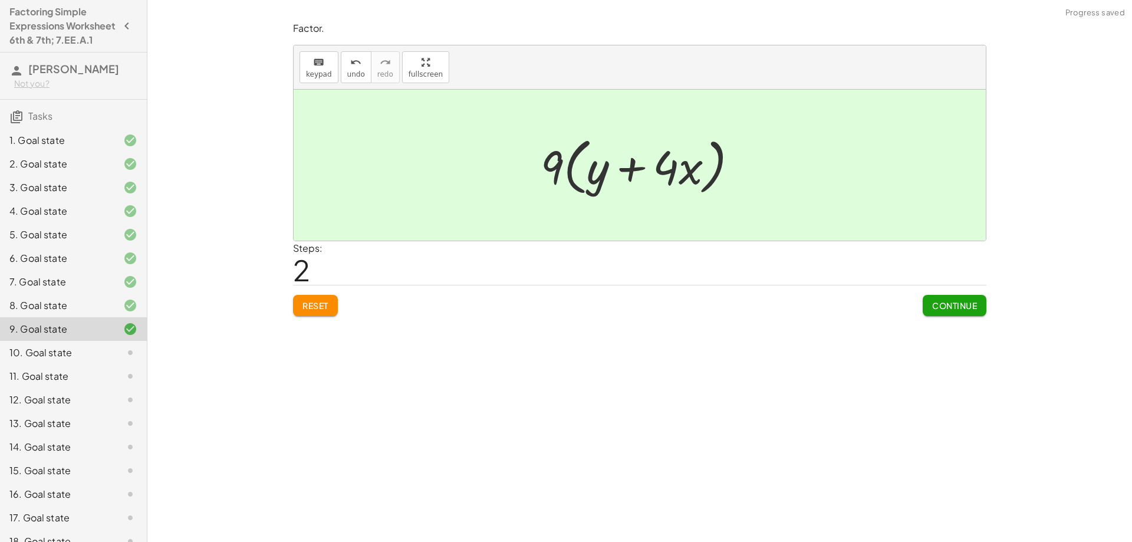
click at [957, 314] on button "Continue" at bounding box center [954, 305] width 64 height 21
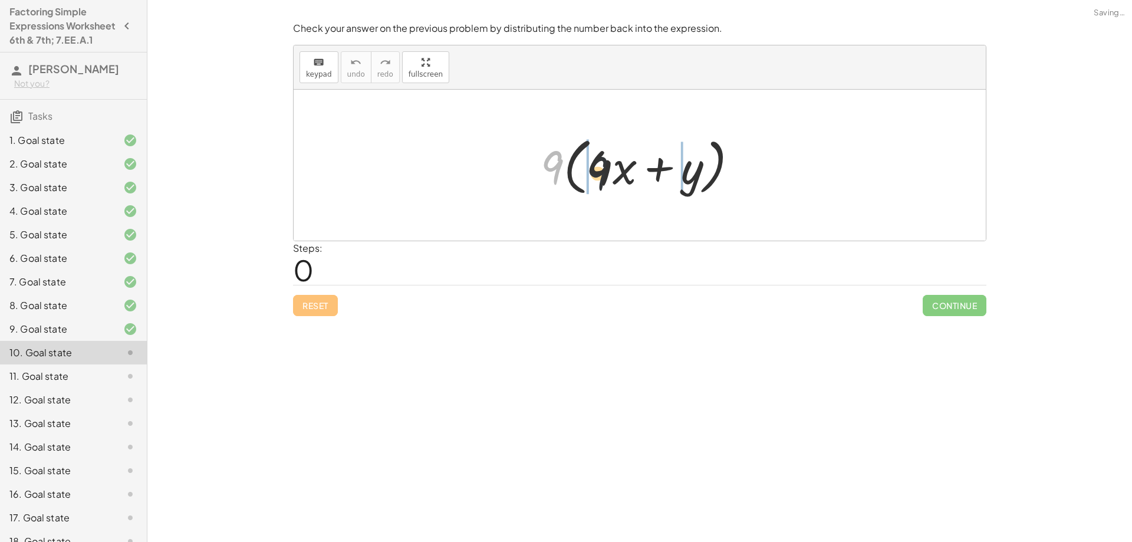
drag, startPoint x: 548, startPoint y: 162, endPoint x: 629, endPoint y: 166, distance: 80.8
click at [629, 166] on div at bounding box center [644, 165] width 219 height 68
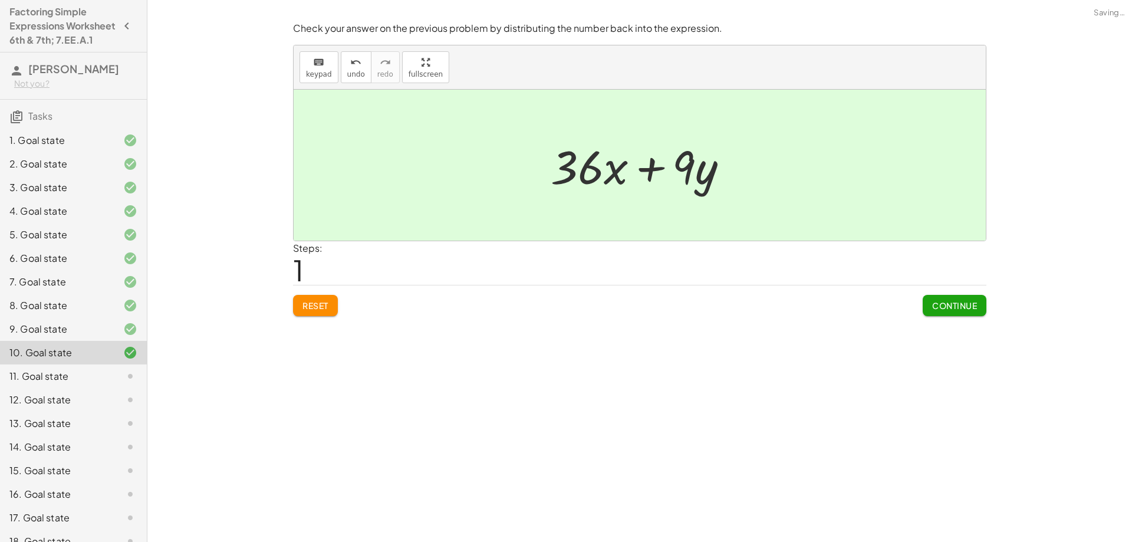
click at [945, 302] on span "Continue" at bounding box center [954, 305] width 45 height 11
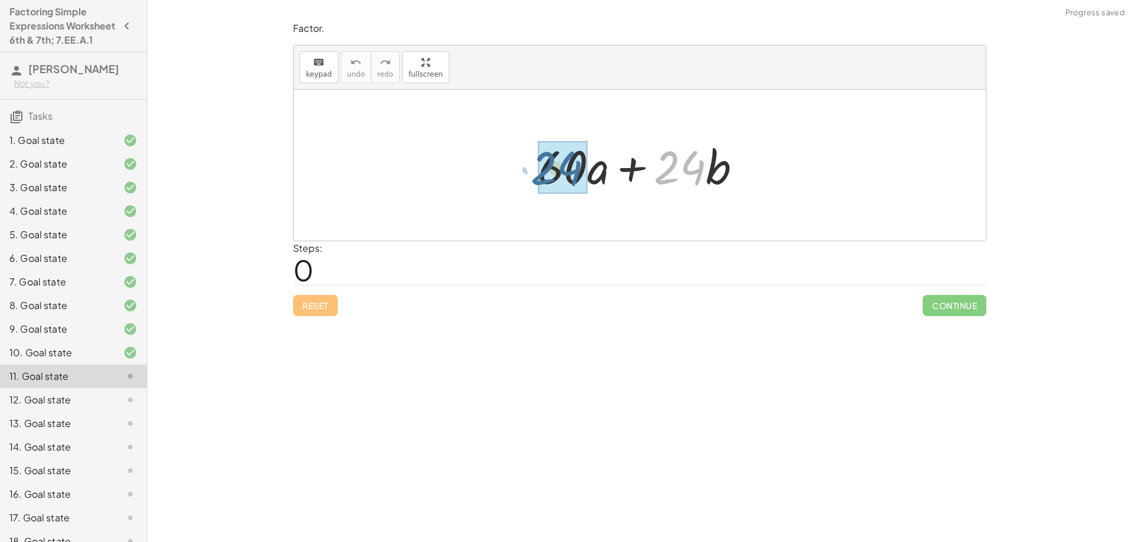
drag, startPoint x: 675, startPoint y: 169, endPoint x: 550, endPoint y: 169, distance: 125.0
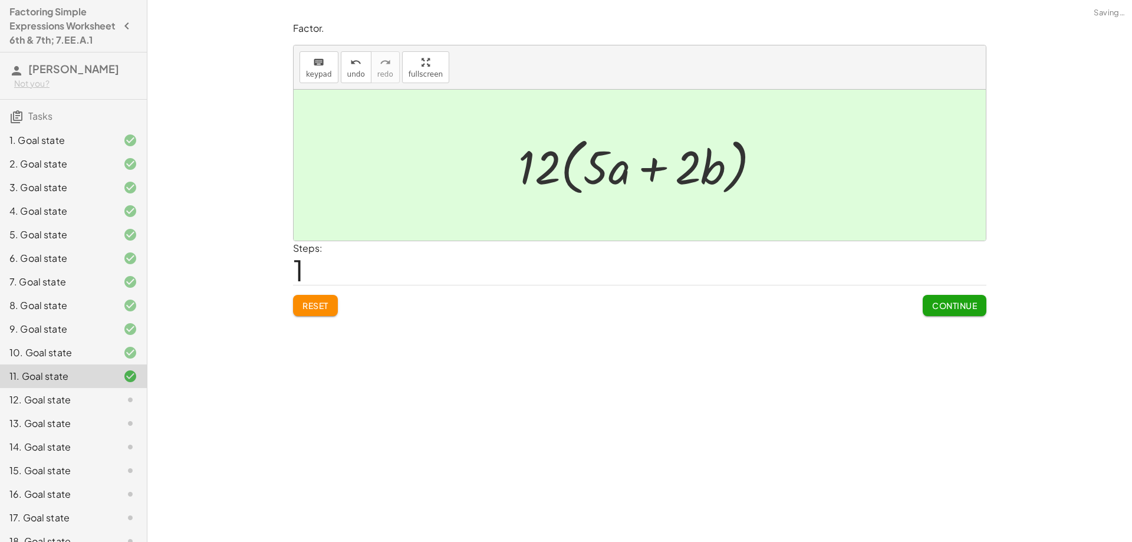
click at [957, 309] on span "Continue" at bounding box center [954, 305] width 45 height 11
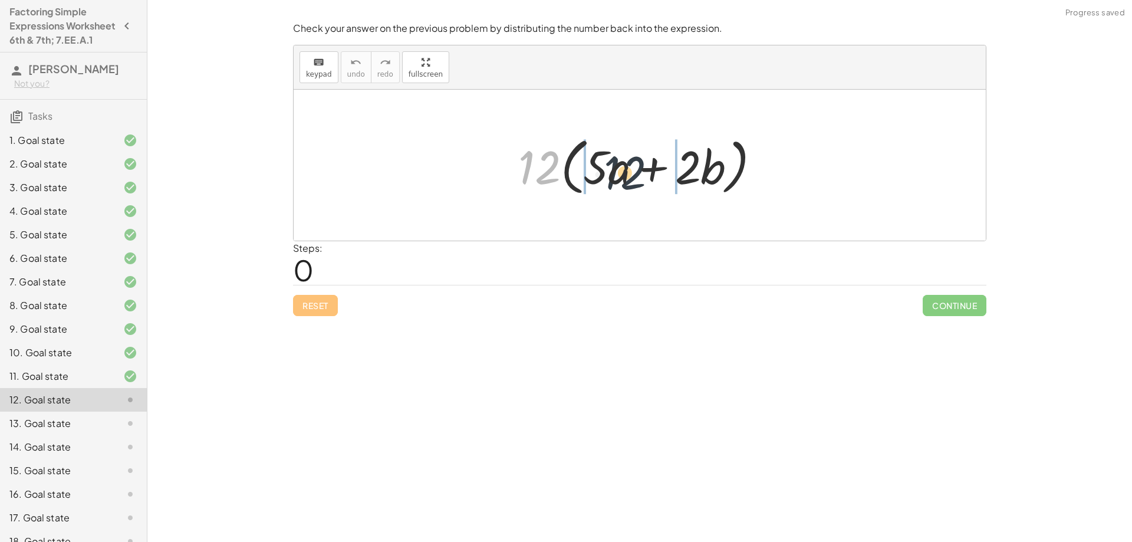
drag, startPoint x: 535, startPoint y: 174, endPoint x: 647, endPoint y: 184, distance: 112.4
click at [647, 184] on div at bounding box center [643, 165] width 263 height 68
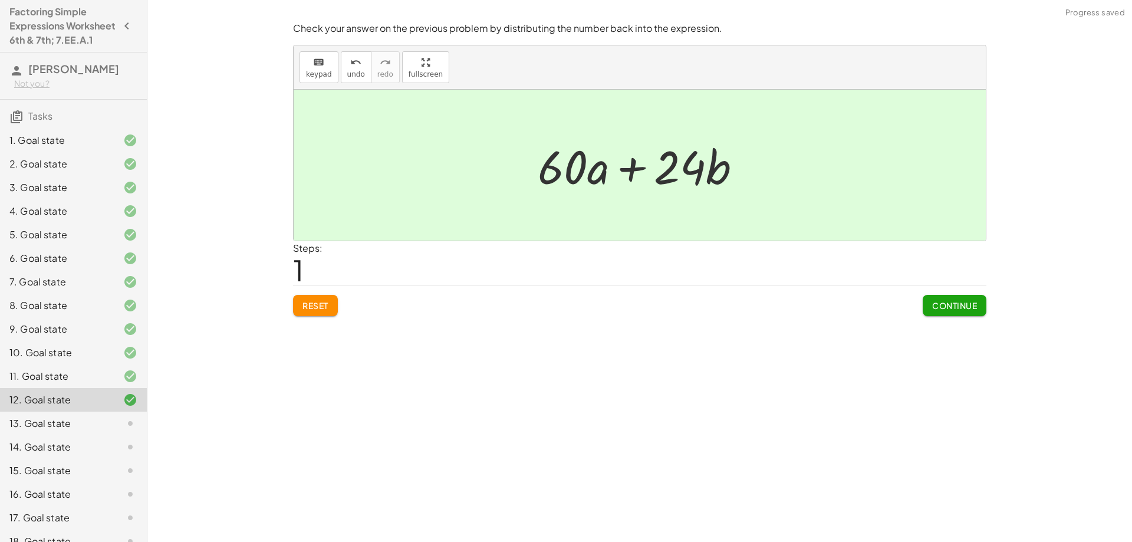
click at [951, 305] on span "Continue" at bounding box center [954, 305] width 45 height 11
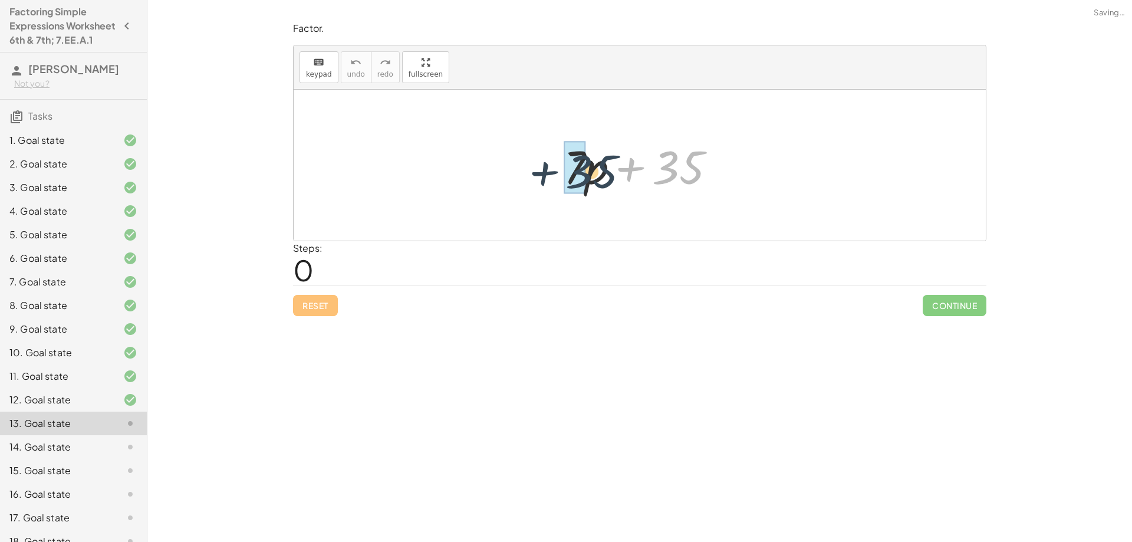
drag, startPoint x: 678, startPoint y: 180, endPoint x: 586, endPoint y: 184, distance: 92.6
click at [586, 184] on div at bounding box center [644, 165] width 173 height 61
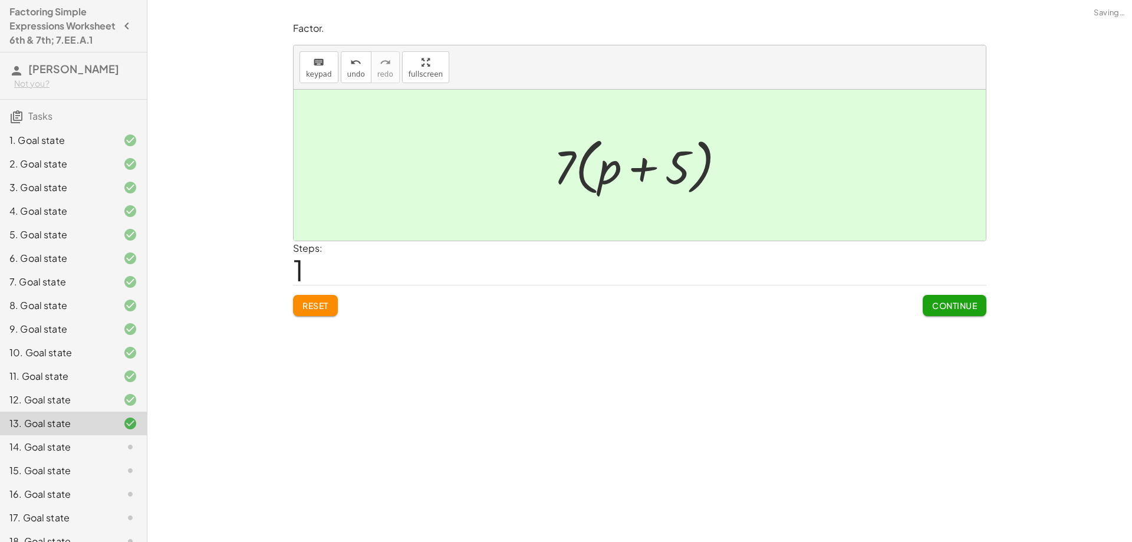
click at [968, 308] on span "Continue" at bounding box center [954, 305] width 45 height 11
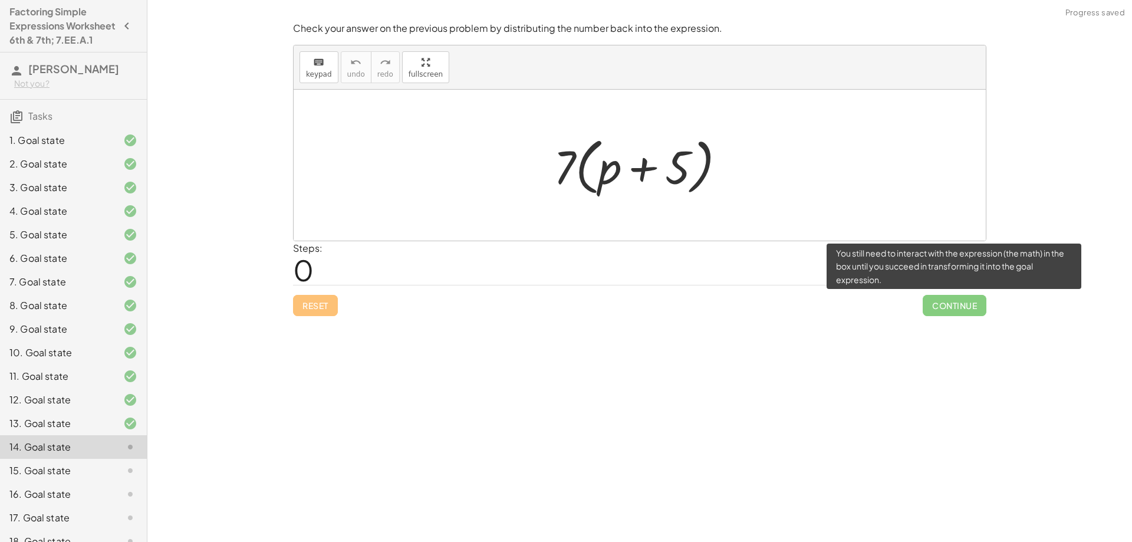
click at [953, 306] on span "Continue" at bounding box center [954, 305] width 64 height 21
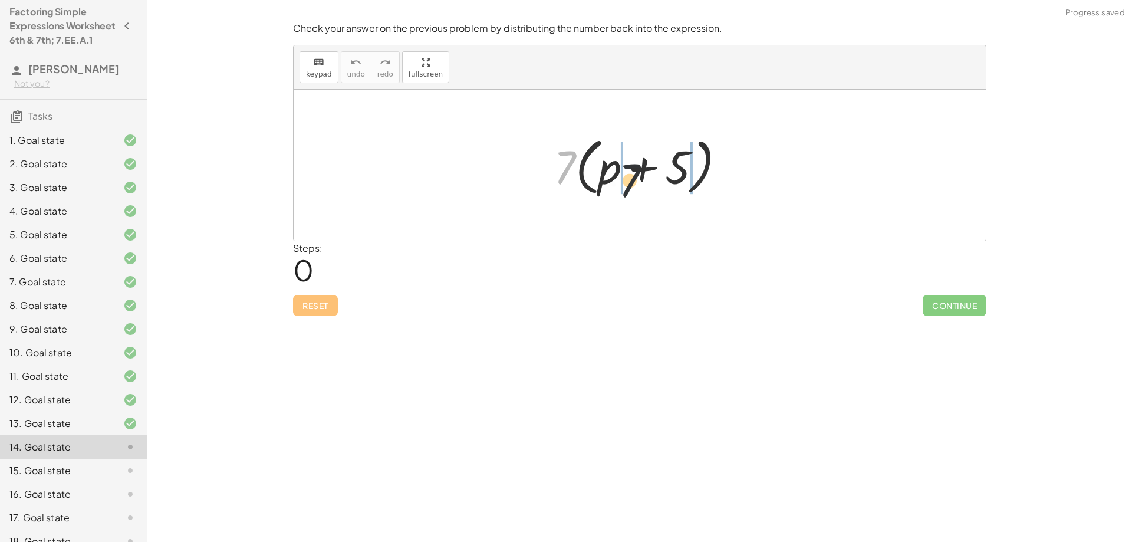
drag, startPoint x: 562, startPoint y: 162, endPoint x: 660, endPoint y: 179, distance: 98.8
click at [660, 179] on div at bounding box center [644, 165] width 193 height 68
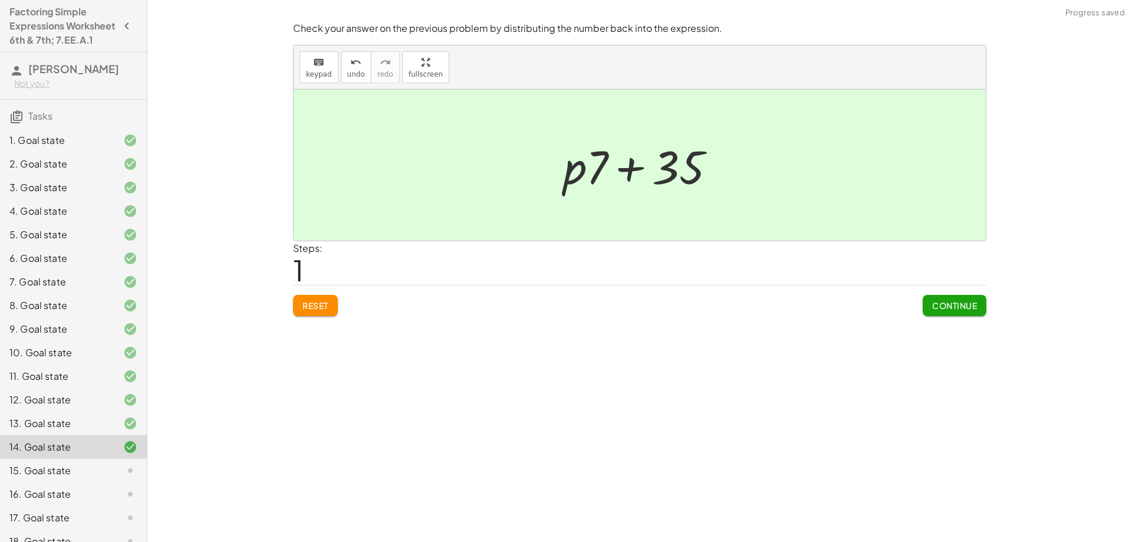
click at [946, 309] on span "Continue" at bounding box center [954, 305] width 45 height 11
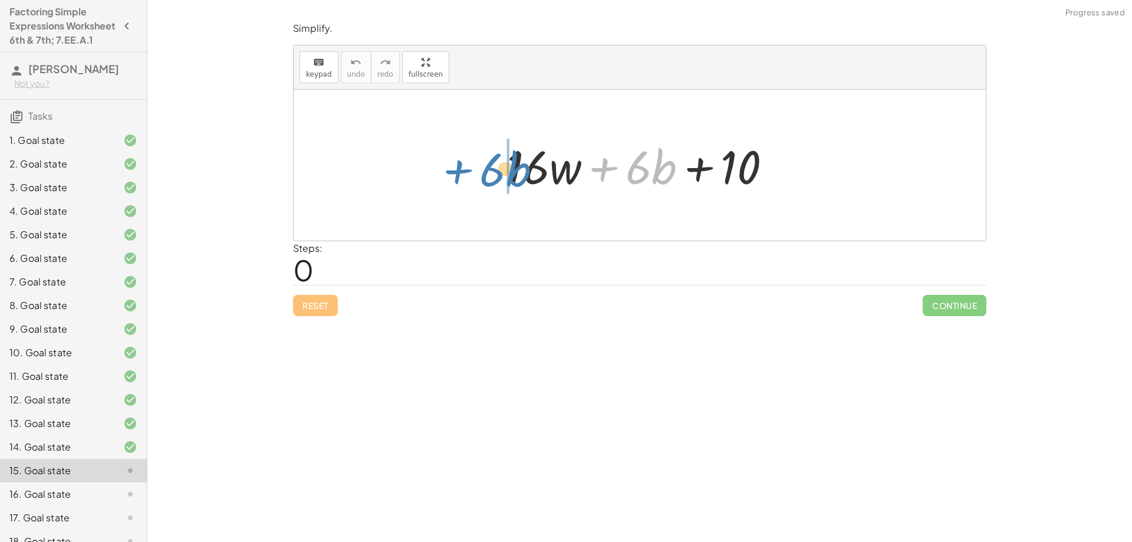
drag, startPoint x: 601, startPoint y: 172, endPoint x: 456, endPoint y: 174, distance: 145.6
click at [456, 174] on div "+ · 6 · b + · 16 · w + · 6 · b + 10" at bounding box center [640, 165] width 692 height 151
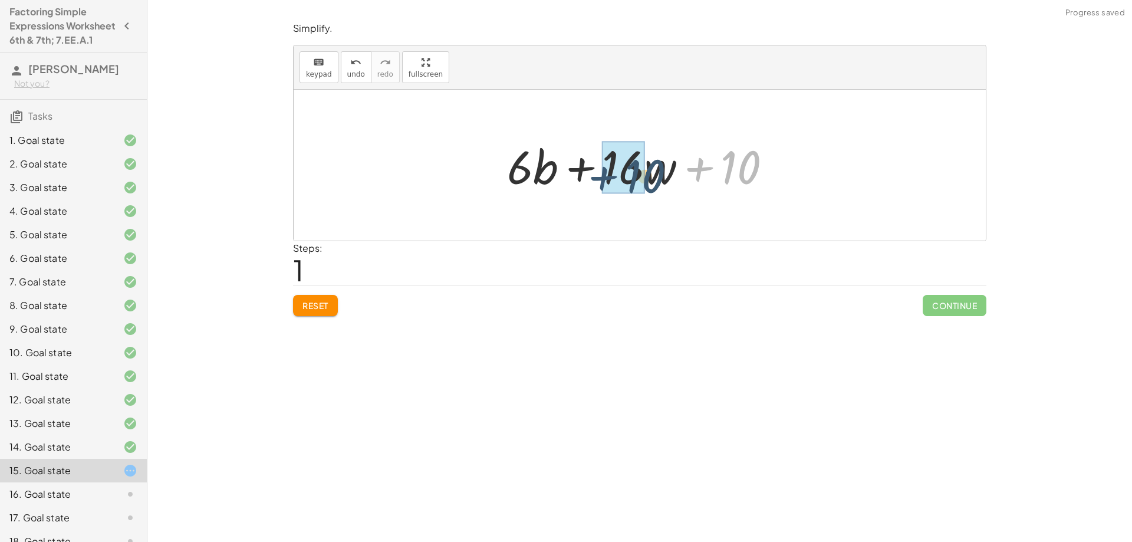
drag, startPoint x: 694, startPoint y: 169, endPoint x: 598, endPoint y: 178, distance: 96.5
click at [598, 178] on div at bounding box center [644, 165] width 286 height 61
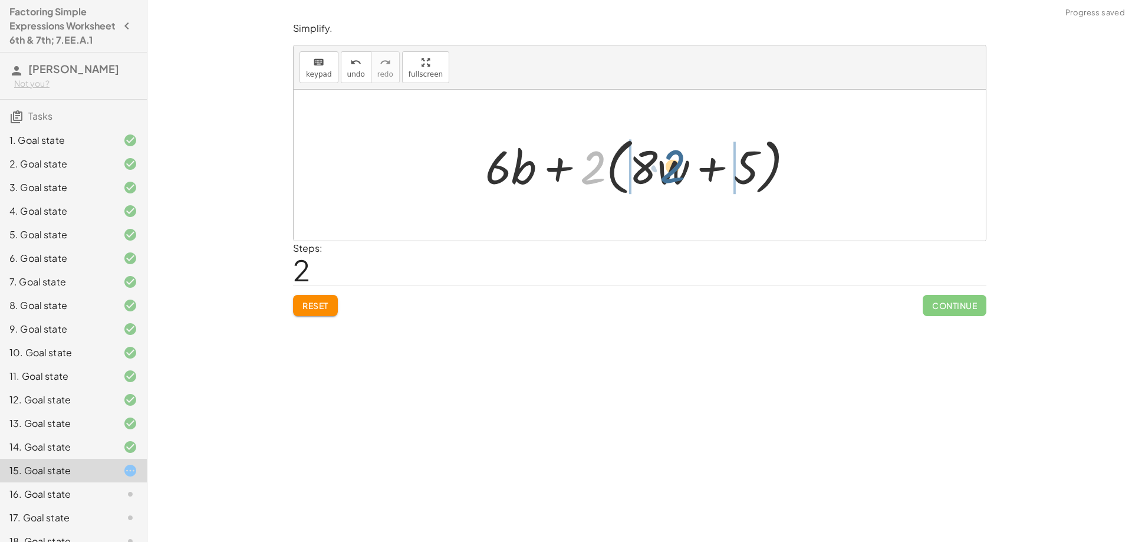
drag, startPoint x: 597, startPoint y: 162, endPoint x: 677, endPoint y: 161, distance: 79.6
click at [677, 161] on div at bounding box center [643, 165] width 329 height 68
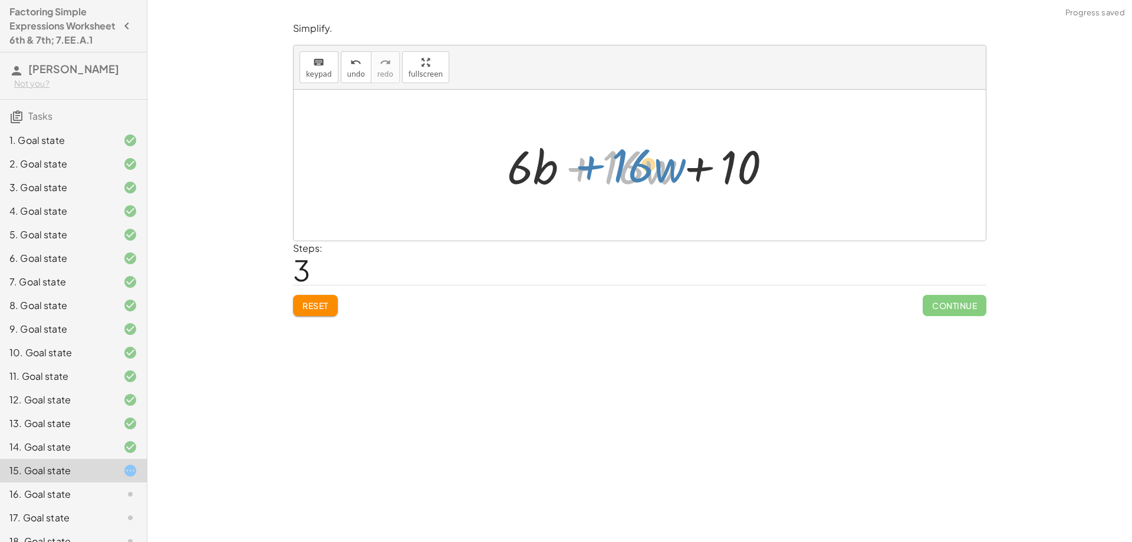
drag, startPoint x: 581, startPoint y: 170, endPoint x: 593, endPoint y: 169, distance: 12.5
click at [593, 169] on div at bounding box center [644, 165] width 286 height 61
drag, startPoint x: 512, startPoint y: 172, endPoint x: 599, endPoint y: 166, distance: 87.5
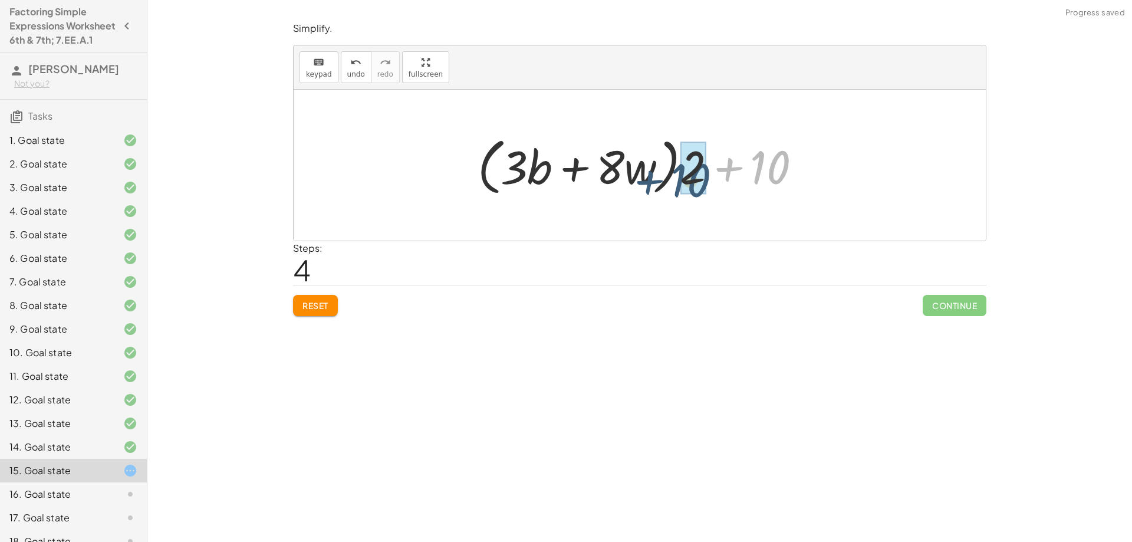
drag, startPoint x: 776, startPoint y: 169, endPoint x: 696, endPoint y: 181, distance: 81.1
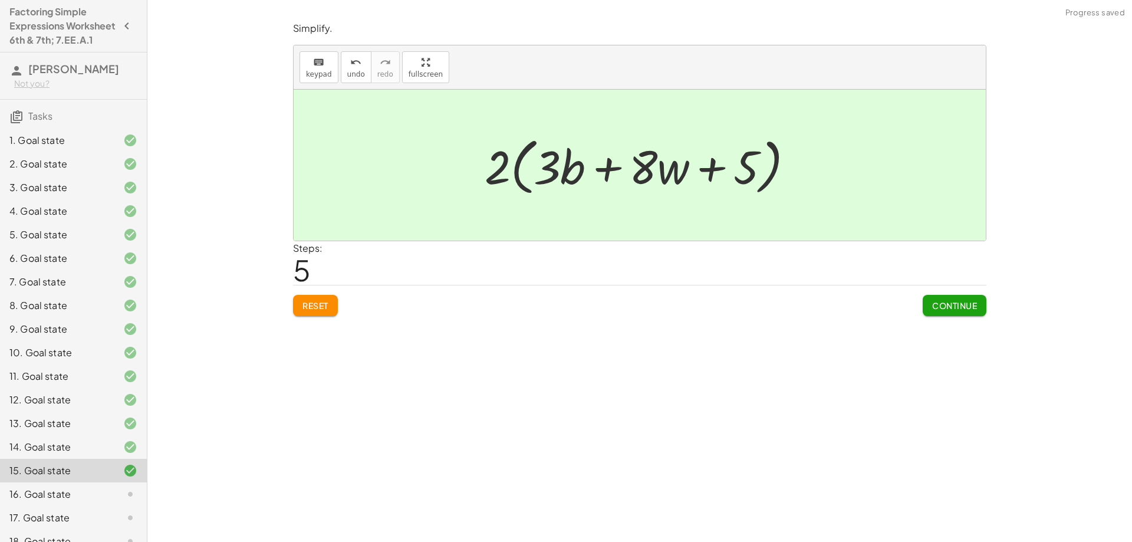
click at [948, 312] on button "Continue" at bounding box center [954, 305] width 64 height 21
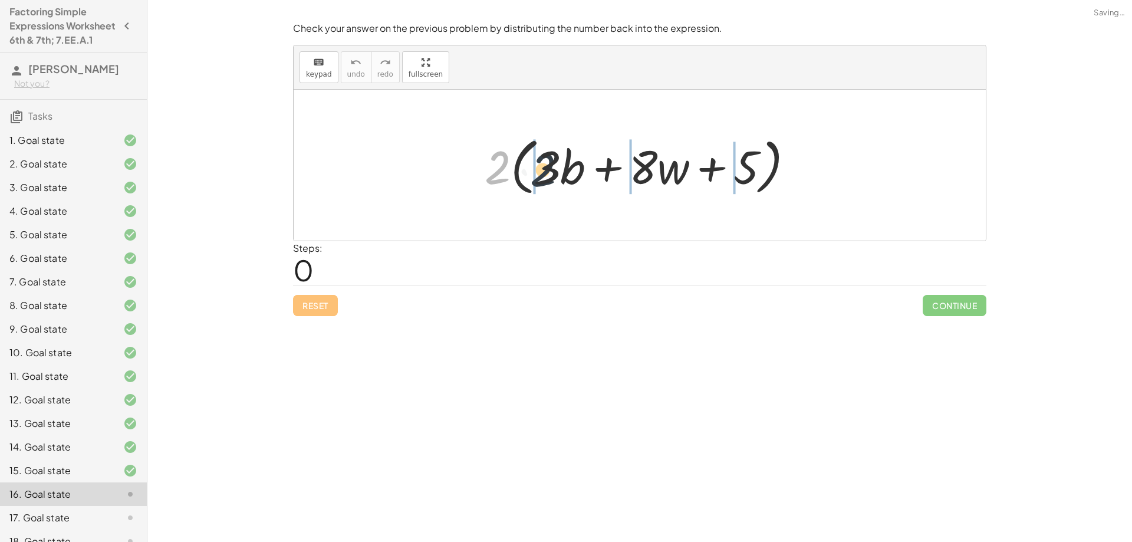
drag, startPoint x: 497, startPoint y: 162, endPoint x: 543, endPoint y: 164, distance: 45.4
click at [543, 164] on div at bounding box center [644, 165] width 330 height 68
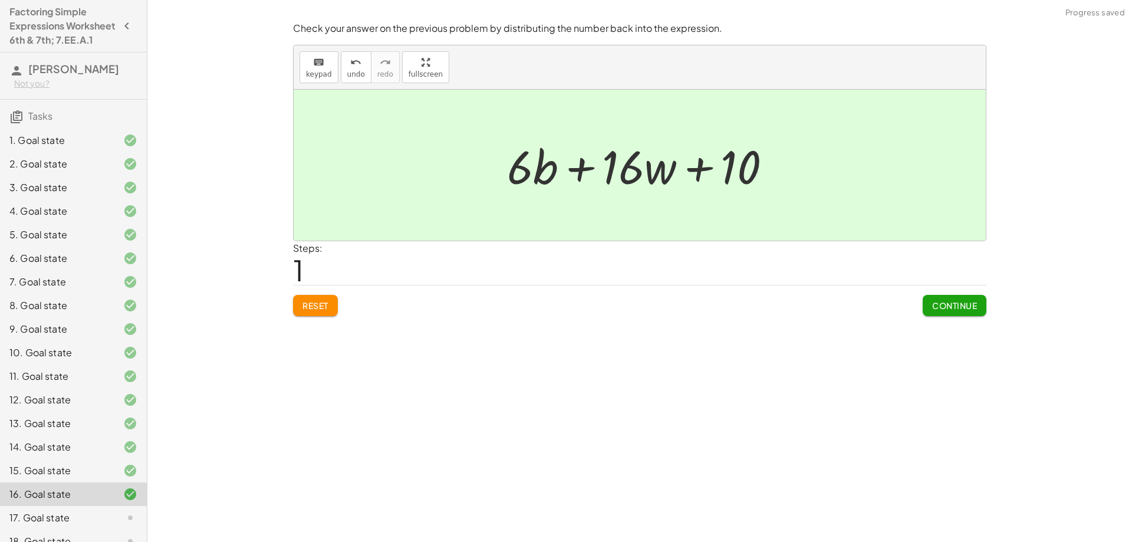
click at [948, 304] on span "Continue" at bounding box center [954, 305] width 45 height 11
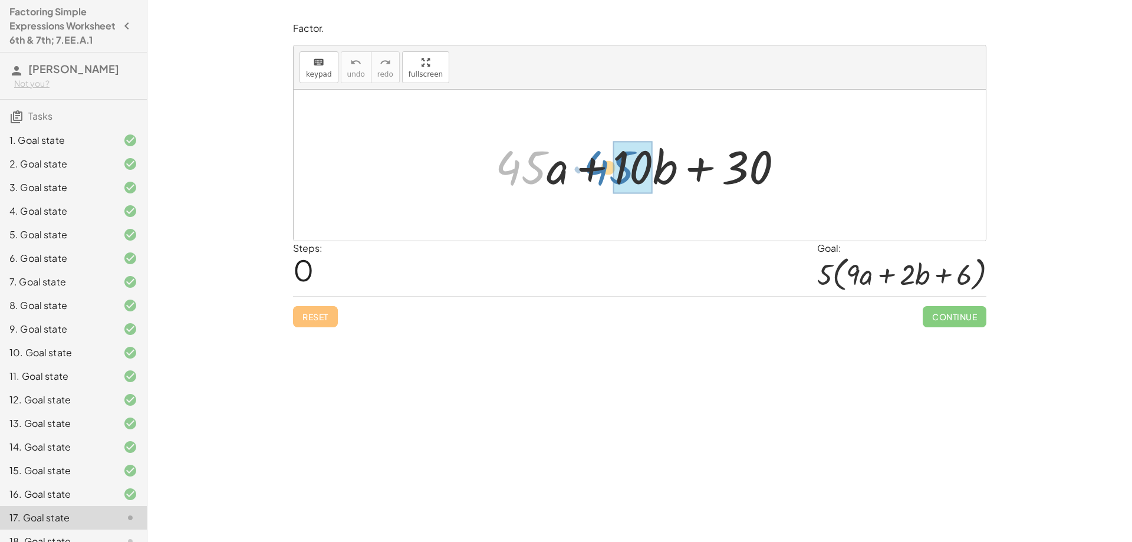
drag, startPoint x: 511, startPoint y: 161, endPoint x: 599, endPoint y: 161, distance: 88.4
click at [599, 161] on div at bounding box center [643, 165] width 309 height 61
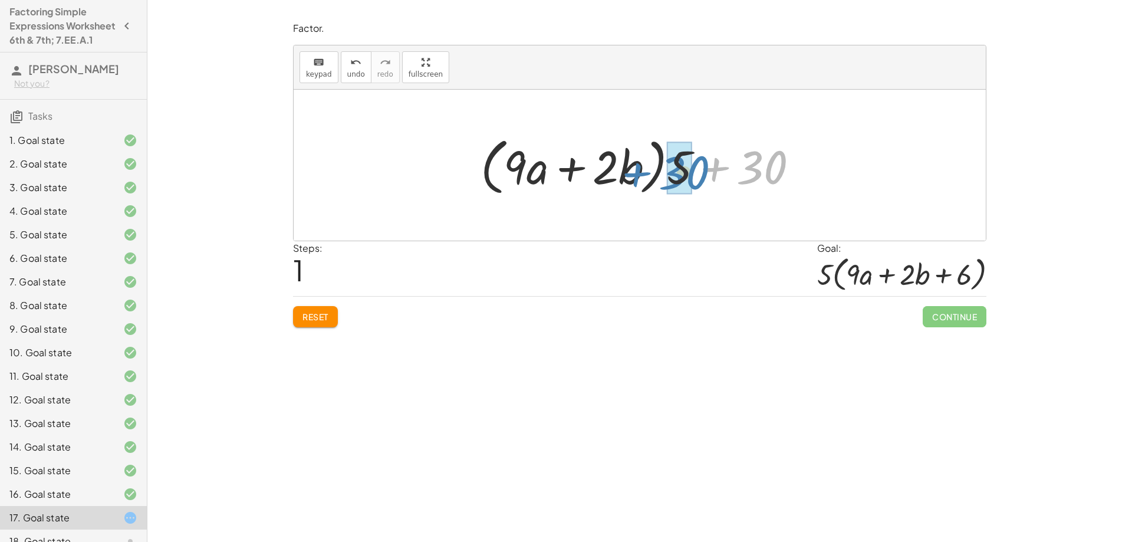
drag, startPoint x: 766, startPoint y: 170, endPoint x: 694, endPoint y: 175, distance: 71.5
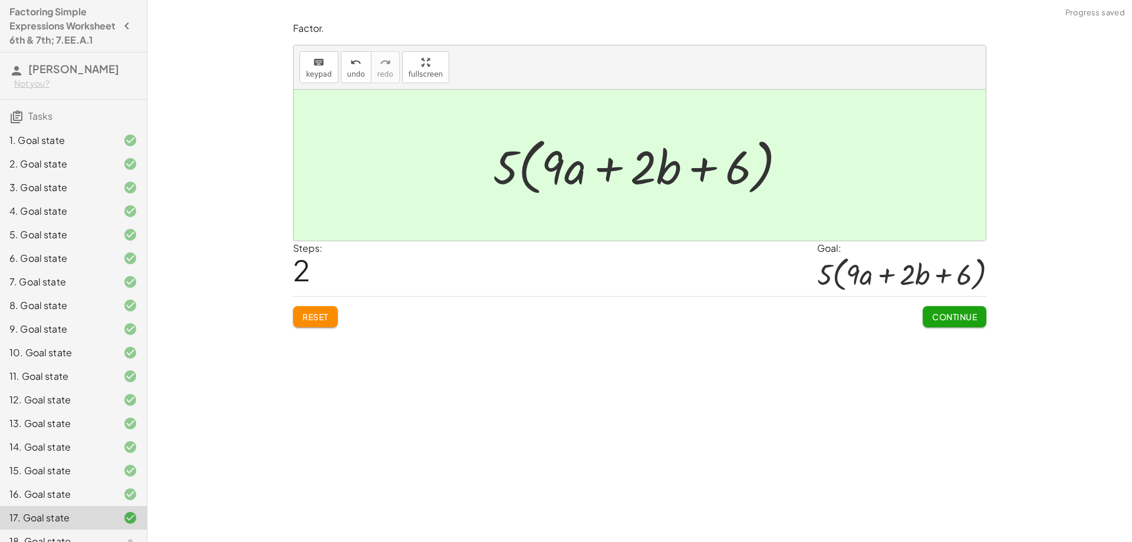
click at [950, 317] on span "Continue" at bounding box center [954, 316] width 45 height 11
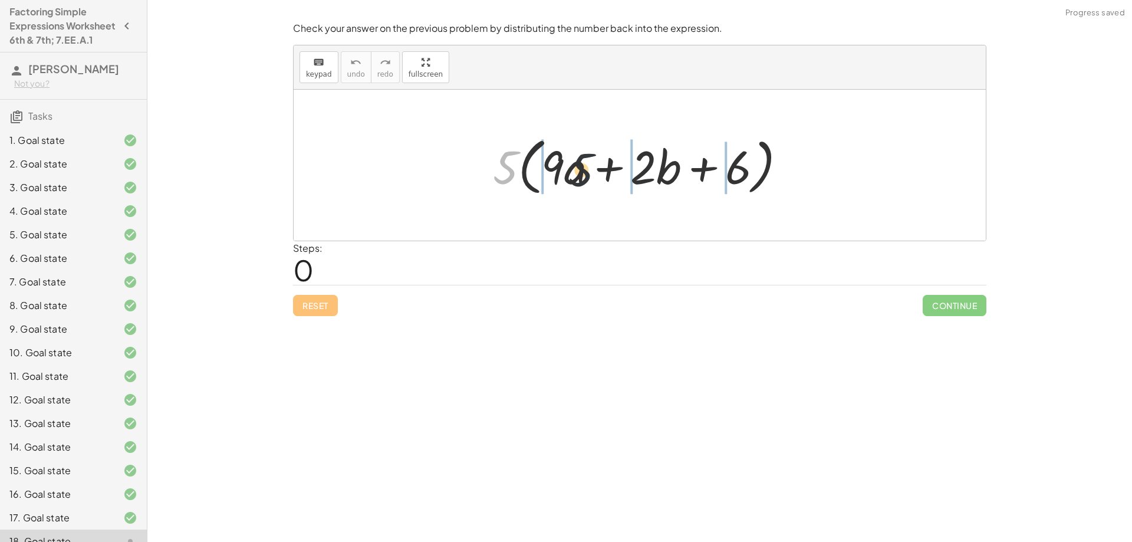
drag, startPoint x: 505, startPoint y: 167, endPoint x: 587, endPoint y: 170, distance: 82.6
click at [587, 170] on div at bounding box center [644, 165] width 314 height 68
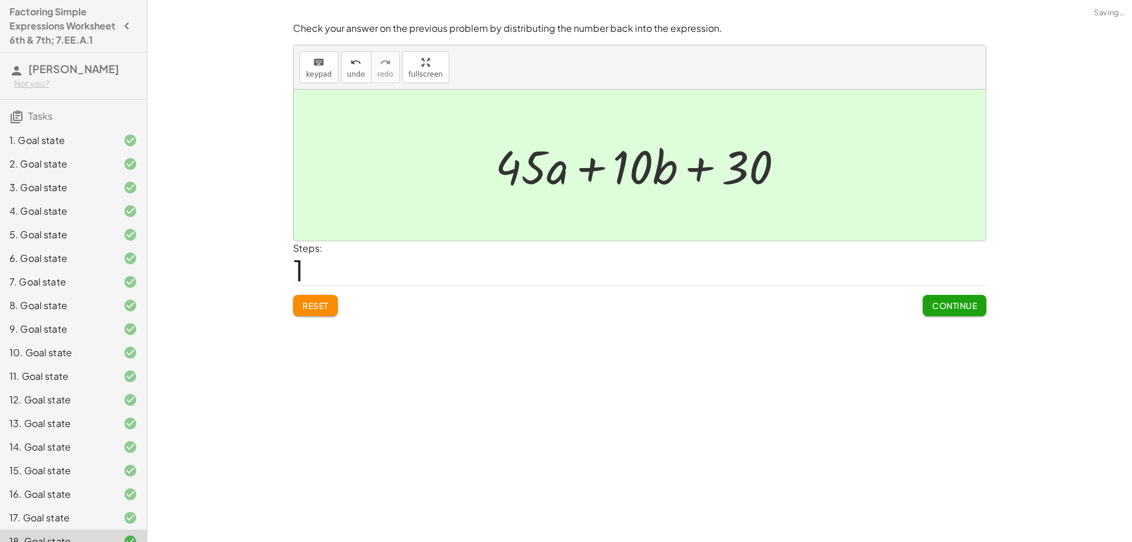
click at [948, 298] on button "Continue" at bounding box center [954, 305] width 64 height 21
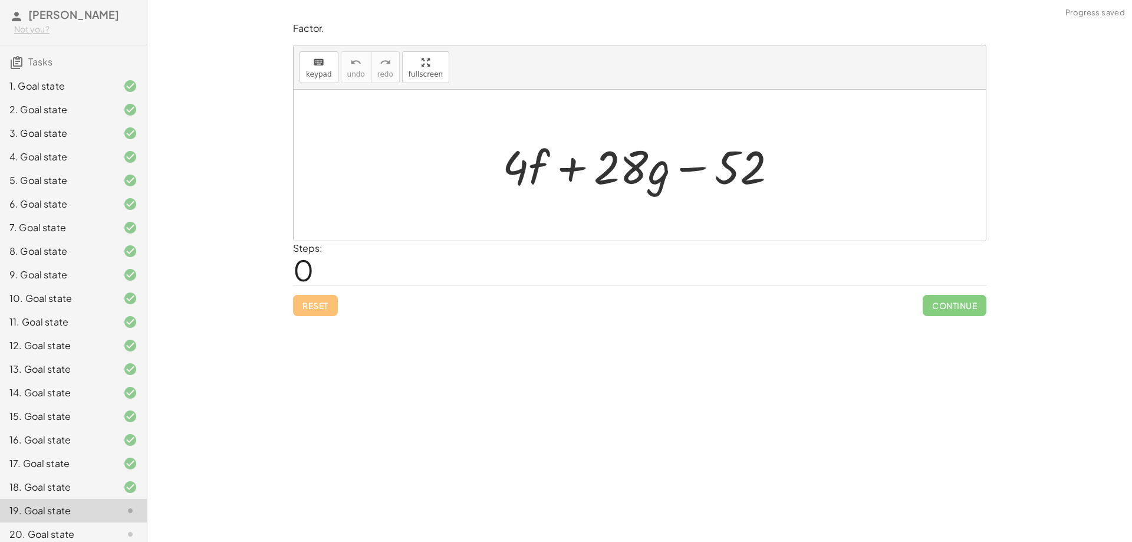
scroll to position [124, 0]
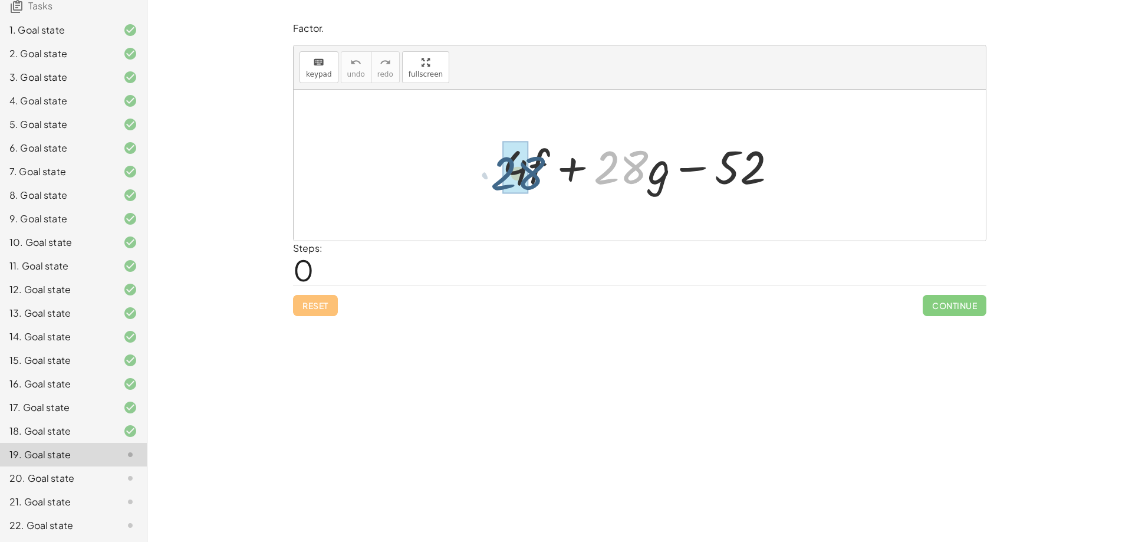
drag, startPoint x: 620, startPoint y: 162, endPoint x: 530, endPoint y: 171, distance: 90.6
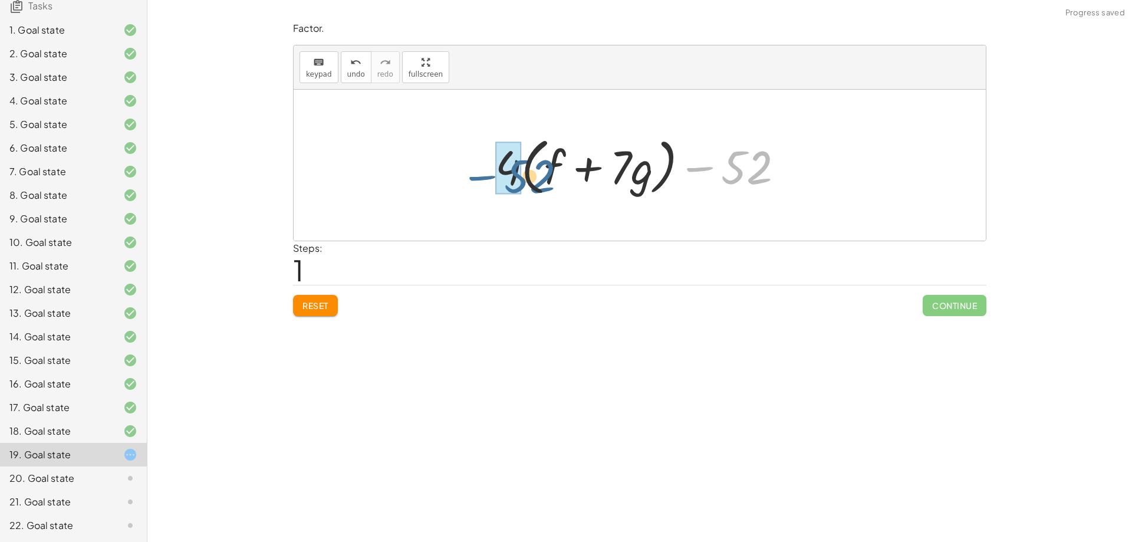
drag, startPoint x: 701, startPoint y: 170, endPoint x: 470, endPoint y: 177, distance: 231.8
click at [470, 177] on div "+ · 4 · f + · 28 · g − 52 + · 4 · f + · 4 · 7 · g − 52 − 52 + 4 f + · · g − 52 …" at bounding box center [640, 165] width 692 height 151
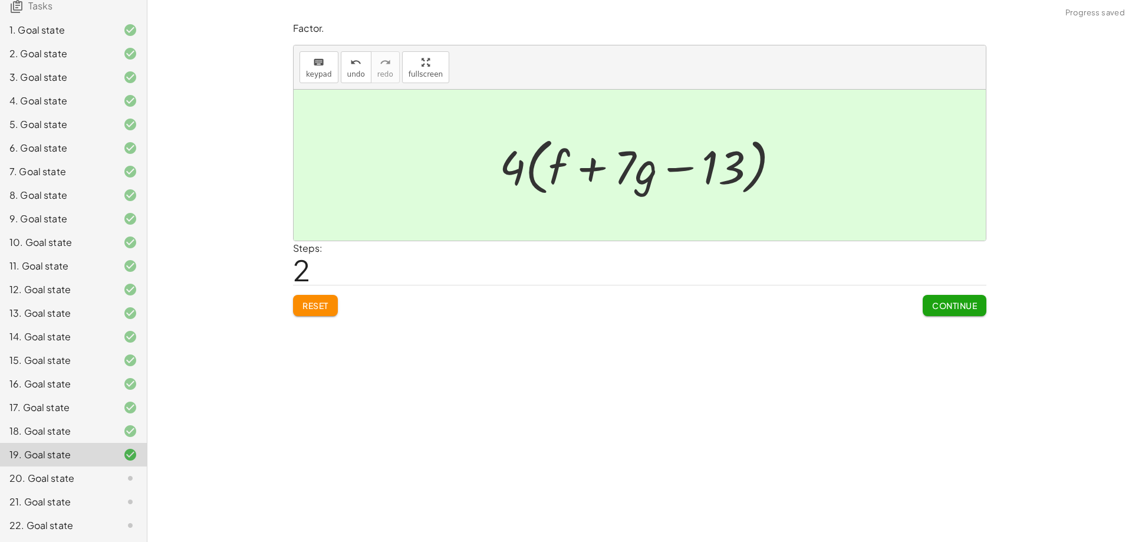
click at [952, 302] on span "Continue" at bounding box center [954, 305] width 45 height 11
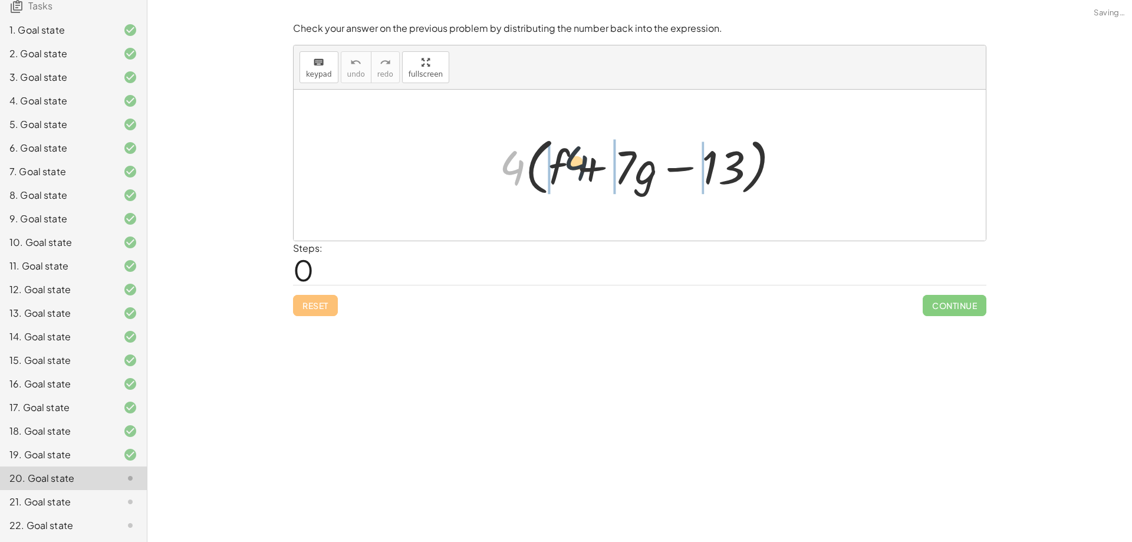
drag, startPoint x: 523, startPoint y: 169, endPoint x: 596, endPoint y: 164, distance: 73.8
click at [596, 164] on div at bounding box center [644, 165] width 302 height 68
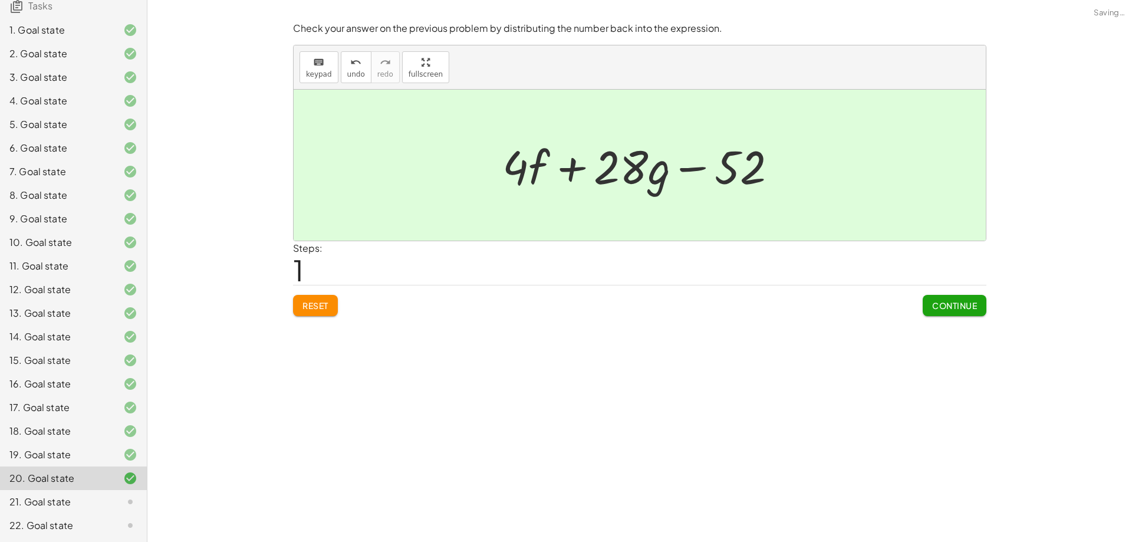
click at [955, 301] on span "Continue" at bounding box center [954, 305] width 45 height 11
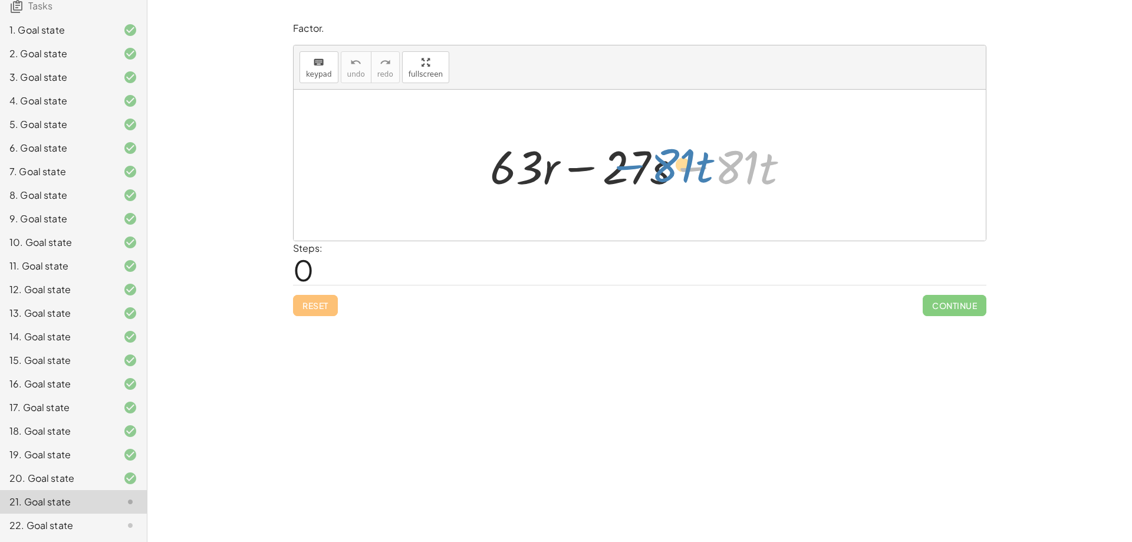
drag, startPoint x: 688, startPoint y: 170, endPoint x: 651, endPoint y: 167, distance: 36.7
click at [651, 167] on div at bounding box center [644, 165] width 320 height 61
drag, startPoint x: 575, startPoint y: 168, endPoint x: 581, endPoint y: 169, distance: 6.0
click at [581, 169] on div at bounding box center [644, 165] width 320 height 61
drag, startPoint x: 615, startPoint y: 173, endPoint x: 735, endPoint y: 172, distance: 120.2
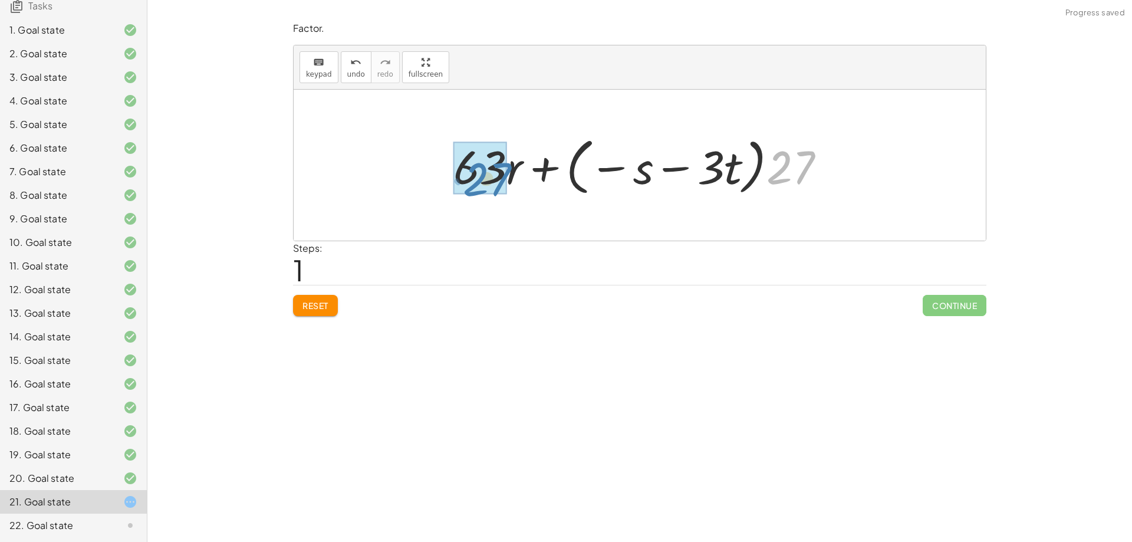
drag, startPoint x: 795, startPoint y: 173, endPoint x: 490, endPoint y: 184, distance: 304.3
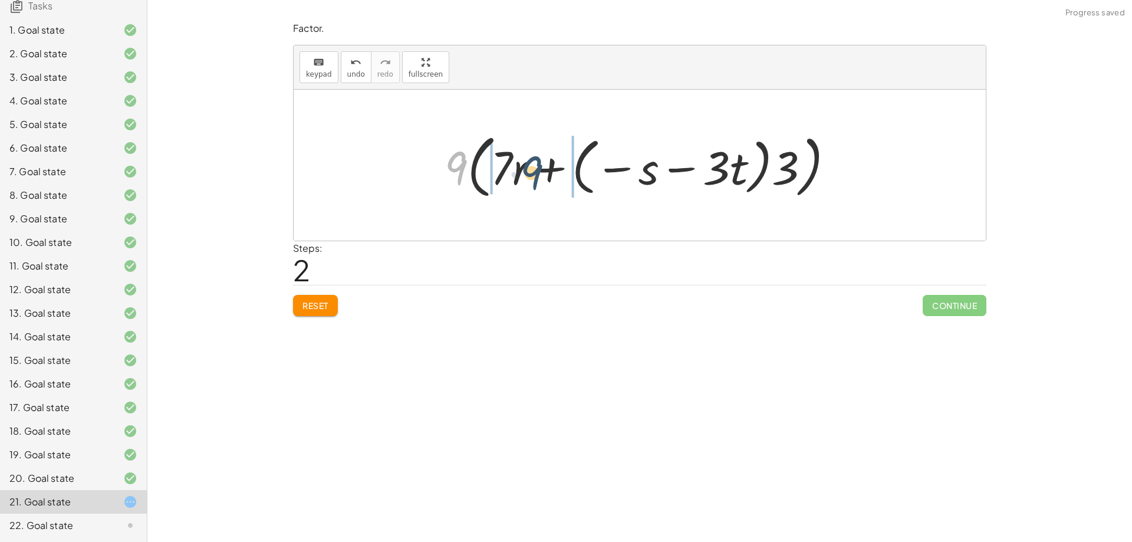
drag, startPoint x: 457, startPoint y: 168, endPoint x: 533, endPoint y: 173, distance: 75.6
click at [533, 173] on div at bounding box center [644, 165] width 410 height 75
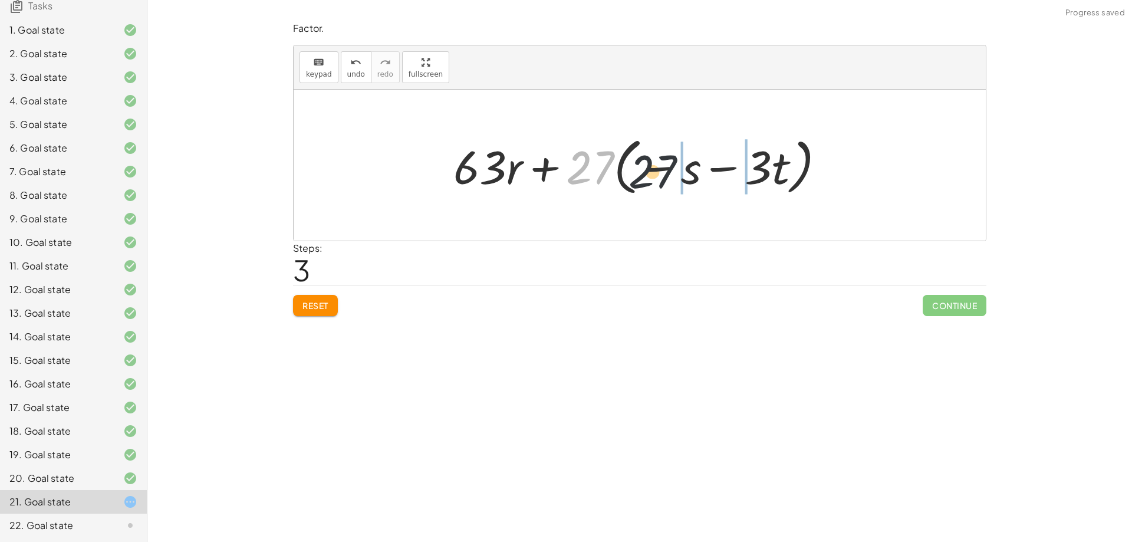
drag, startPoint x: 581, startPoint y: 172, endPoint x: 660, endPoint y: 177, distance: 79.7
click at [660, 177] on div at bounding box center [643, 165] width 393 height 68
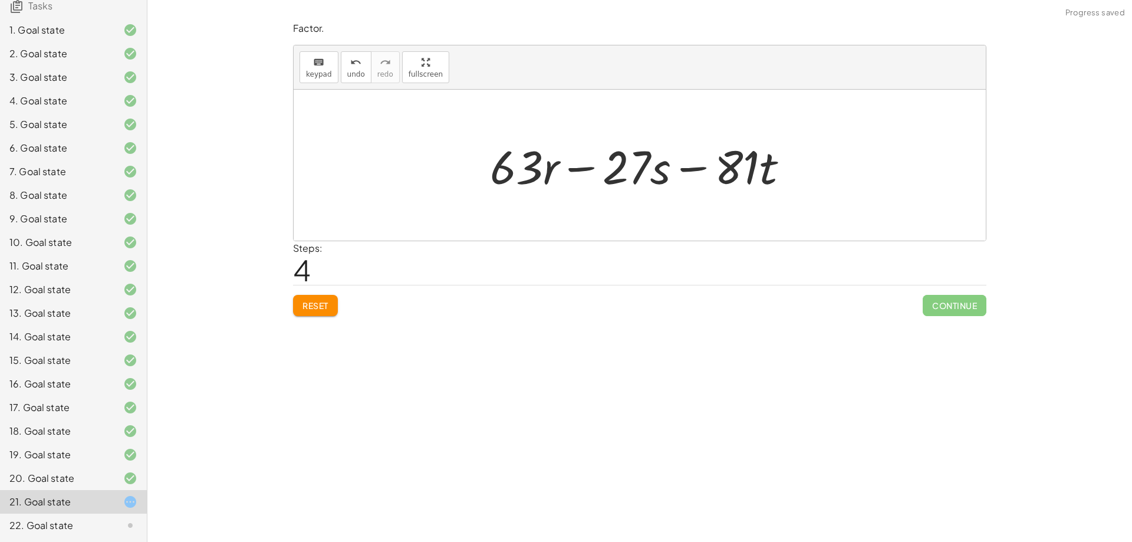
click at [311, 299] on button "Reset" at bounding box center [315, 305] width 45 height 21
drag, startPoint x: 733, startPoint y: 166, endPoint x: 619, endPoint y: 179, distance: 114.5
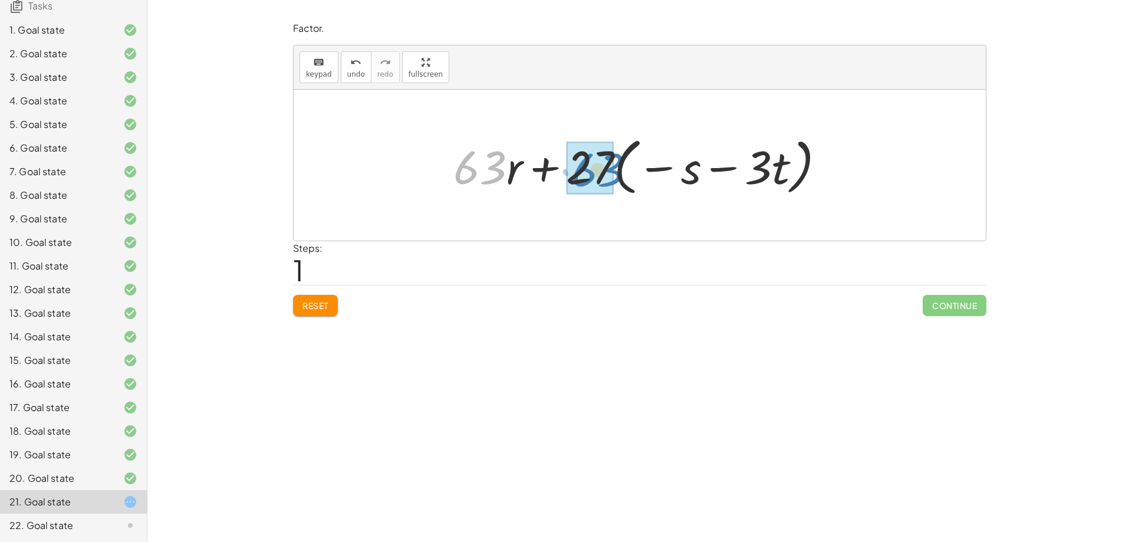
drag, startPoint x: 478, startPoint y: 166, endPoint x: 596, endPoint y: 169, distance: 117.9
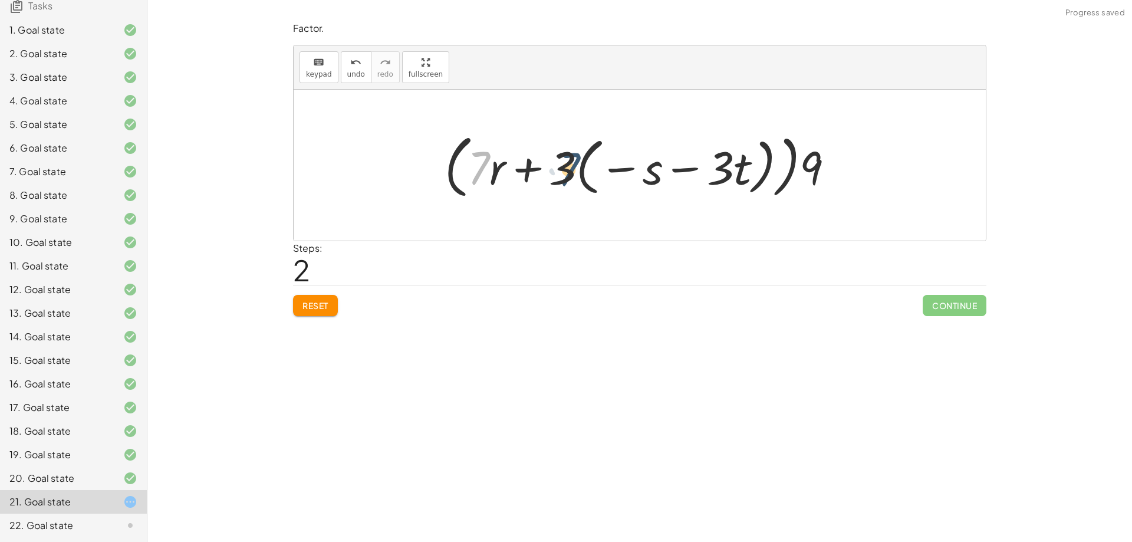
drag, startPoint x: 477, startPoint y: 167, endPoint x: 569, endPoint y: 171, distance: 92.6
click at [569, 171] on div at bounding box center [644, 165] width 410 height 75
drag, startPoint x: 483, startPoint y: 164, endPoint x: 613, endPoint y: 172, distance: 129.9
click at [613, 172] on div at bounding box center [644, 165] width 410 height 75
drag, startPoint x: 830, startPoint y: 159, endPoint x: 740, endPoint y: 169, distance: 90.7
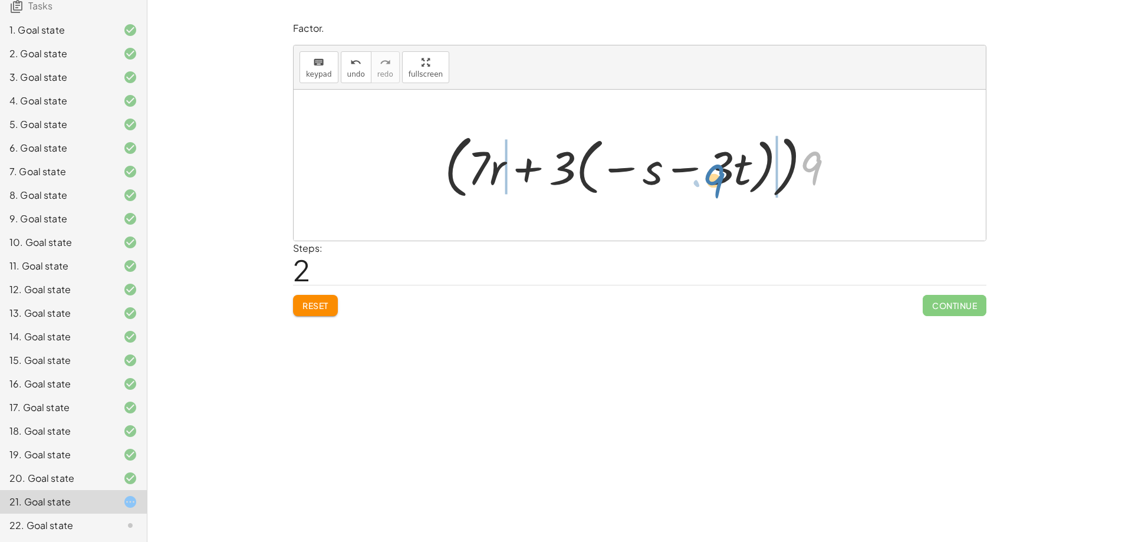
click at [740, 169] on div at bounding box center [644, 165] width 410 height 75
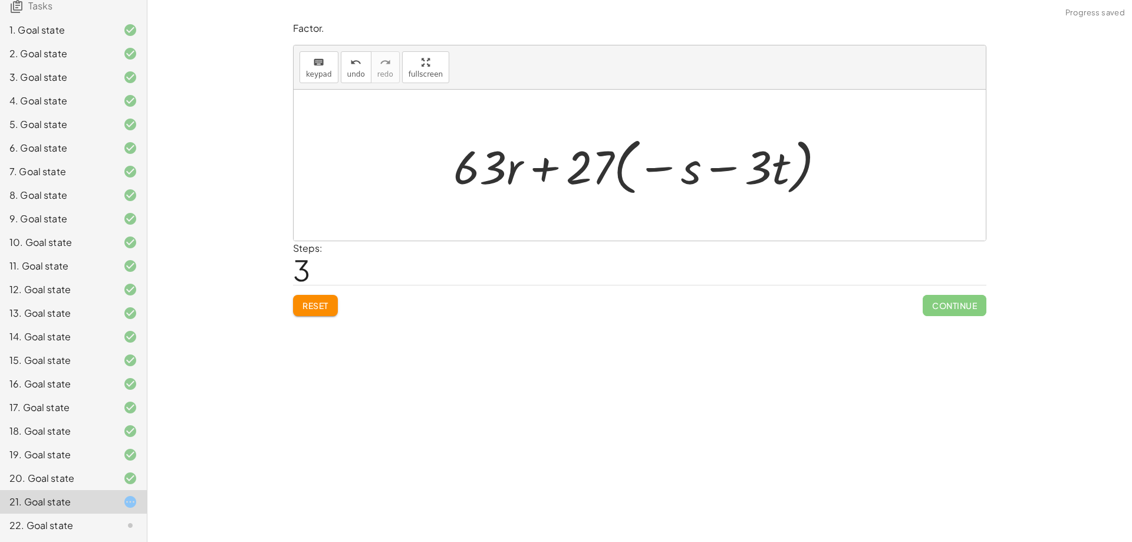
click at [325, 310] on span "Reset" at bounding box center [315, 305] width 26 height 11
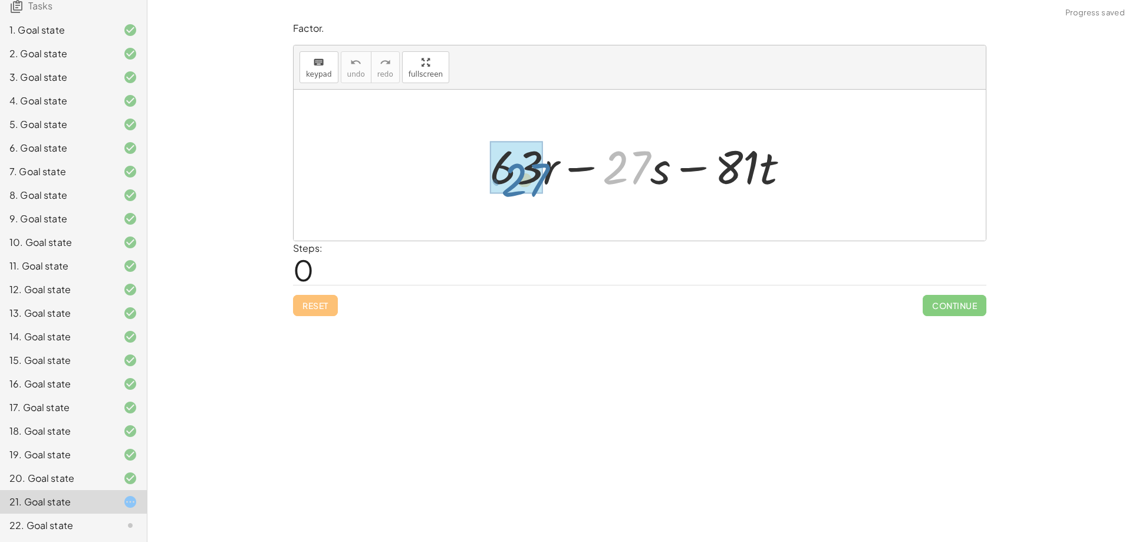
drag, startPoint x: 627, startPoint y: 171, endPoint x: 525, endPoint y: 183, distance: 102.7
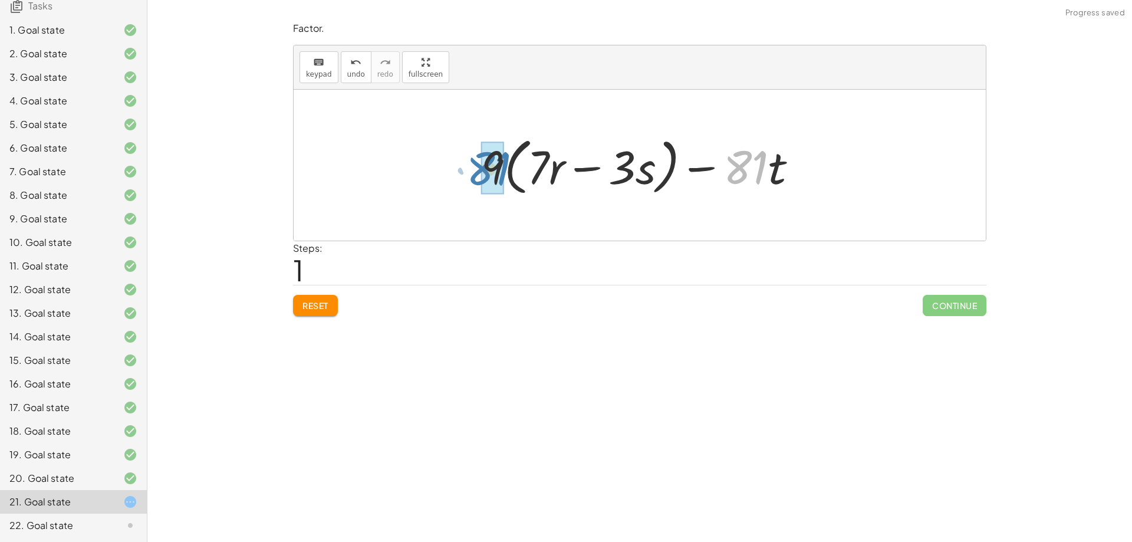
drag, startPoint x: 744, startPoint y: 169, endPoint x: 487, endPoint y: 170, distance: 257.6
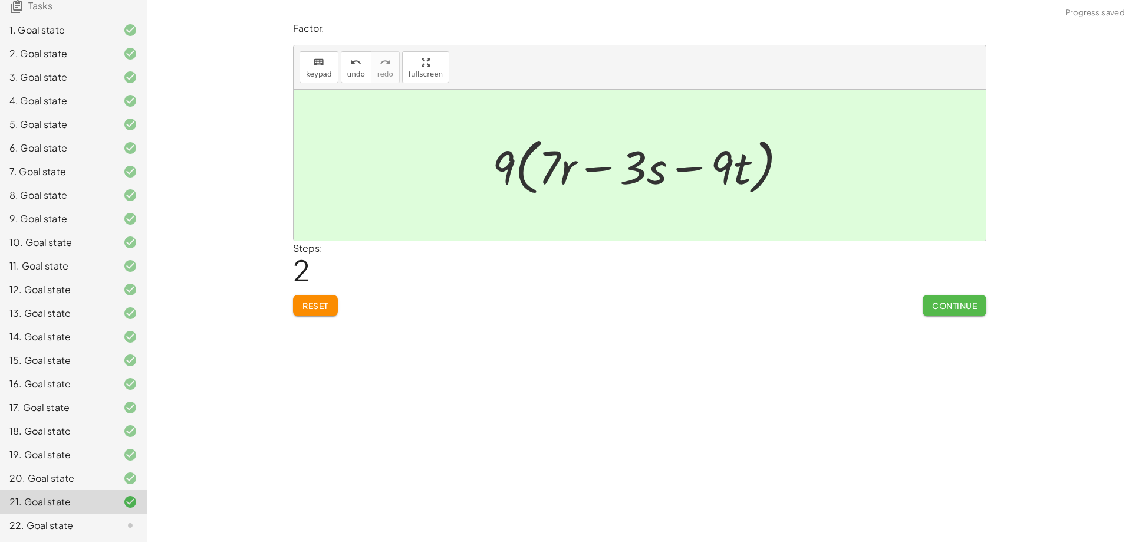
click at [962, 309] on span "Continue" at bounding box center [954, 305] width 45 height 11
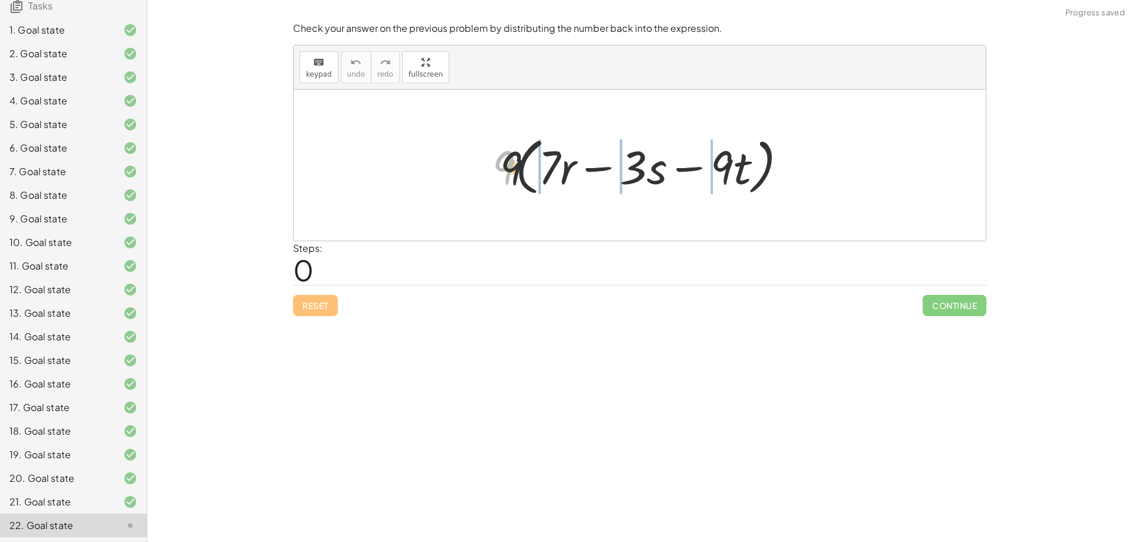
drag, startPoint x: 505, startPoint y: 167, endPoint x: 569, endPoint y: 169, distance: 64.3
click at [569, 169] on div at bounding box center [644, 165] width 316 height 68
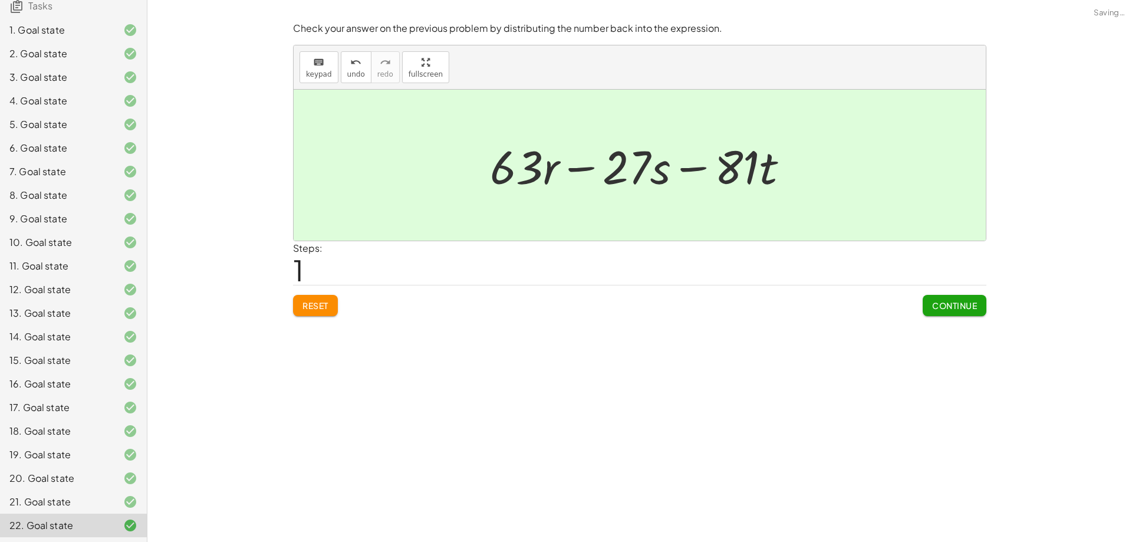
click at [953, 299] on button "Continue" at bounding box center [954, 305] width 64 height 21
